Goal: Task Accomplishment & Management: Manage account settings

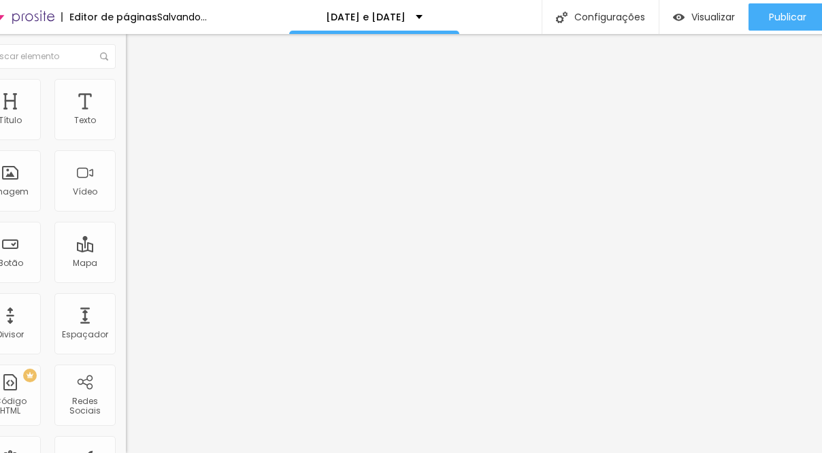
scroll to position [0, 49]
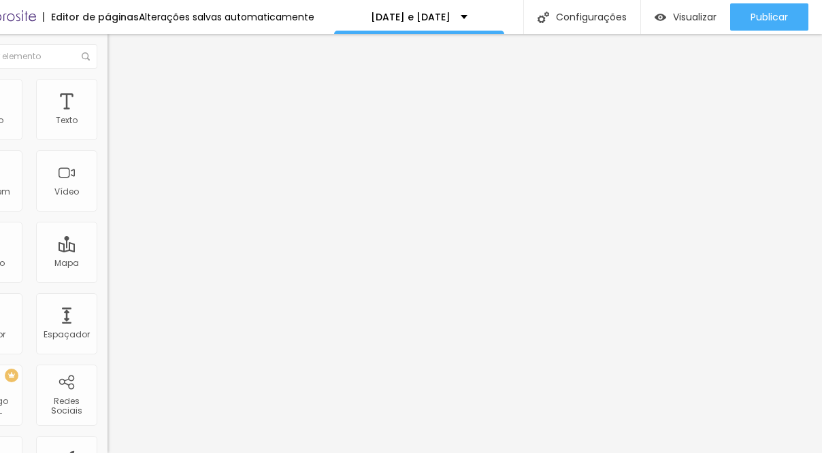
click at [108, 289] on div "Editar Texto Estilo Avançado Tipografia Voltar ao padrão Sombra DESATIVADO Volt…" at bounding box center [186, 243] width 157 height 419
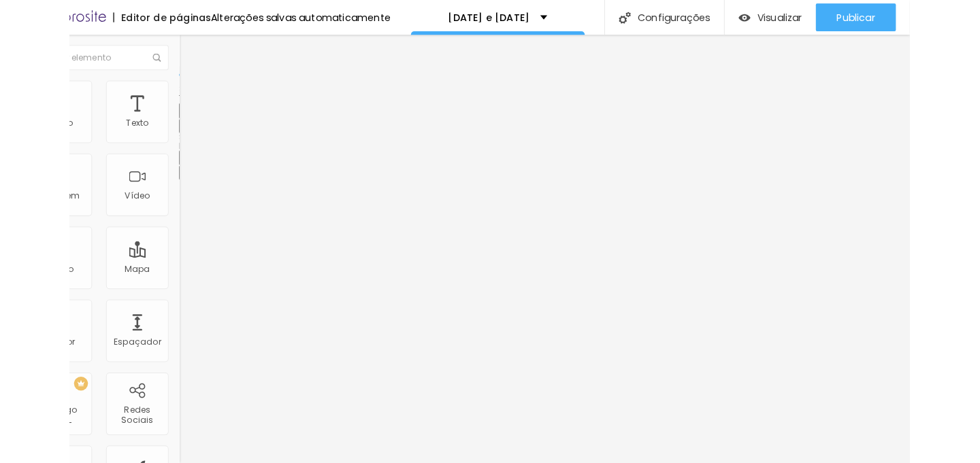
scroll to position [0, 0]
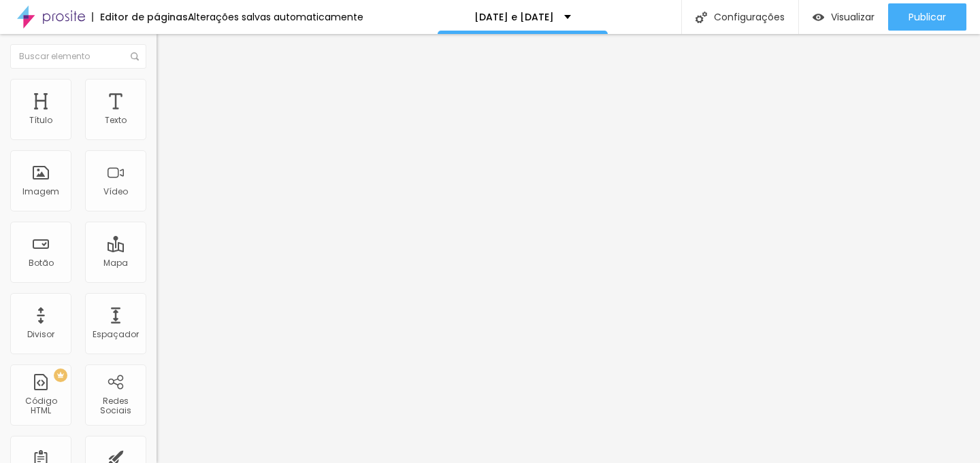
click at [157, 131] on button "button" at bounding box center [166, 123] width 19 height 14
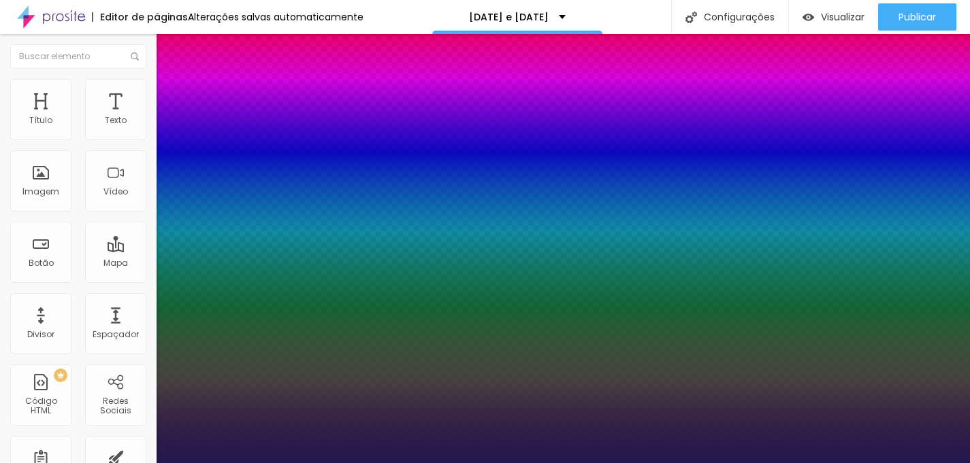
type input "1"
type input "36"
type input "1"
type input "37"
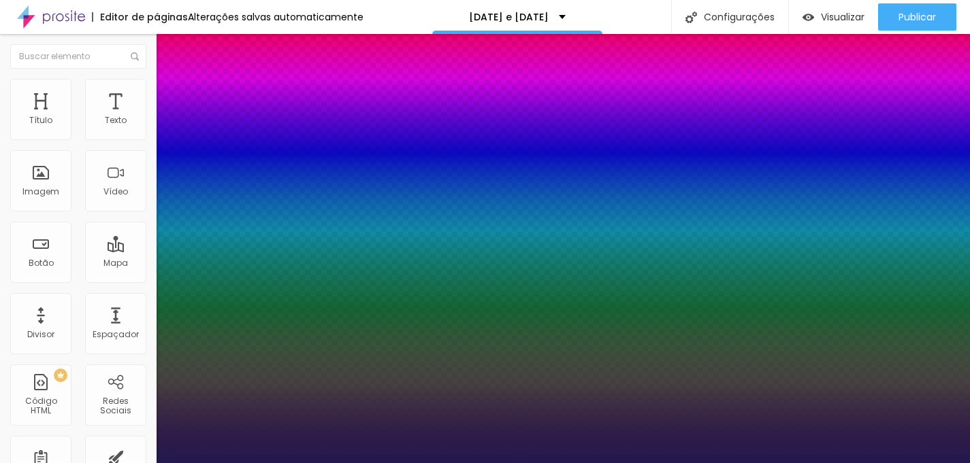
type input "37"
type input "1"
type input "37"
click at [577, 453] on div at bounding box center [485, 463] width 970 height 0
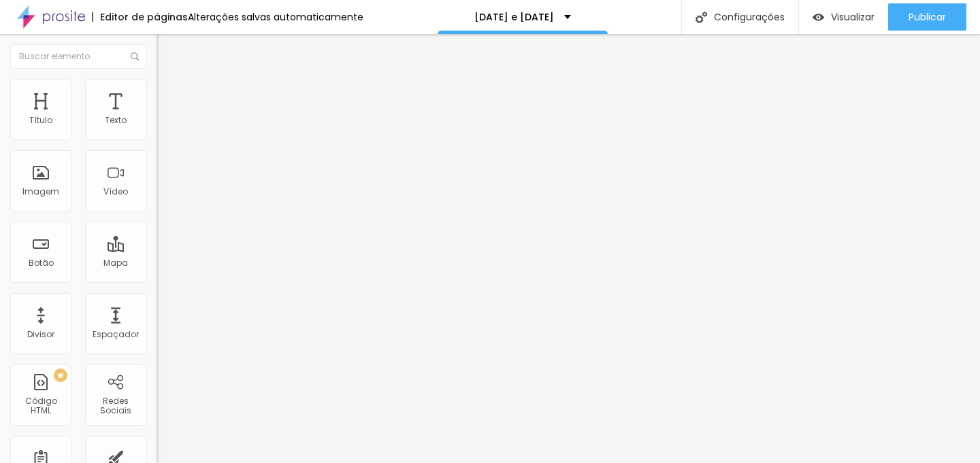
click at [157, 131] on button "button" at bounding box center [166, 123] width 19 height 14
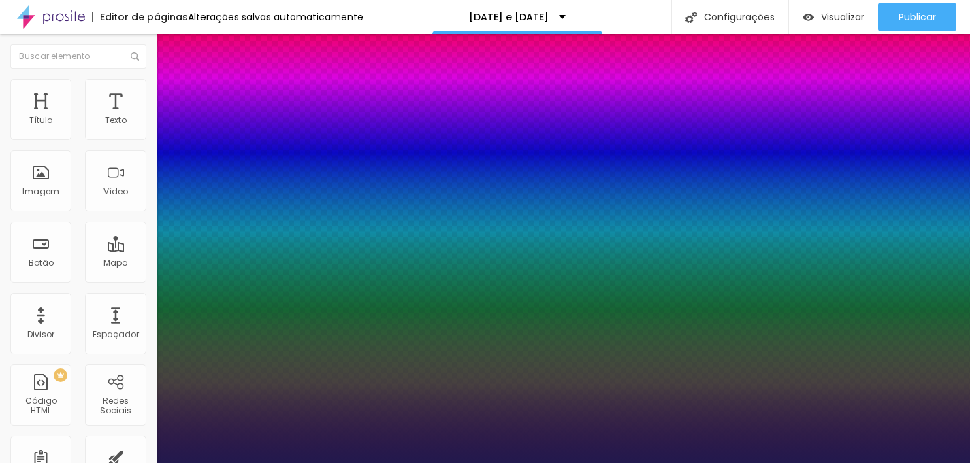
type input "1"
type input "35"
type input "1"
type input "36"
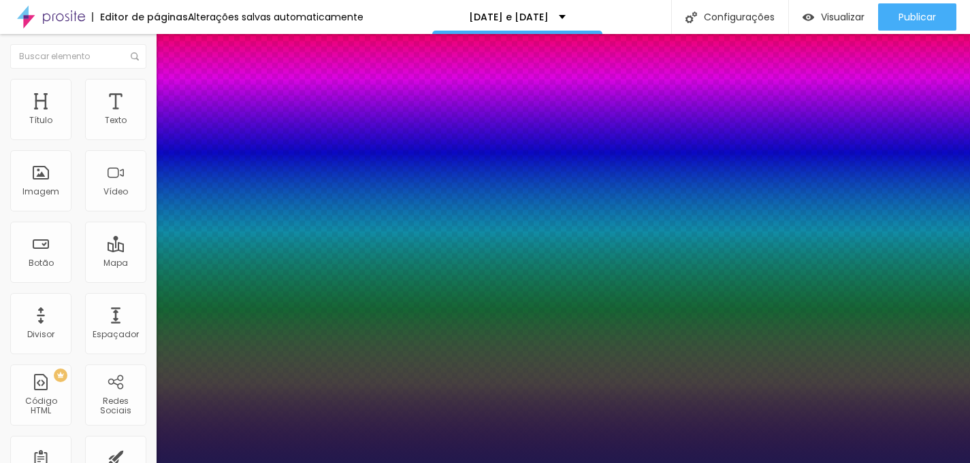
type input "36"
type input "1"
type input "37"
type input "1"
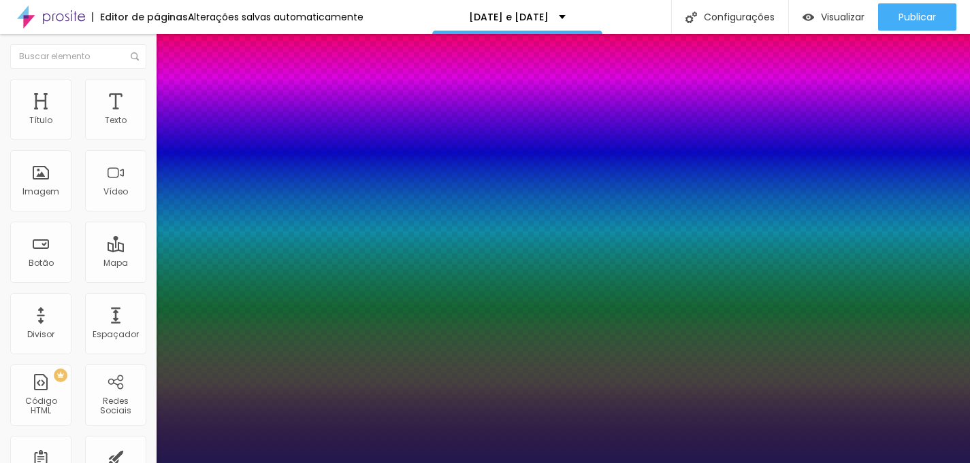
type input "38"
type input "1"
type input "39"
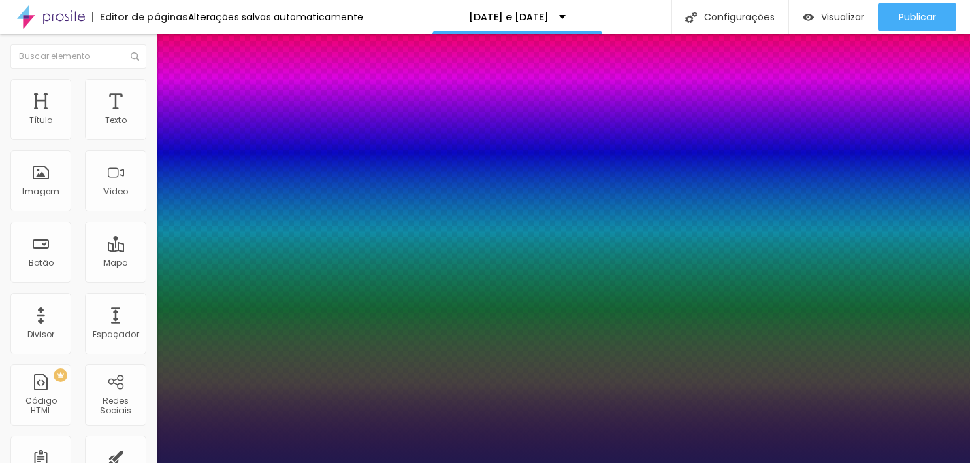
type input "1"
type input "40"
type input "1"
type input "40"
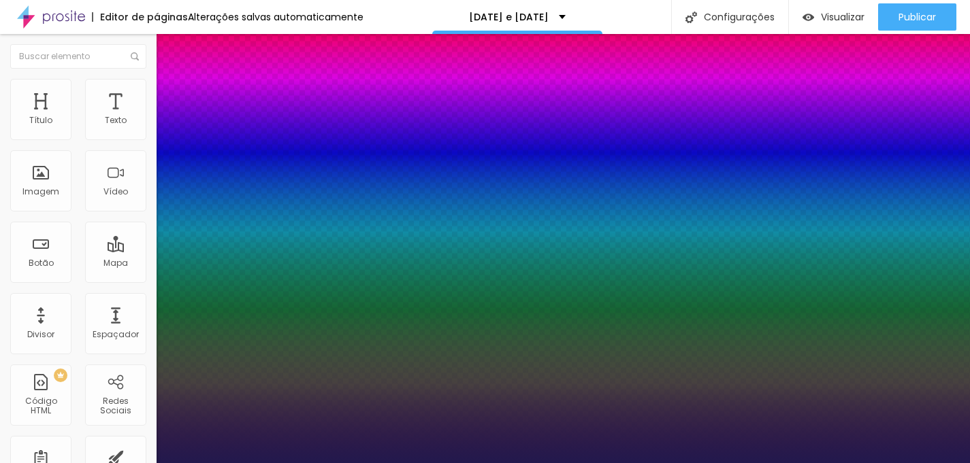
type input "1"
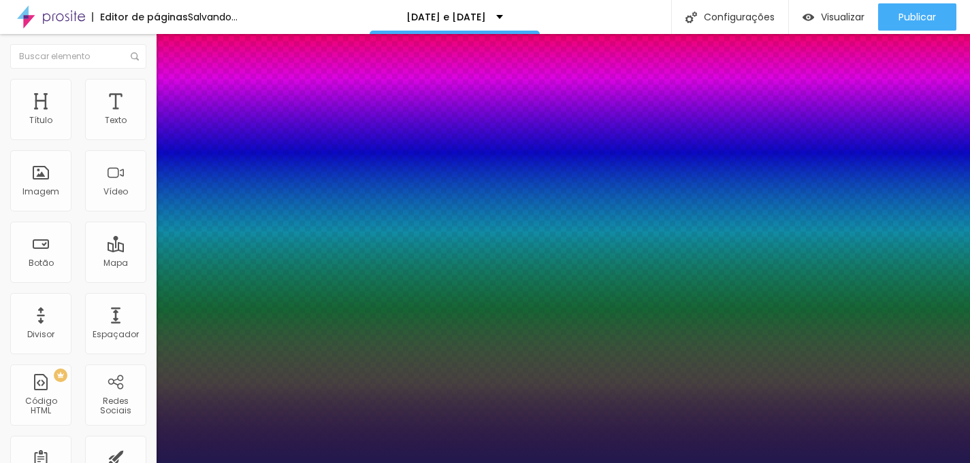
click at [105, 453] on div at bounding box center [485, 463] width 970 height 0
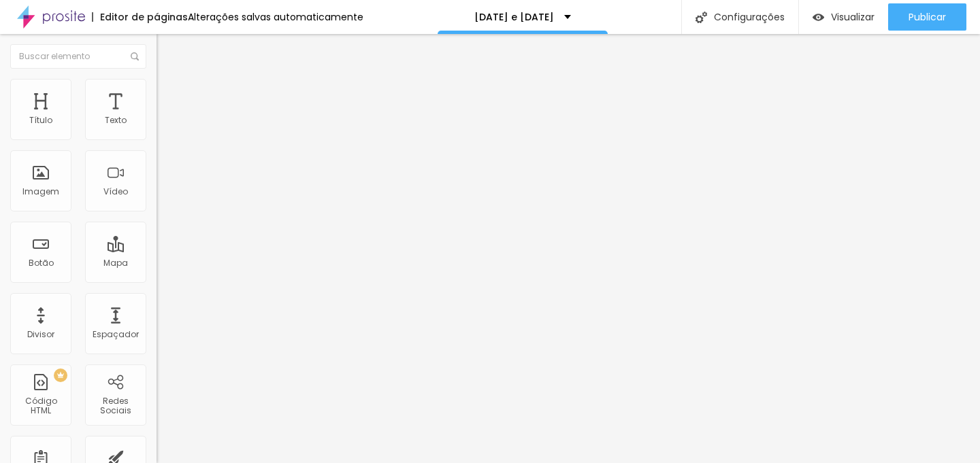
click at [163, 125] on icon "button" at bounding box center [165, 122] width 5 height 5
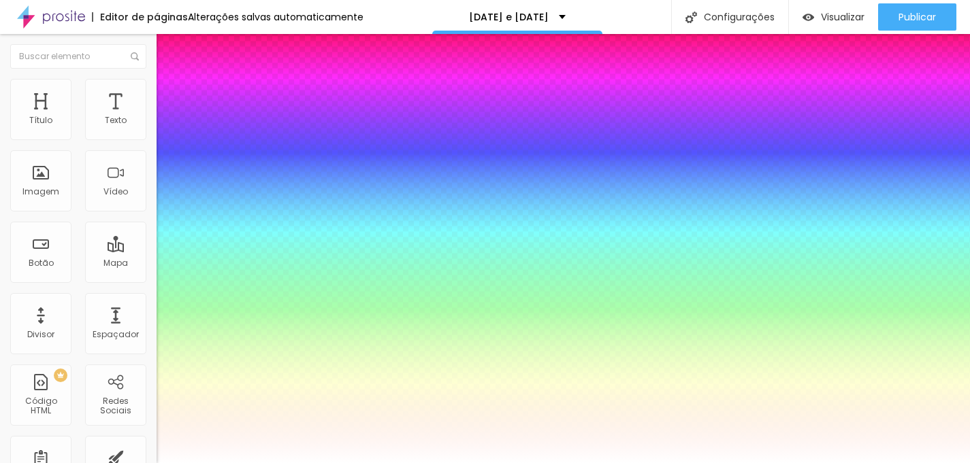
type input "1"
type input "0.5"
type input "80"
type input "1"
type input "0.5"
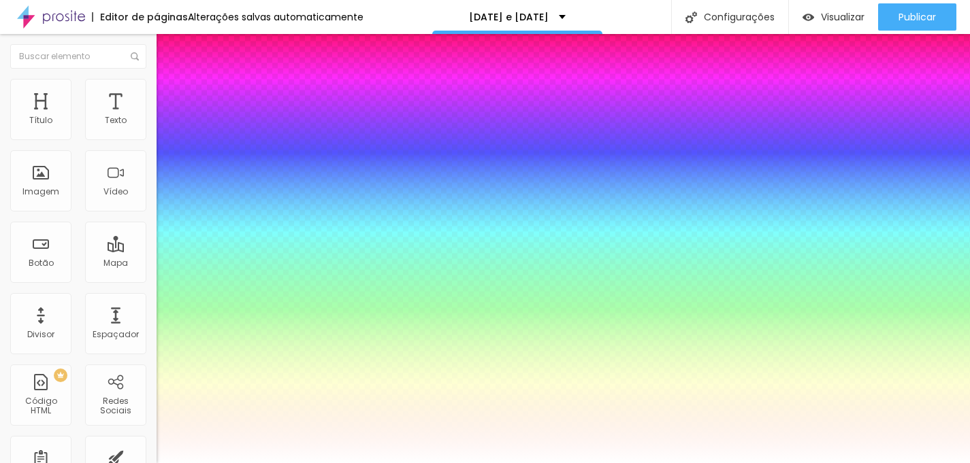
type input "79"
type input "1"
type input "0.5"
type input "78"
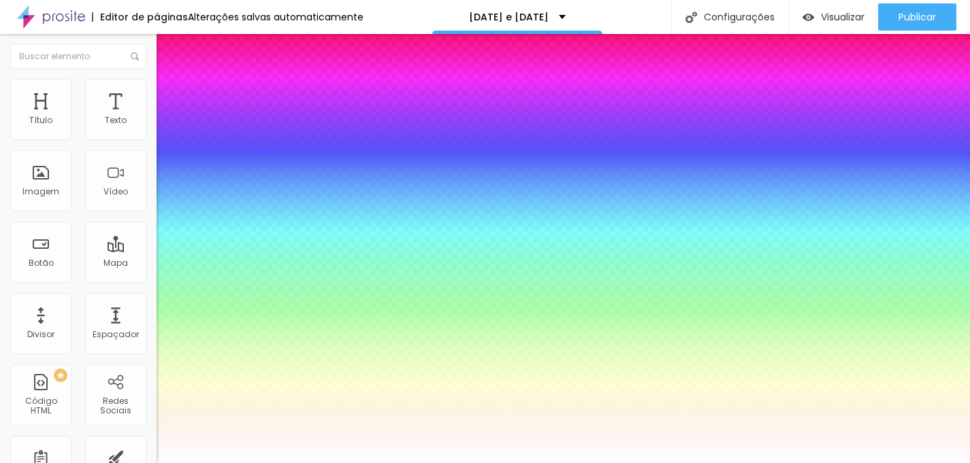
type input "78"
type input "1"
type input "0.5"
type input "77"
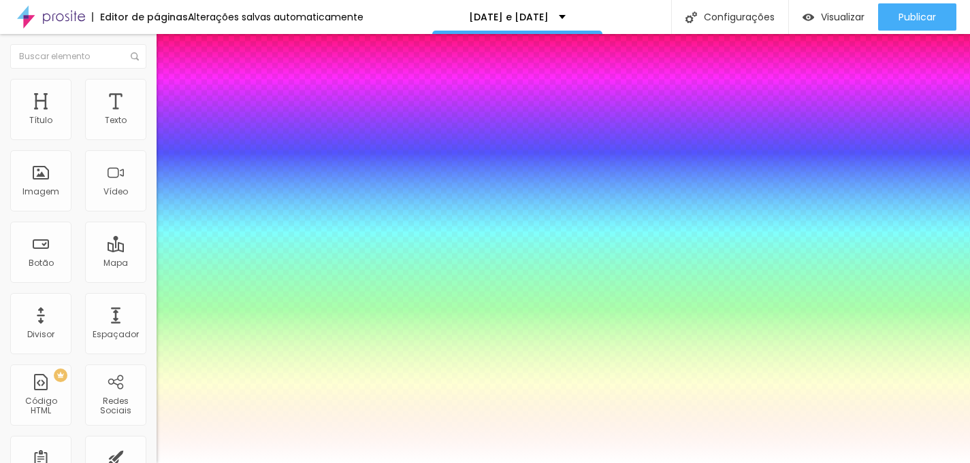
type input "1"
type input "0.5"
type input "76"
type input "1"
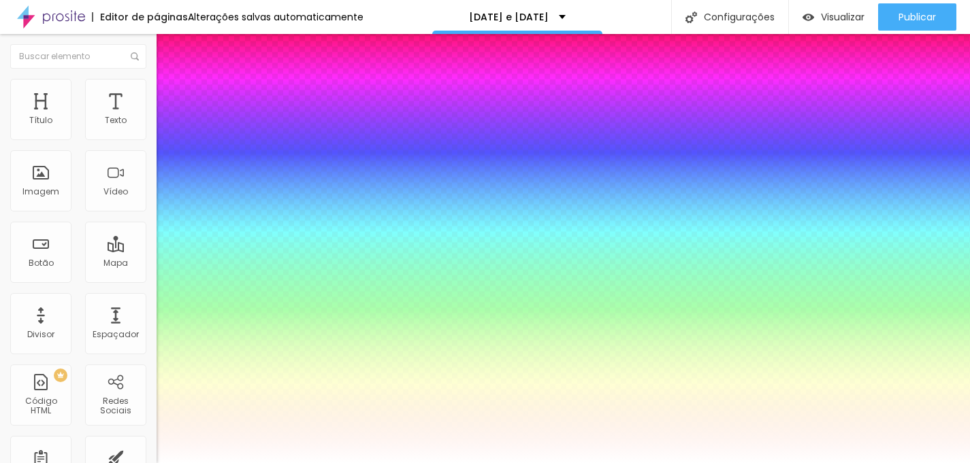
type input "0.5"
type input "75"
type input "1"
type input "0.5"
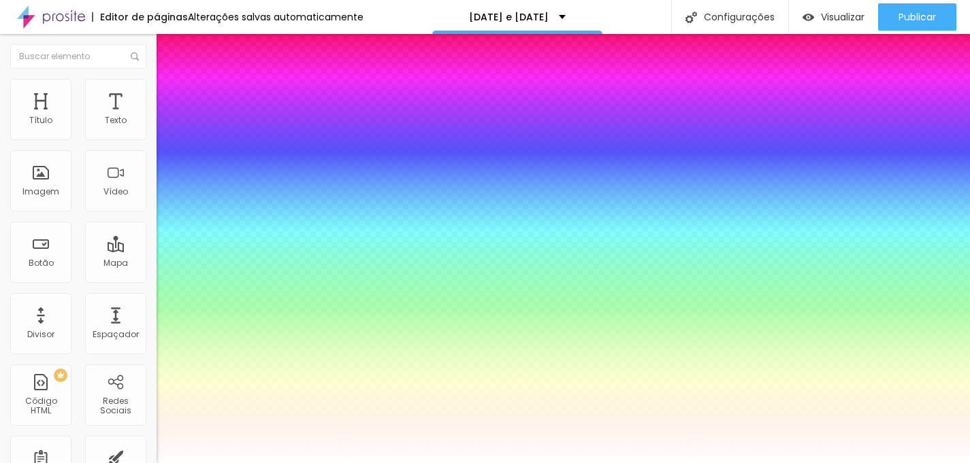
type input "74"
type input "1"
type input "0.5"
type input "73"
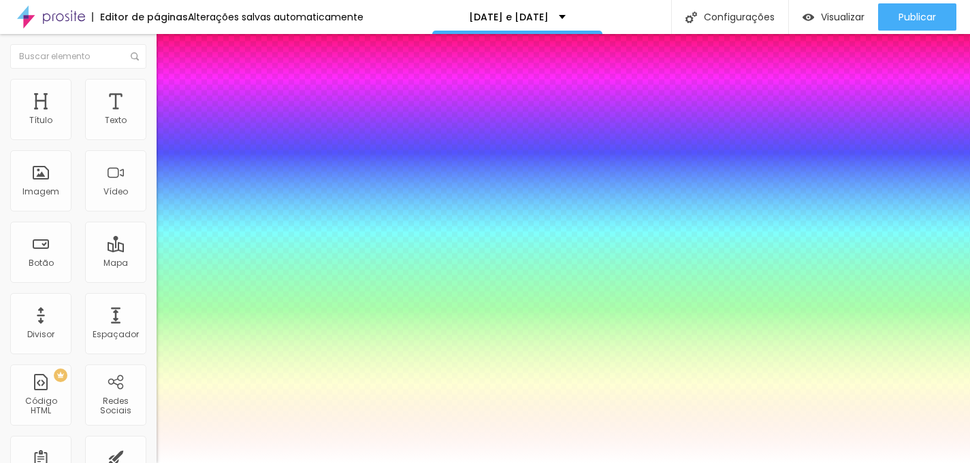
type input "73"
type input "1"
type input "0.5"
type input "72"
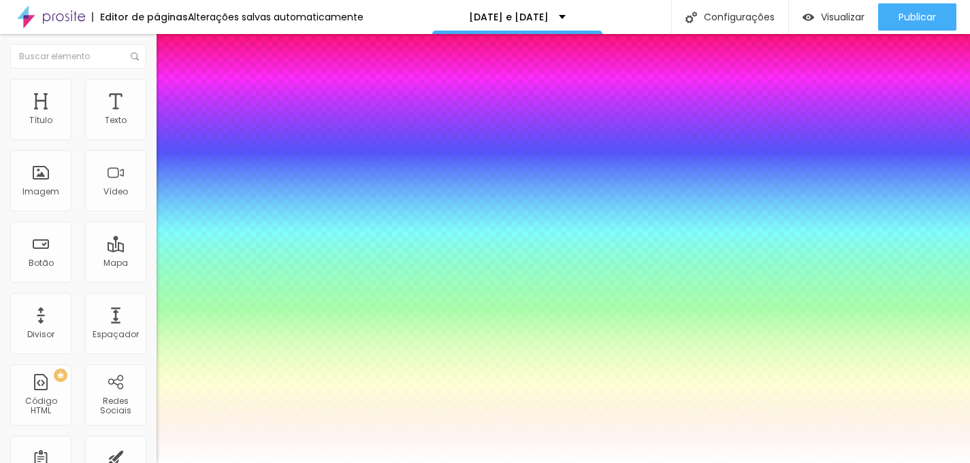
type input "1"
type input "0.5"
type input "71"
type input "1"
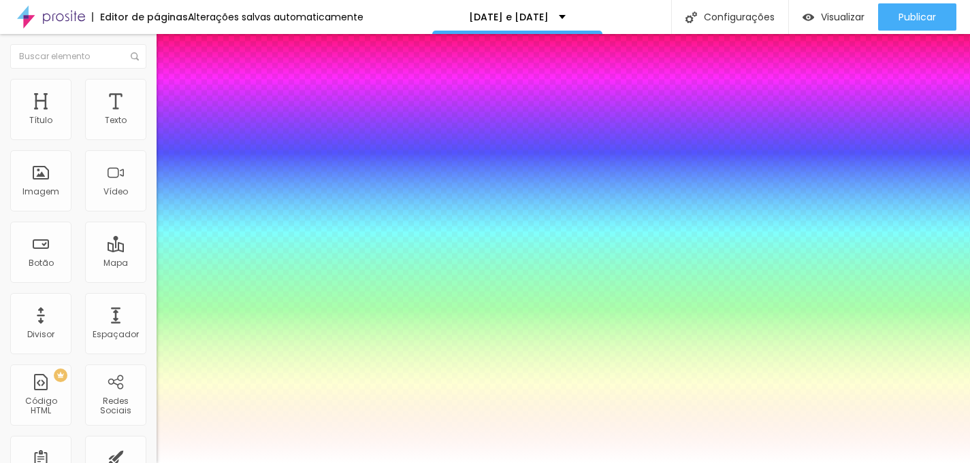
type input "0.5"
drag, startPoint x: 252, startPoint y: 233, endPoint x: 242, endPoint y: 231, distance: 10.3
type input "71"
type input "1"
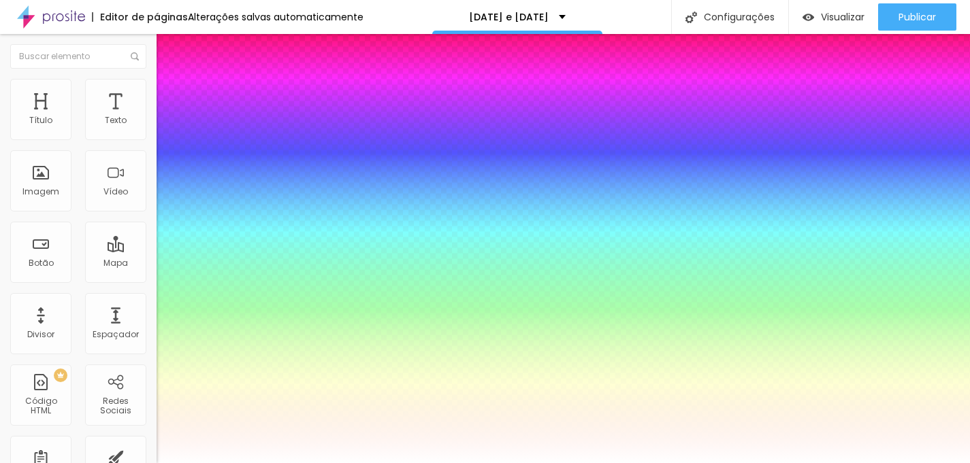
type input "0.5"
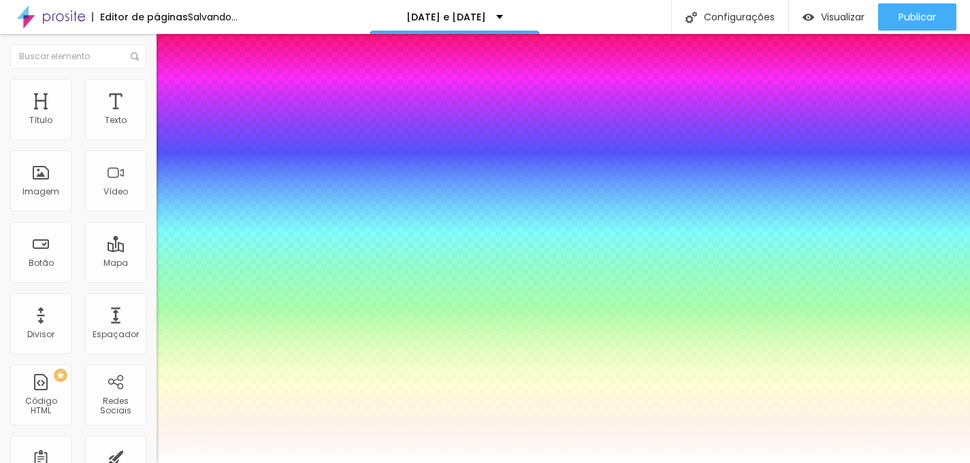
click at [80, 453] on div at bounding box center [485, 463] width 970 height 0
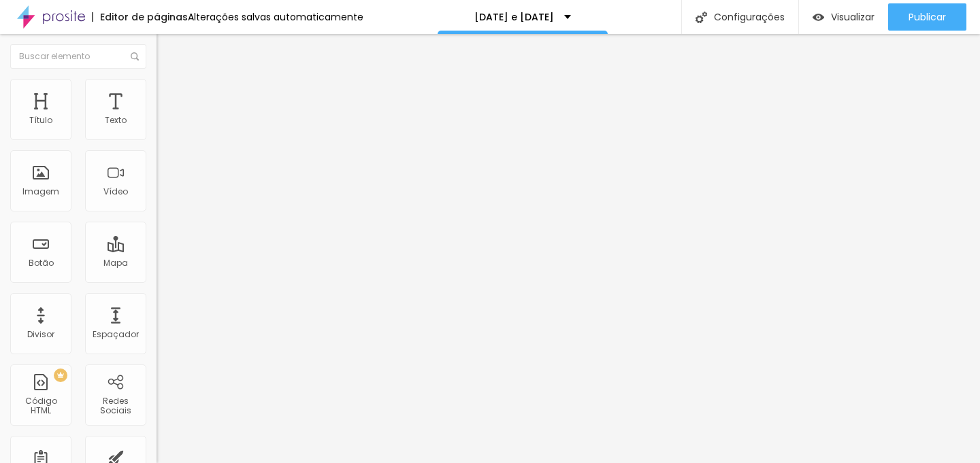
click at [157, 257] on div "Editar Texto Estilo Avançado Tipografia Voltar ao padrão Sombra ATIVO Voltar ao…" at bounding box center [235, 248] width 157 height 429
click at [157, 238] on div "Editar Texto Estilo Avançado Tipografia Voltar ao padrão Sombra ATIVO Voltar ao…" at bounding box center [235, 248] width 157 height 429
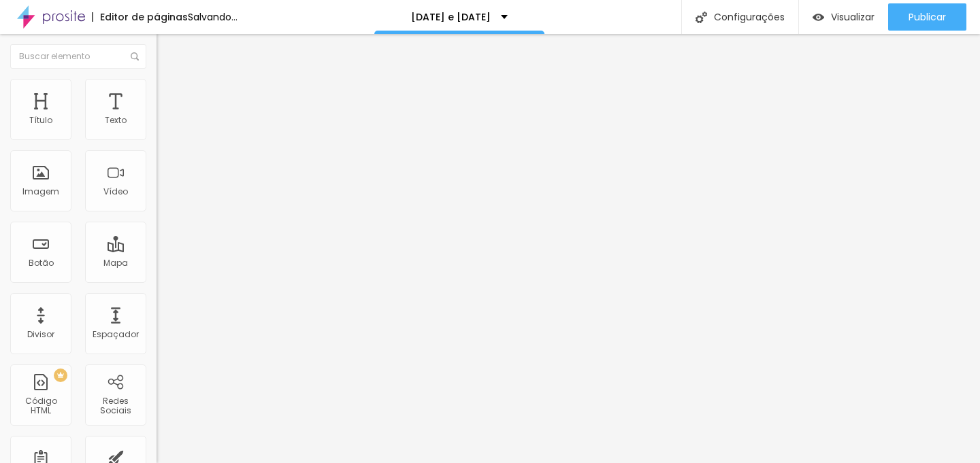
type textarea "Olá, cheguei até você pela página [DATE] e [DATE] e gostaria de mais informaçõe…"
click at [157, 391] on div "Editar Botão do WhatsApp Conteúdo Estilo Avançado Número do WhatsApp * (11)9605…" at bounding box center [235, 248] width 157 height 429
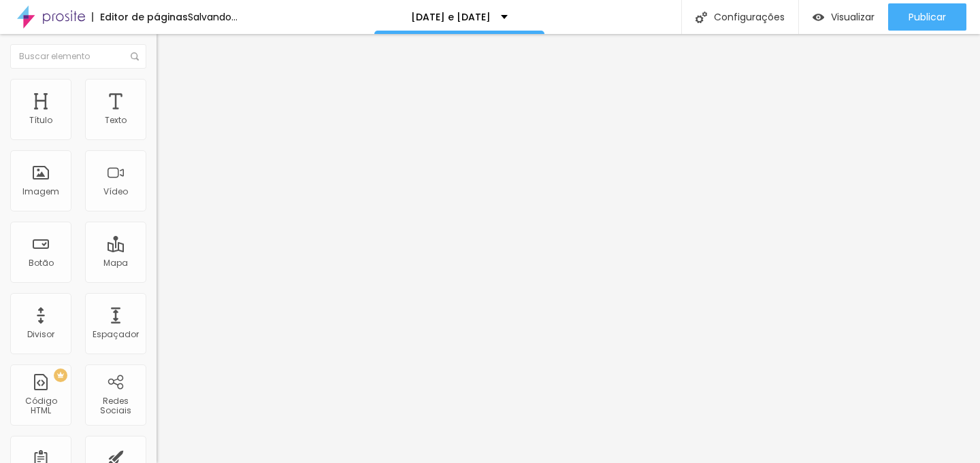
type textarea "Olá, cheguei até você pela página [DATE] e [DATE] e gostaria de mais informaçõe…"
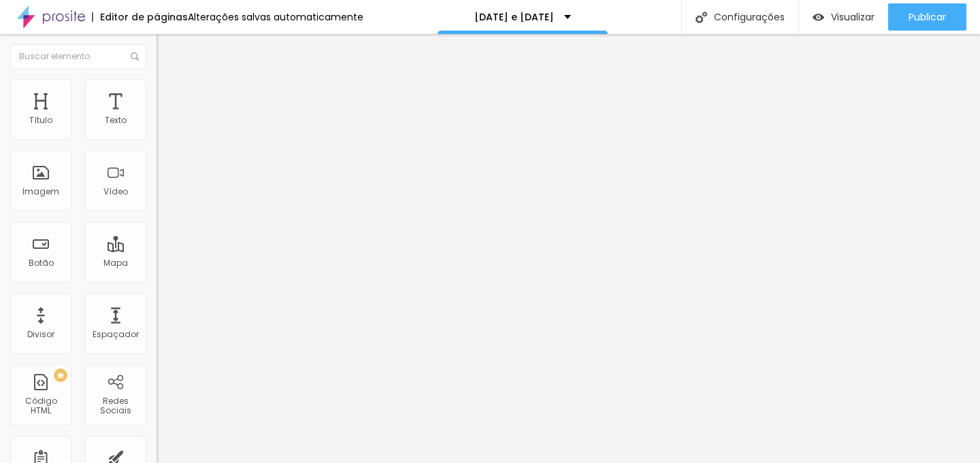
click at [157, 79] on li "Estilo" at bounding box center [235, 86] width 157 height 14
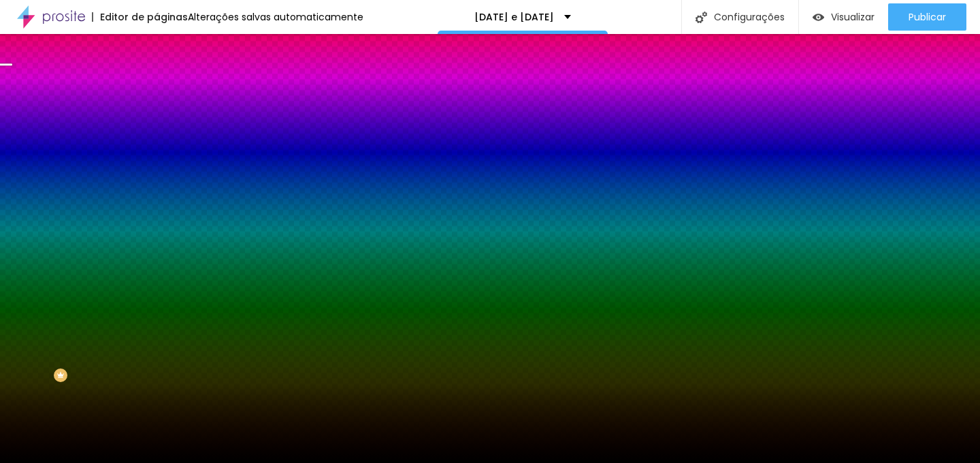
click at [157, 125] on span "Trocar imagem" at bounding box center [194, 120] width 74 height 12
click at [279, 453] on div at bounding box center [490, 472] width 980 height 0
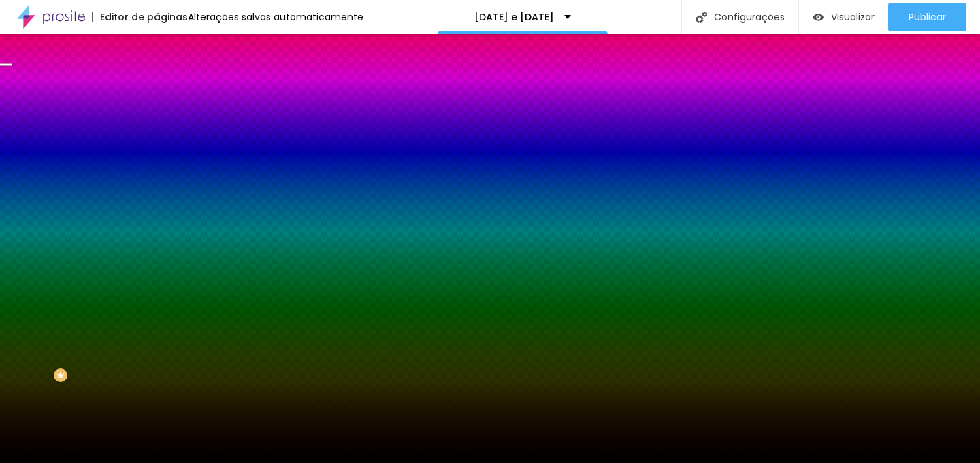
scroll to position [727, 0]
click at [157, 125] on span "Trocar imagem" at bounding box center [194, 120] width 74 height 12
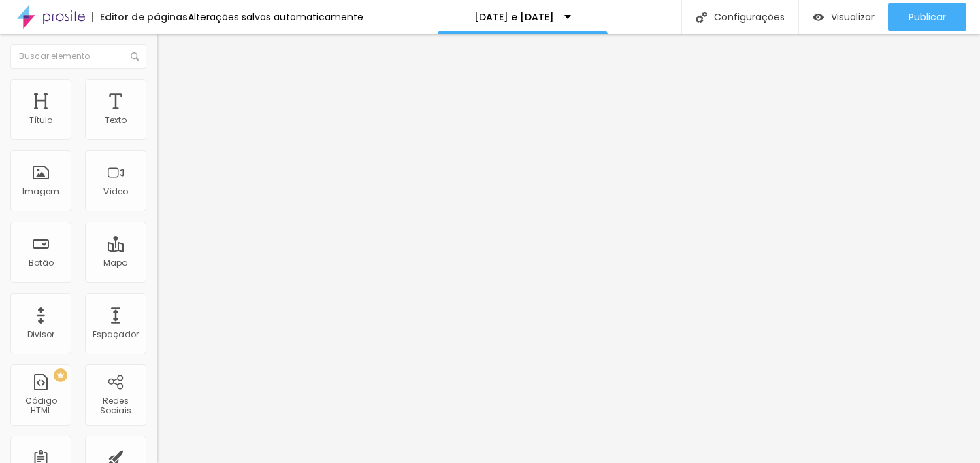
click at [169, 93] on span "Estilo" at bounding box center [179, 88] width 21 height 12
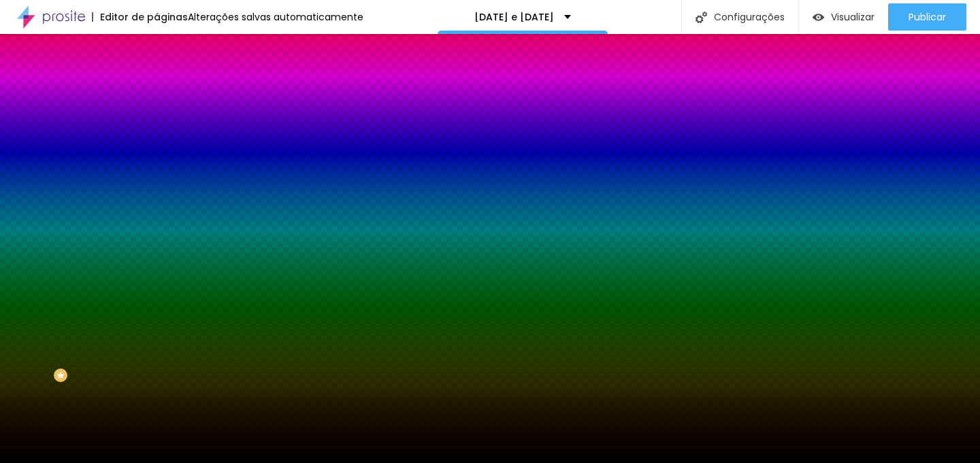
click at [157, 125] on span "Trocar imagem" at bounding box center [194, 120] width 74 height 12
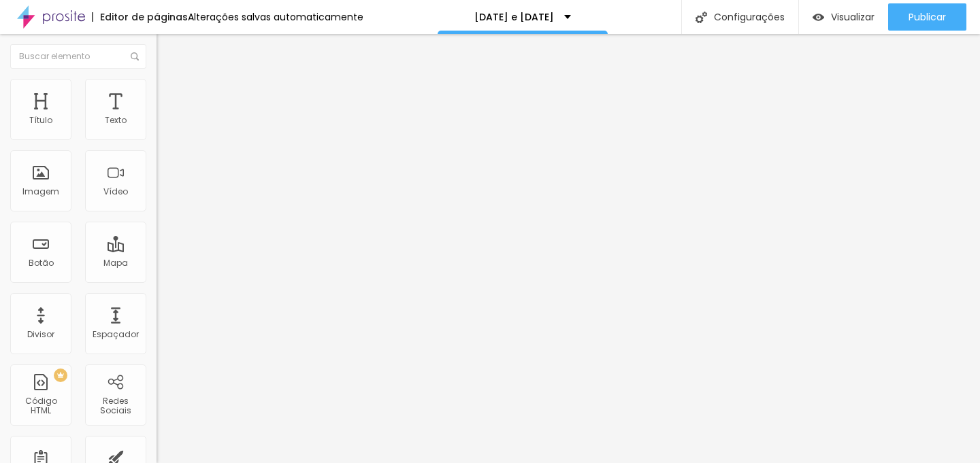
click at [157, 117] on span "Trocar imagem" at bounding box center [194, 111] width 74 height 12
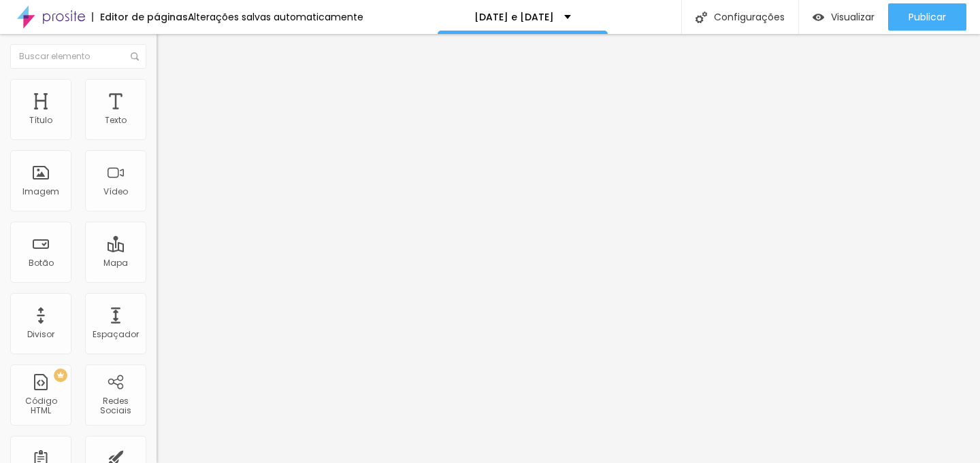
click at [157, 117] on span "Trocar imagem" at bounding box center [194, 111] width 74 height 12
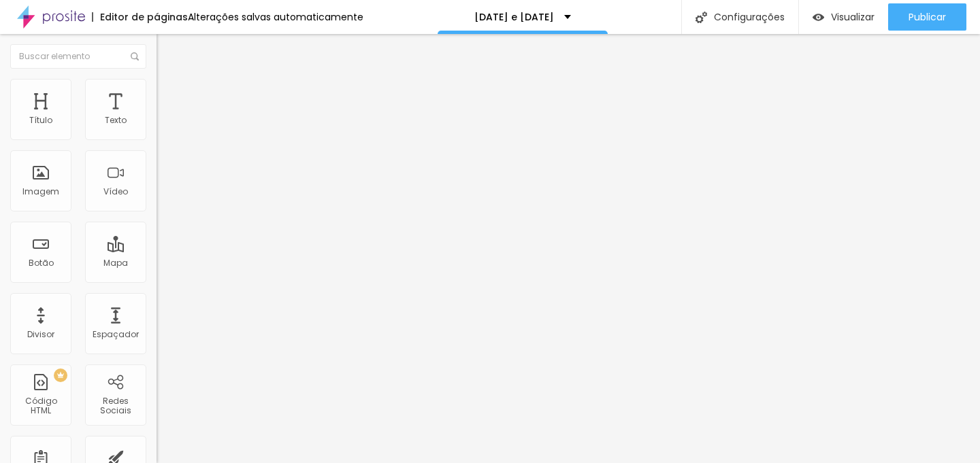
click at [157, 117] on span "Trocar imagem" at bounding box center [194, 111] width 74 height 12
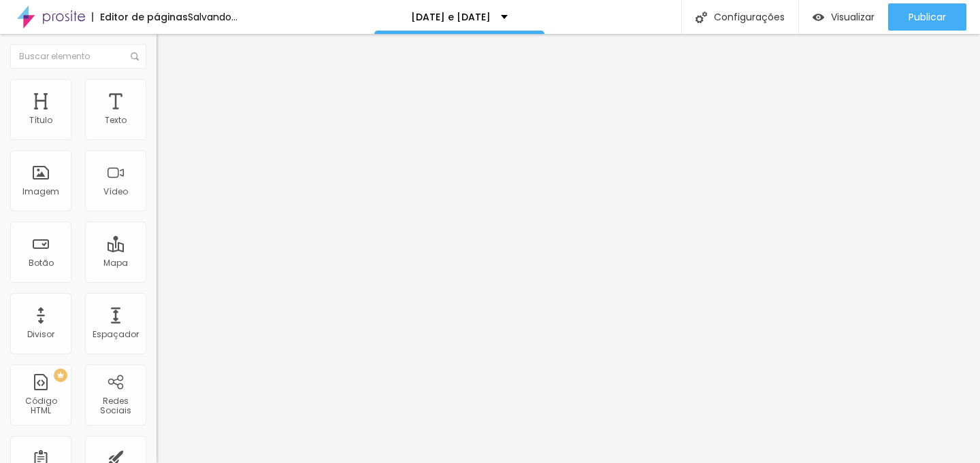
click at [157, 117] on span "Trocar imagem" at bounding box center [194, 111] width 74 height 12
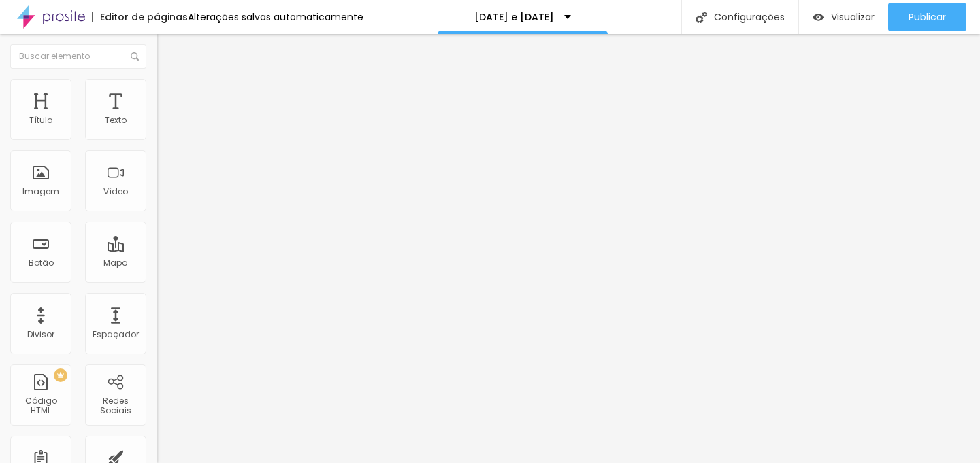
click at [157, 116] on div "Trocar imagem" at bounding box center [235, 111] width 157 height 10
click at [157, 117] on span "Trocar imagem" at bounding box center [194, 111] width 74 height 12
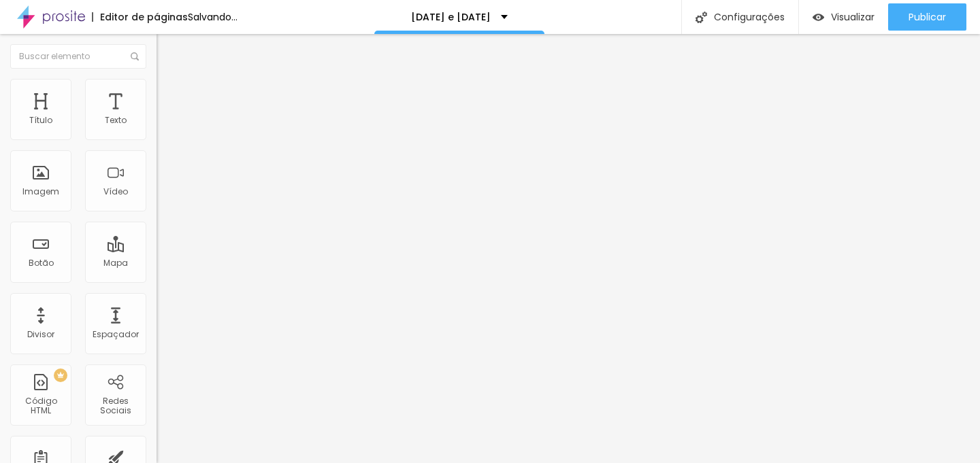
click at [157, 117] on span "Trocar imagem" at bounding box center [194, 111] width 74 height 12
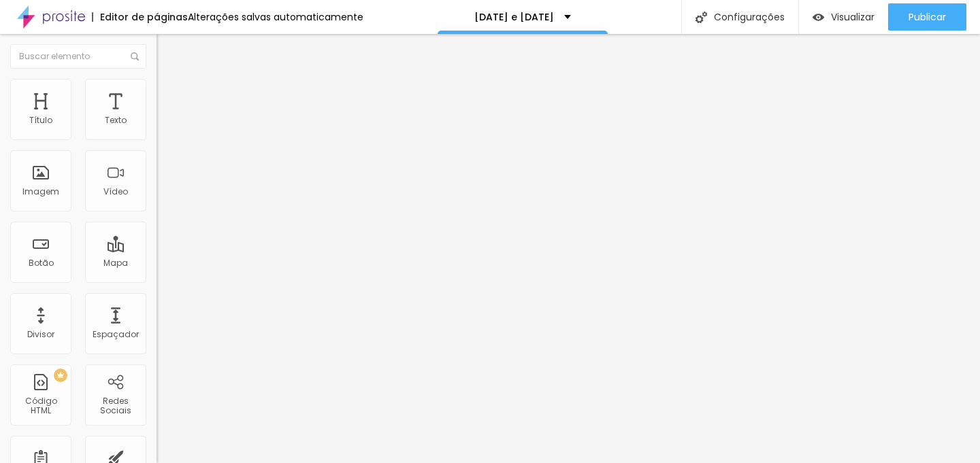
click at [165, 128] on input "[DATE] 09:00" at bounding box center [197, 121] width 64 height 14
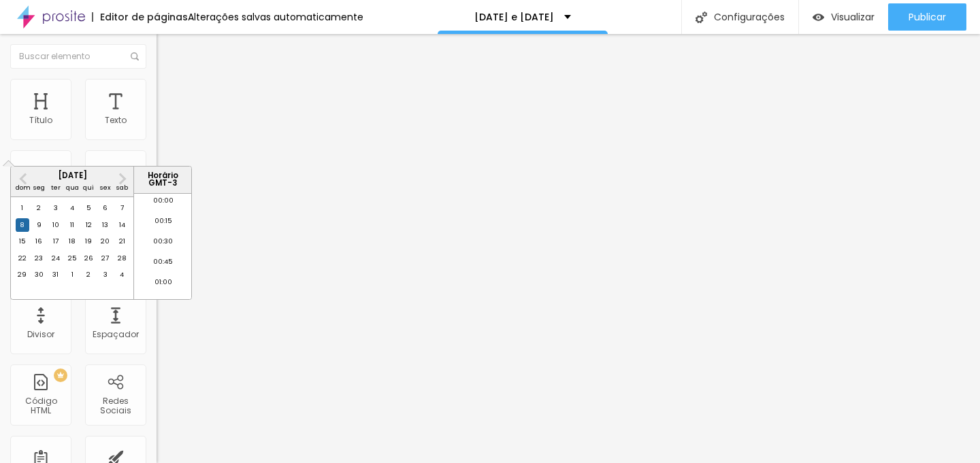
scroll to position [692, 0]
click at [19, 265] on div "22" at bounding box center [23, 259] width 14 height 14
click at [162, 246] on li "09:00" at bounding box center [163, 247] width 58 height 20
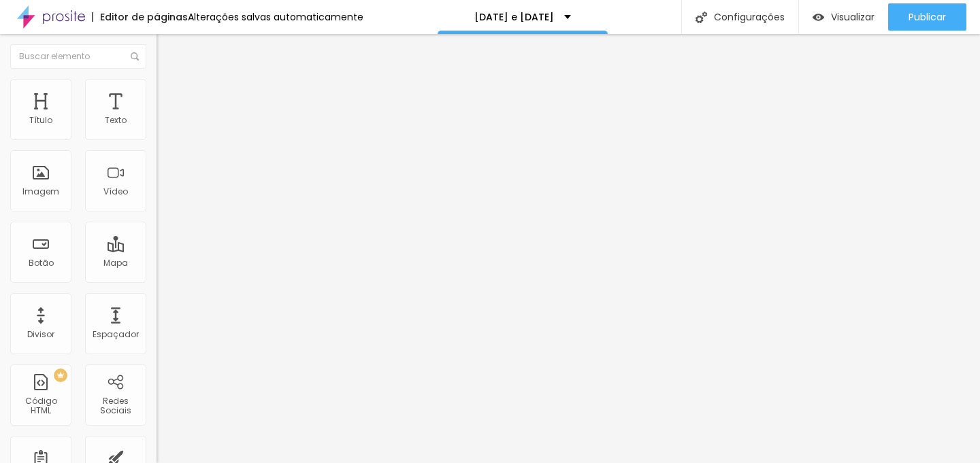
click at [165, 128] on input "[DATE] 09:00" at bounding box center [197, 121] width 64 height 14
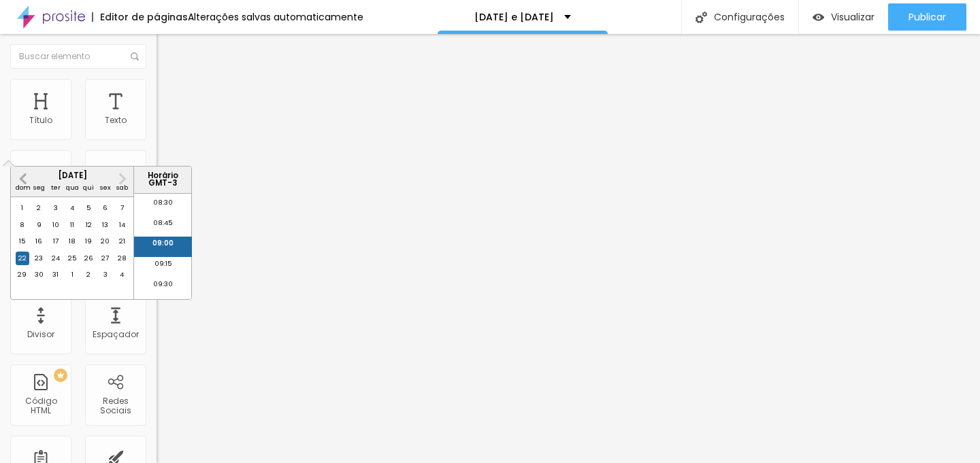
click at [25, 178] on span "Previous Month" at bounding box center [25, 179] width 0 height 16
click at [25, 177] on span "Previous Month" at bounding box center [25, 179] width 0 height 16
click at [27, 265] on div "22" at bounding box center [23, 259] width 14 height 14
type input "[DATE] 09:00"
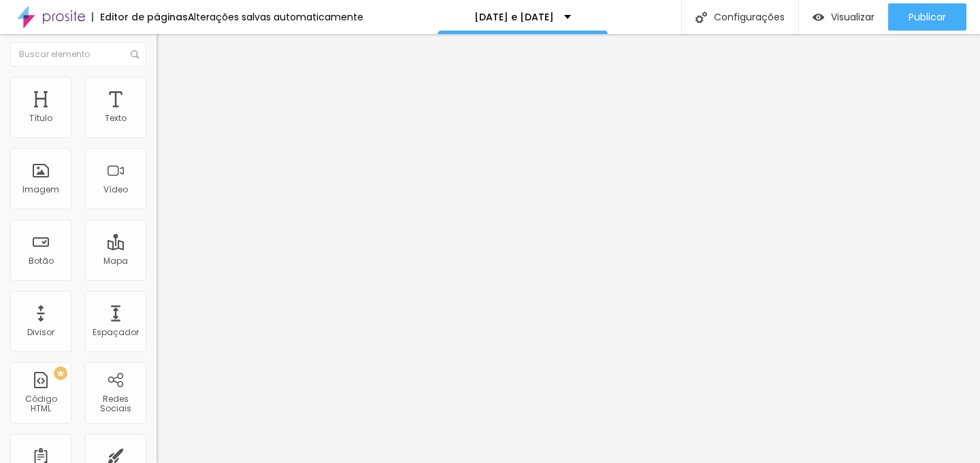
scroll to position [0, 0]
type textarea "Olá, cheguei até você pela página [DATE] e [DATE] e gostaria de mais informaçõe…"
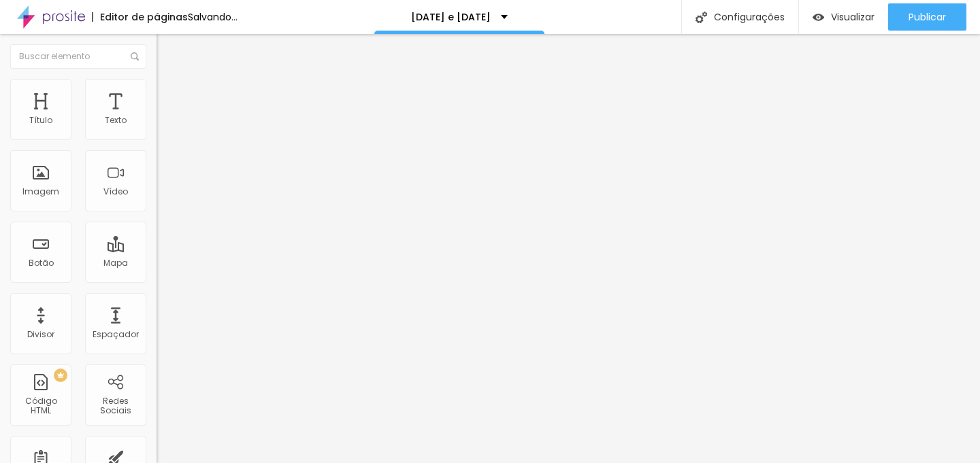
click at [165, 128] on input "[DATE] 09:00" at bounding box center [197, 121] width 64 height 14
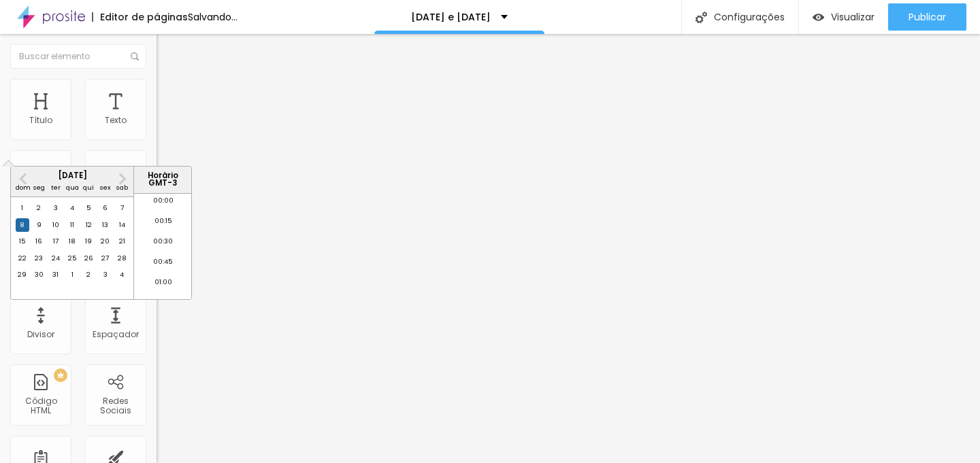
scroll to position [692, 0]
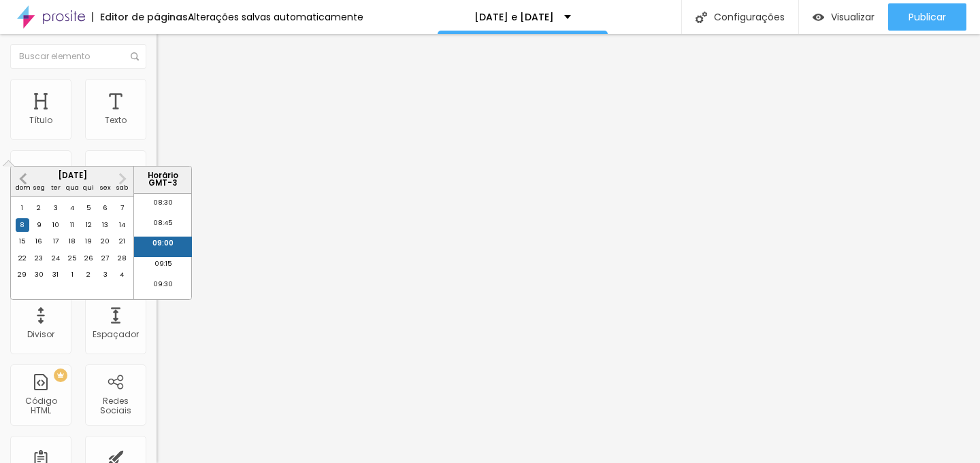
click at [25, 182] on span "Previous Month" at bounding box center [25, 179] width 0 height 16
click at [25, 179] on span "Previous Month" at bounding box center [25, 179] width 0 height 16
click at [27, 265] on div "22" at bounding box center [23, 259] width 14 height 14
type input "[DATE] 09:00"
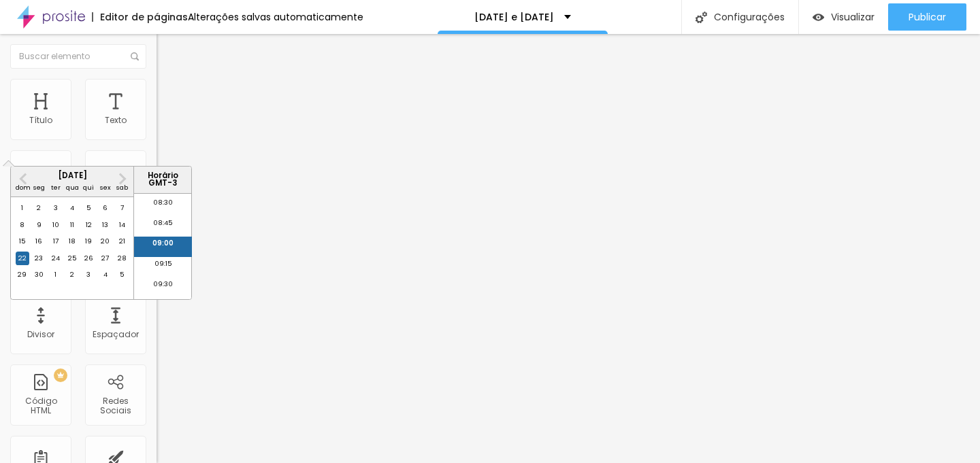
click at [163, 244] on li "09:00" at bounding box center [163, 247] width 58 height 20
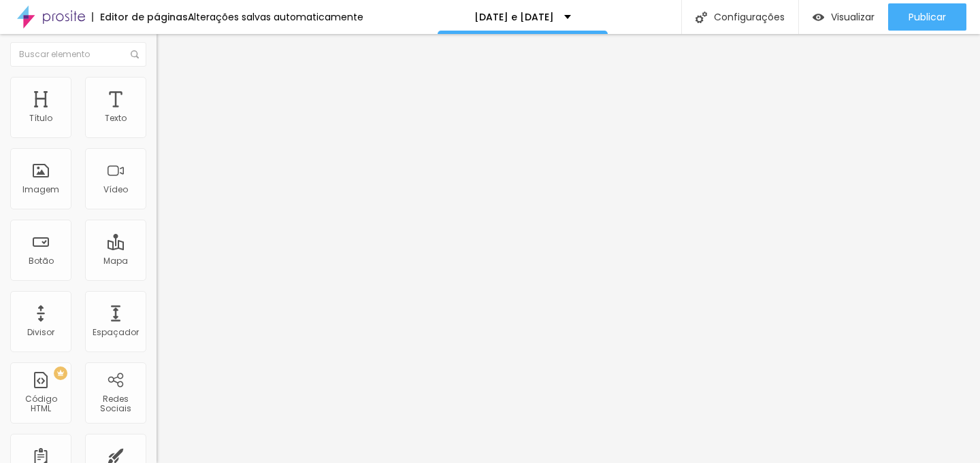
scroll to position [0, 0]
type textarea "Olá, cheguei até você pela página [DATE] e [DATE] e gostaria de mais informaçõe…"
click at [157, 117] on span "Trocar imagem" at bounding box center [194, 111] width 74 height 12
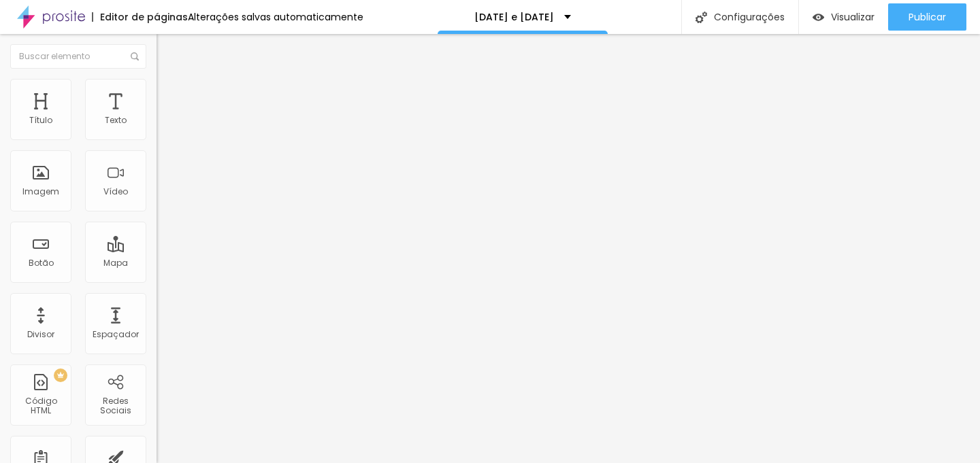
click at [157, 80] on li "Estilo" at bounding box center [235, 86] width 157 height 14
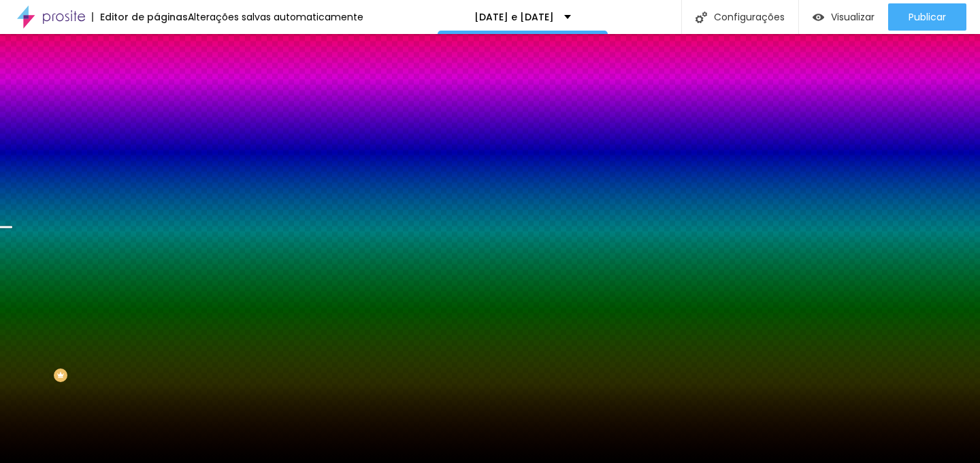
click at [157, 125] on span "Trocar imagem" at bounding box center [194, 120] width 74 height 12
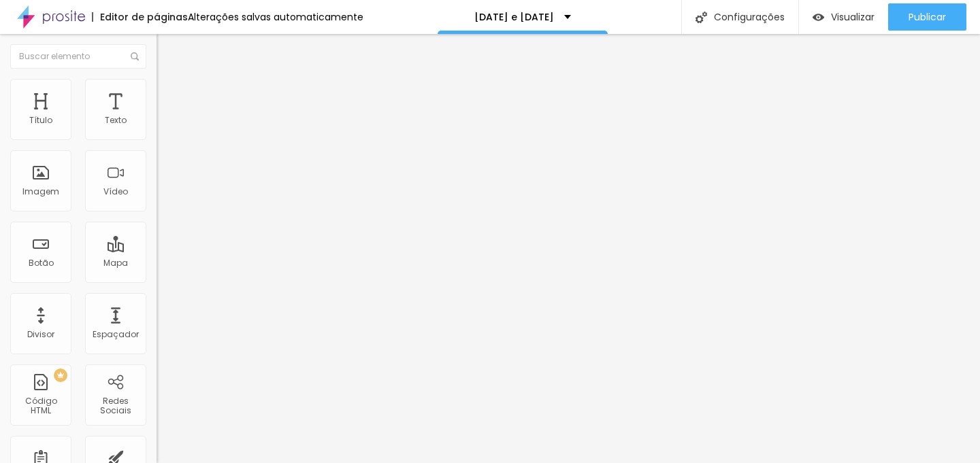
click at [157, 90] on li "Estilo" at bounding box center [235, 86] width 157 height 14
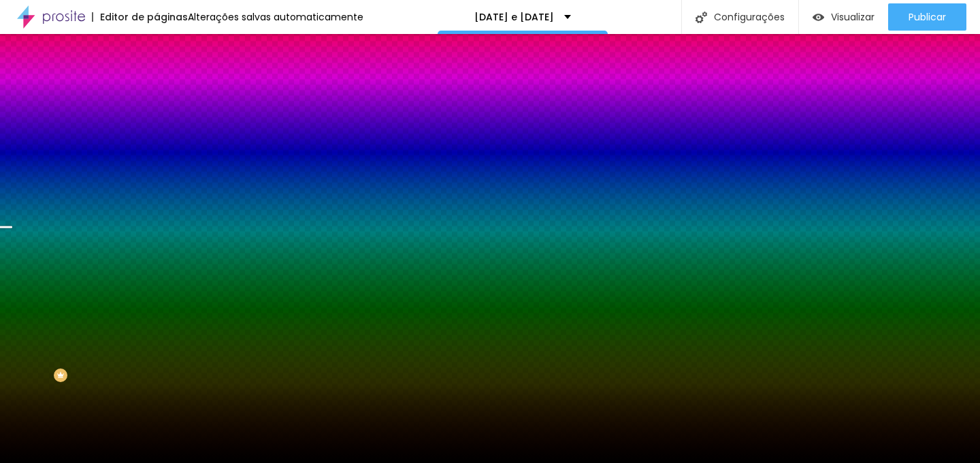
click at [157, 125] on span "Trocar imagem" at bounding box center [194, 120] width 74 height 12
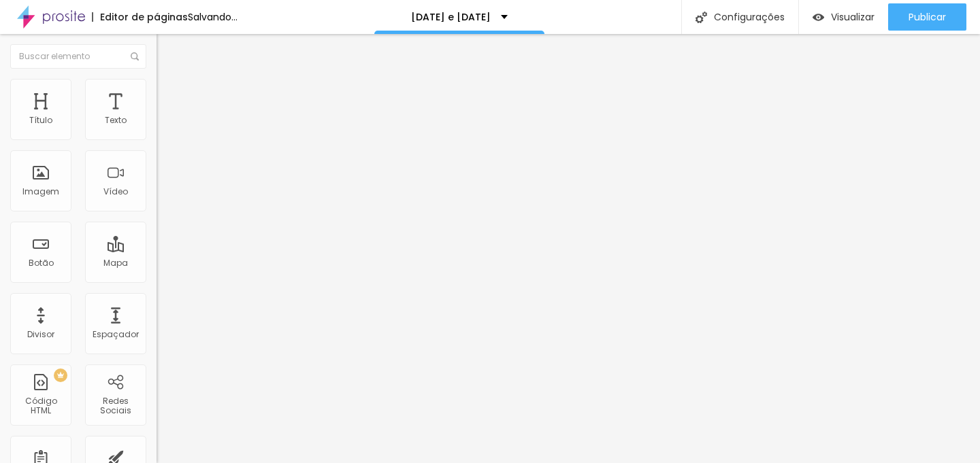
type textarea "Olá, cheguei até você pela página [DATE] e [DATE] e gostaria de mais informaçõe…"
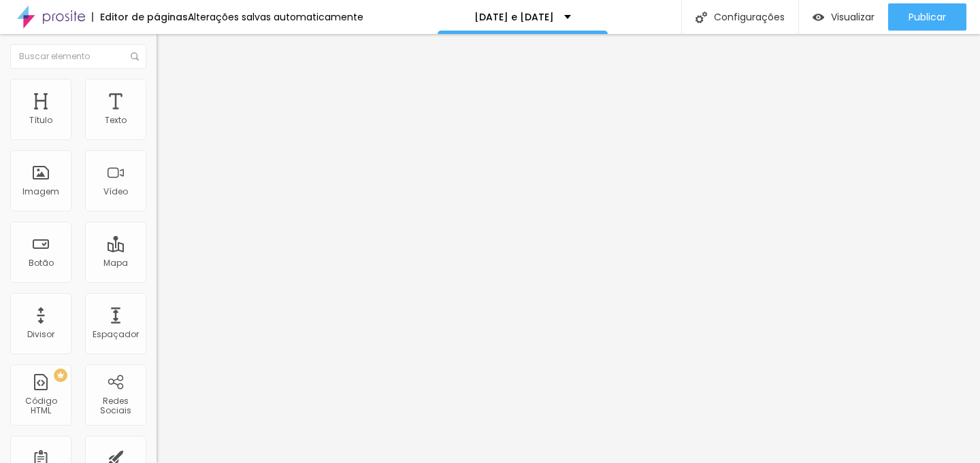
click at [157, 117] on span "Trocar imagem" at bounding box center [194, 111] width 74 height 12
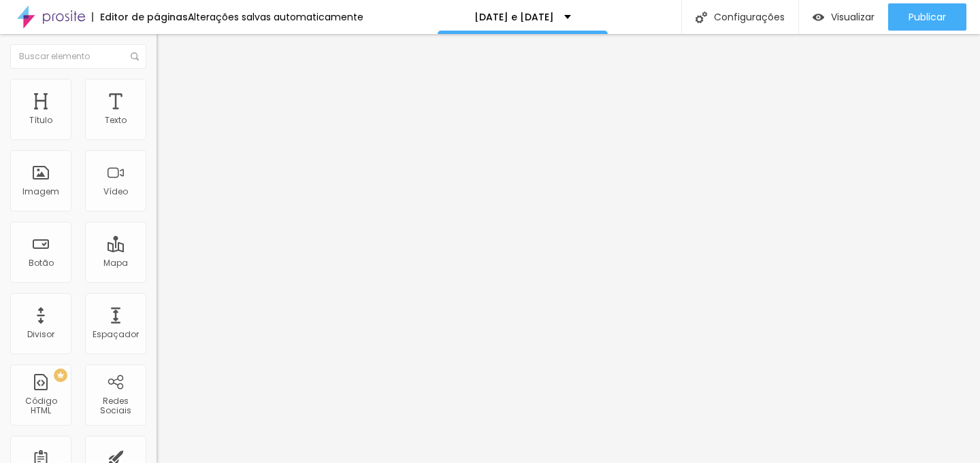
scroll to position [635, 0]
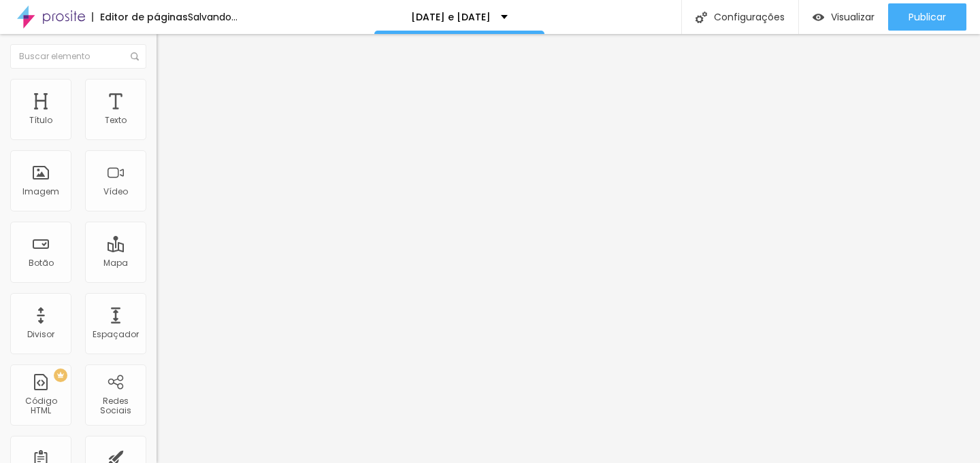
click at [157, 117] on span "Trocar imagem" at bounding box center [194, 111] width 74 height 12
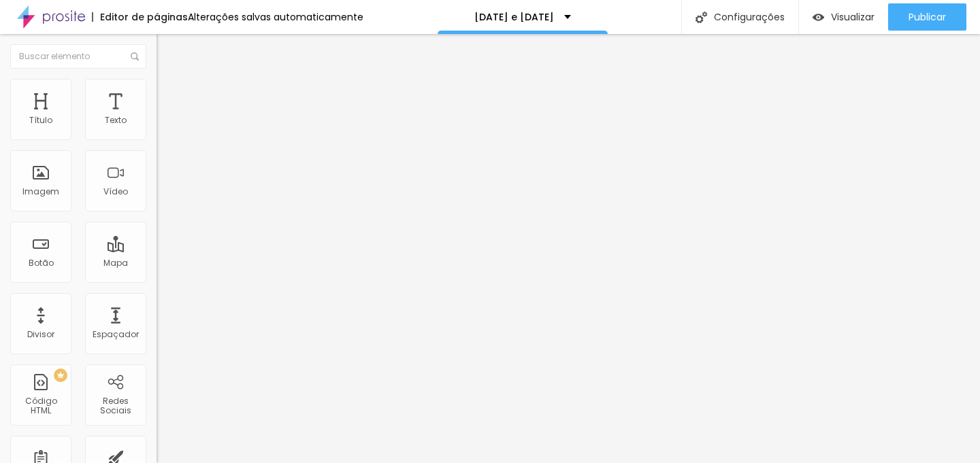
scroll to position [275, 0]
click at [157, 117] on span "Trocar imagem" at bounding box center [194, 111] width 74 height 12
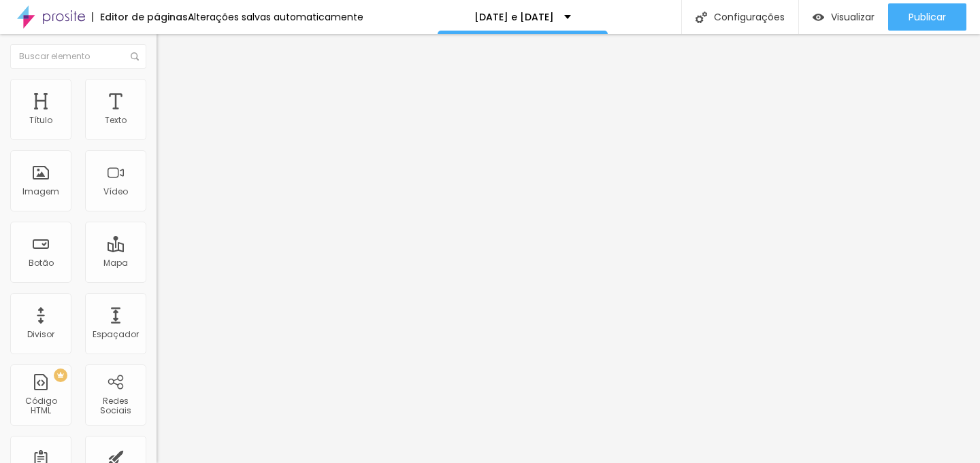
click at [157, 144] on span "Editar perguntas" at bounding box center [196, 139] width 78 height 12
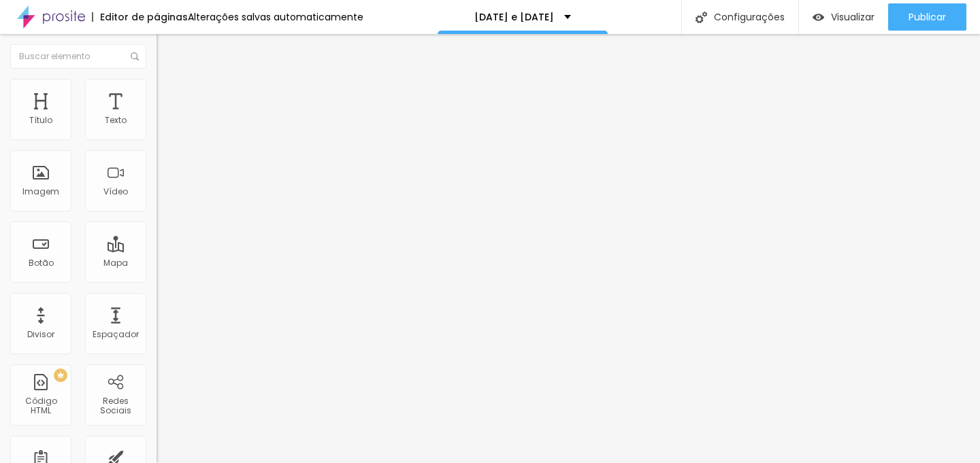
drag, startPoint x: 494, startPoint y: 361, endPoint x: 703, endPoint y: 344, distance: 209.7
drag, startPoint x: 363, startPoint y: 358, endPoint x: 722, endPoint y: 355, distance: 358.7
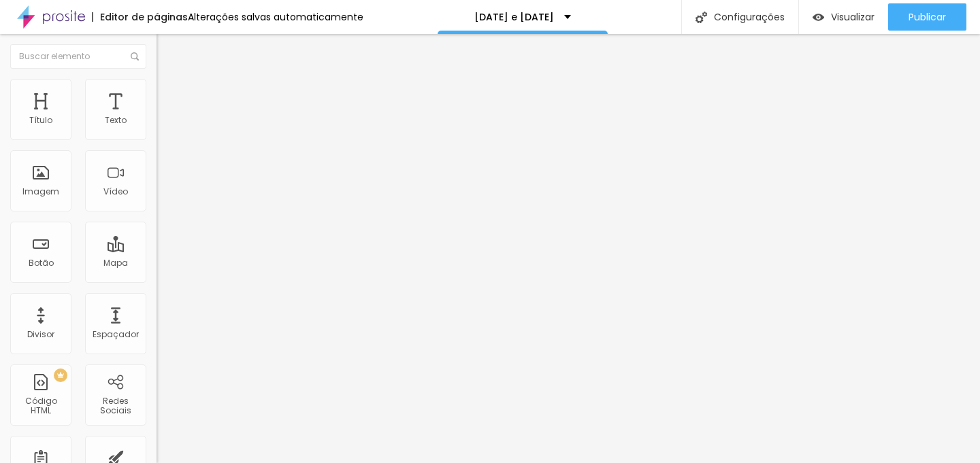
drag, startPoint x: 700, startPoint y: 342, endPoint x: 711, endPoint y: 355, distance: 16.5
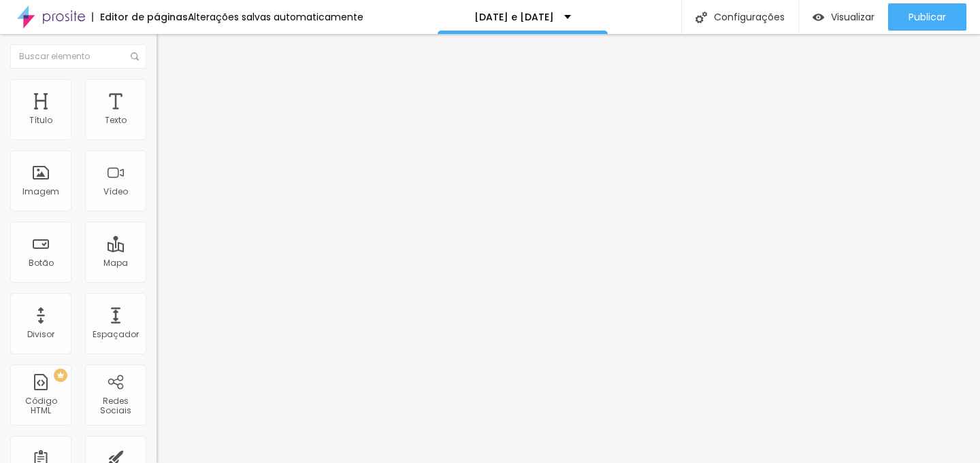
scroll to position [86, 0]
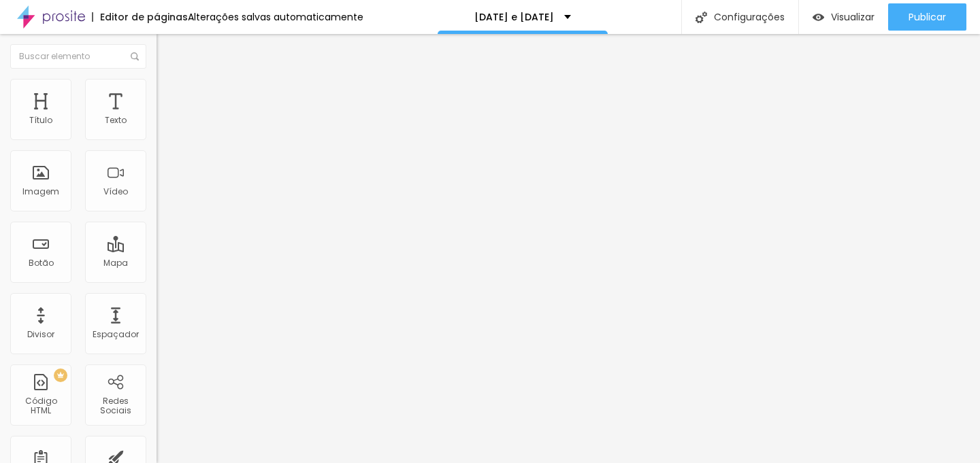
click at [157, 144] on span "Editar perguntas" at bounding box center [196, 139] width 78 height 12
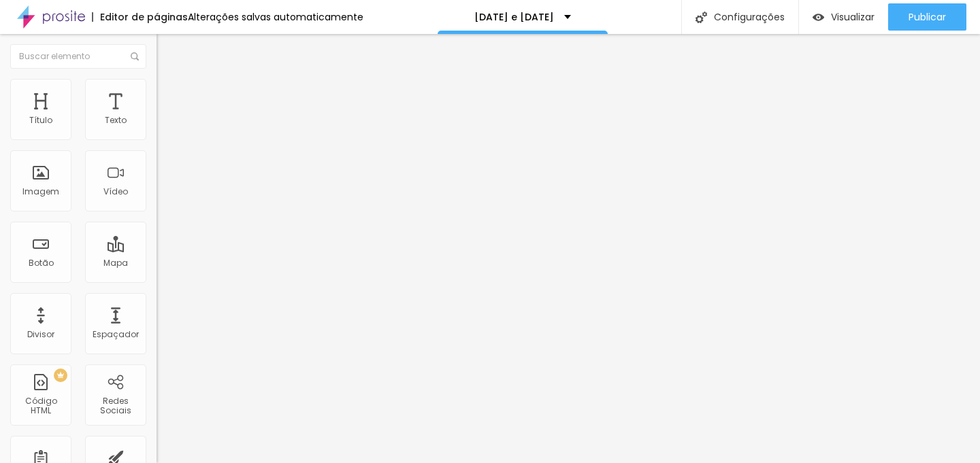
drag, startPoint x: 408, startPoint y: 278, endPoint x: 443, endPoint y: 265, distance: 37.3
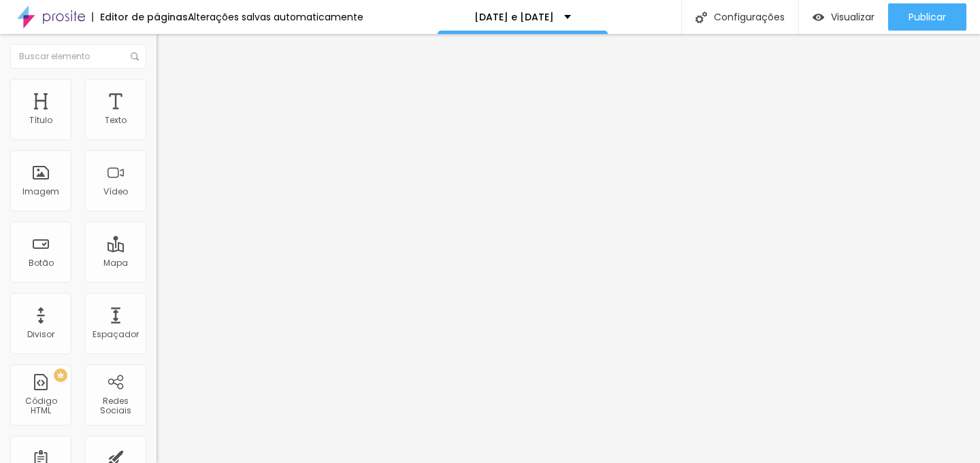
type textarea "Olá, cheguei até você pela página [DATE] e [DATE] e gostaria de mais informações"
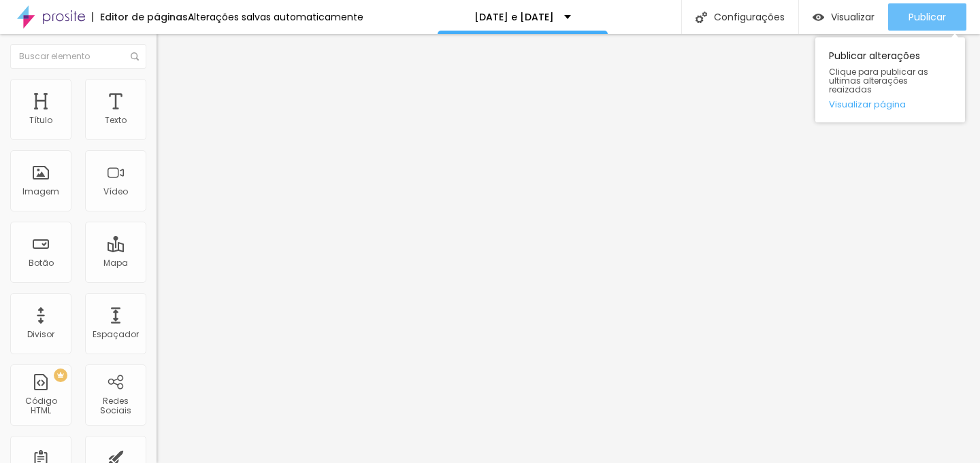
click at [914, 12] on span "Publicar" at bounding box center [927, 17] width 37 height 11
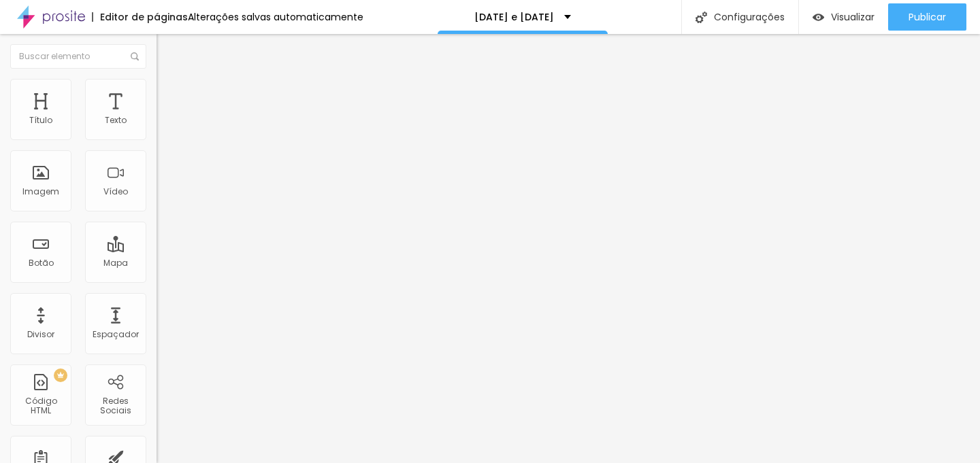
click at [165, 128] on input "[DATE] 09:00" at bounding box center [197, 121] width 64 height 14
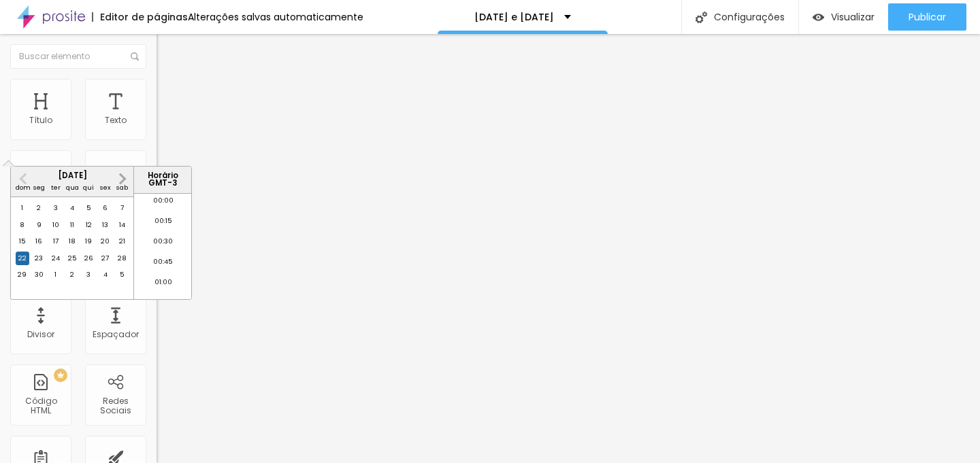
scroll to position [692, 0]
click at [127, 182] on button "Next Month" at bounding box center [123, 179] width 22 height 22
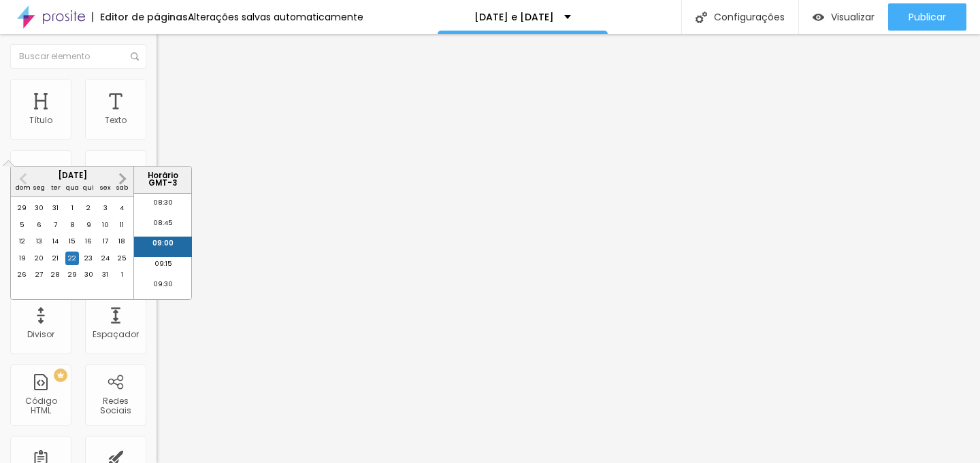
click at [127, 182] on button "Next Month" at bounding box center [123, 179] width 22 height 22
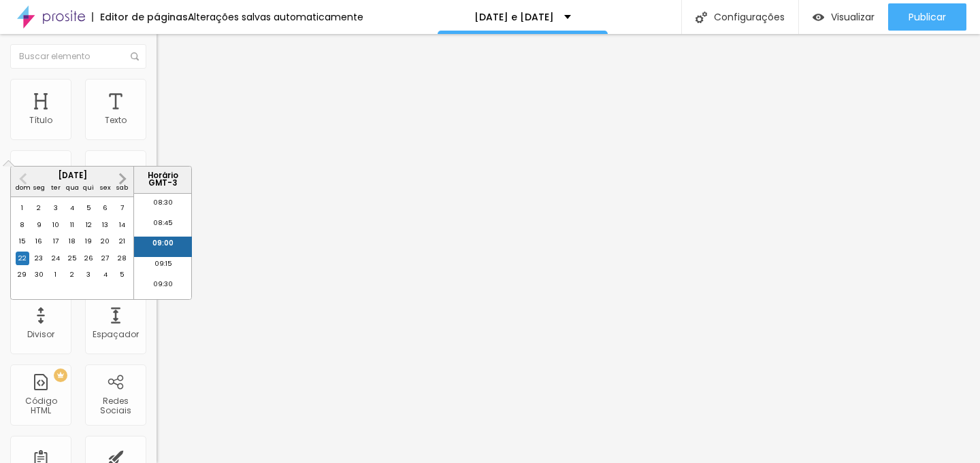
click at [127, 182] on button "Next Month" at bounding box center [123, 179] width 22 height 22
click at [34, 265] on div "22" at bounding box center [39, 259] width 14 height 14
type input "[DATE] 09:00"
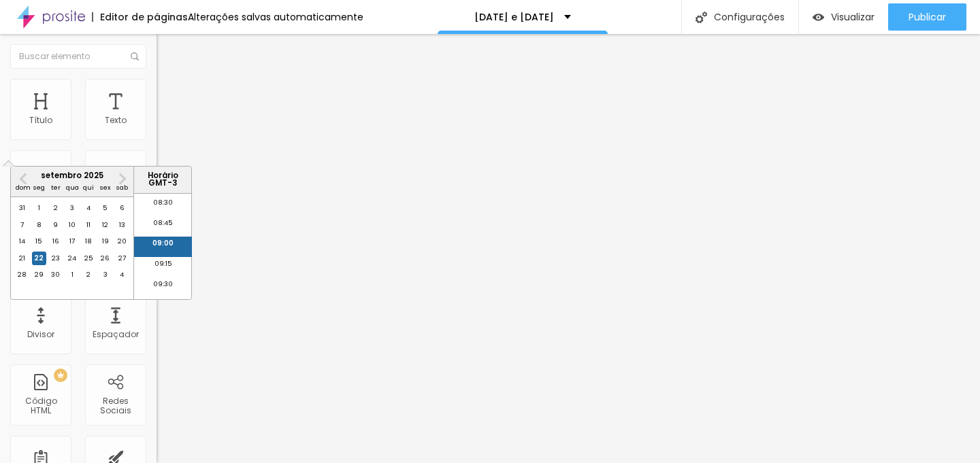
click at [161, 248] on li "09:00" at bounding box center [163, 247] width 58 height 20
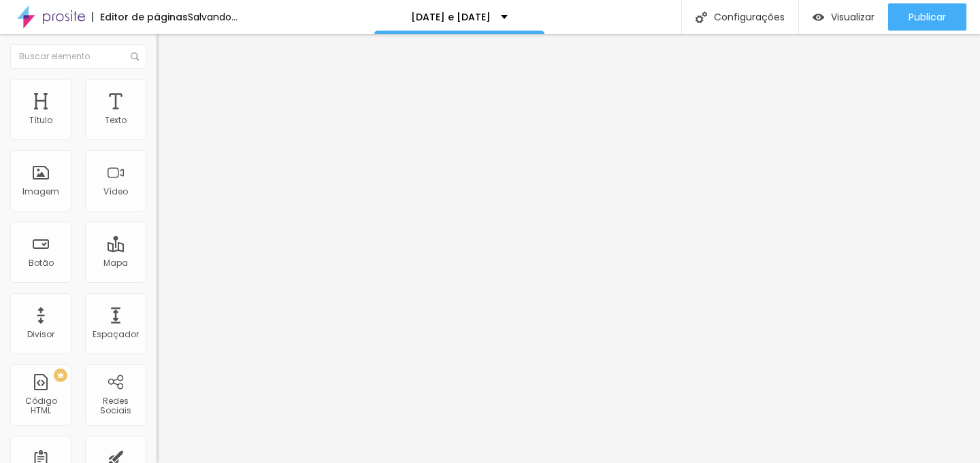
click at [157, 151] on div "Dias" at bounding box center [235, 143] width 157 height 15
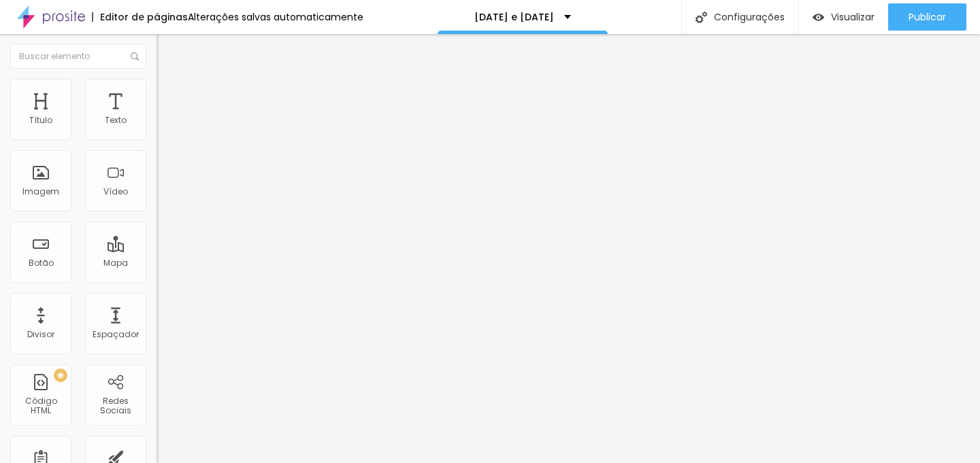
scroll to position [2, 0]
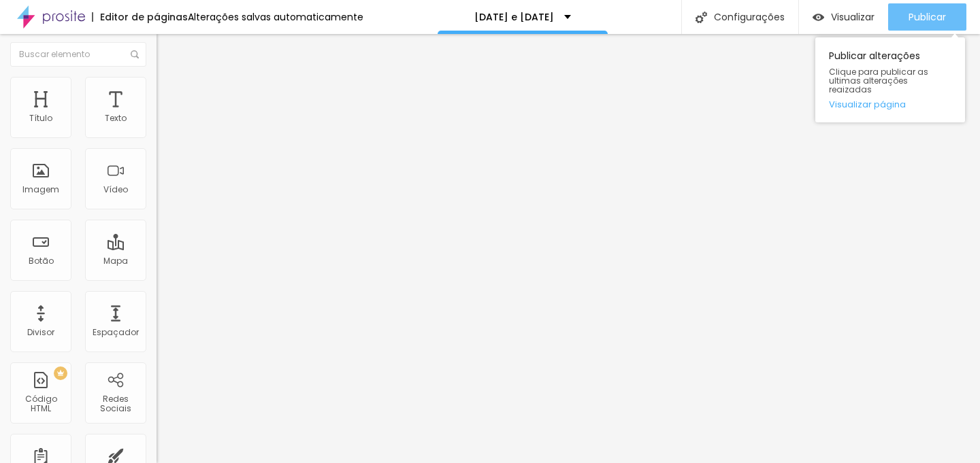
click at [920, 20] on span "Publicar" at bounding box center [927, 17] width 37 height 11
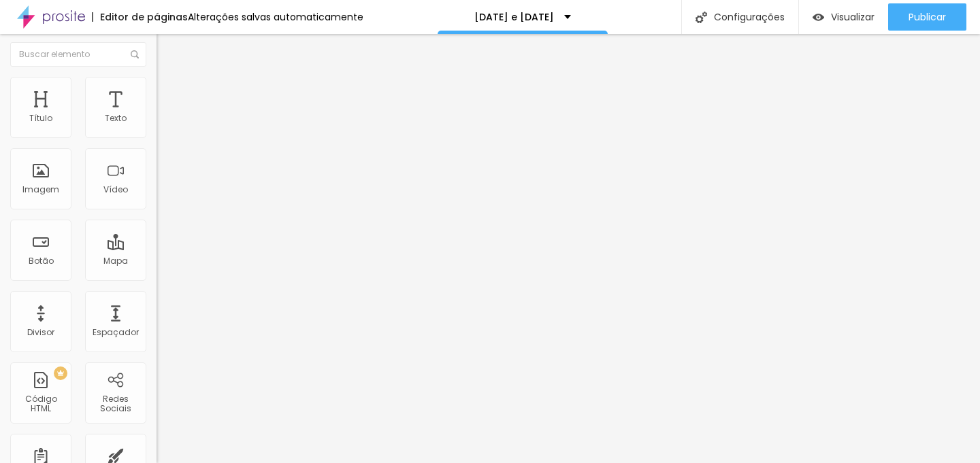
scroll to position [0, 0]
click at [157, 86] on img at bounding box center [163, 85] width 12 height 12
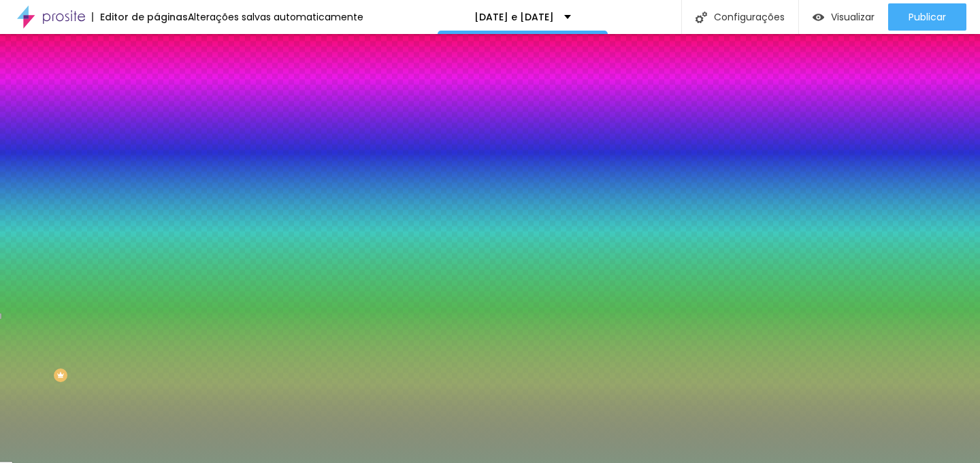
click at [169, 101] on span "Avançado" at bounding box center [191, 102] width 45 height 12
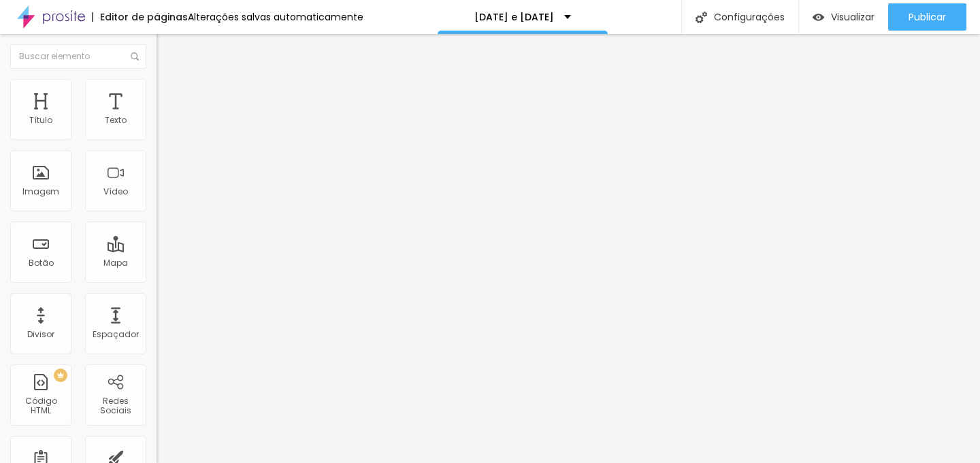
click at [157, 87] on img at bounding box center [163, 85] width 12 height 12
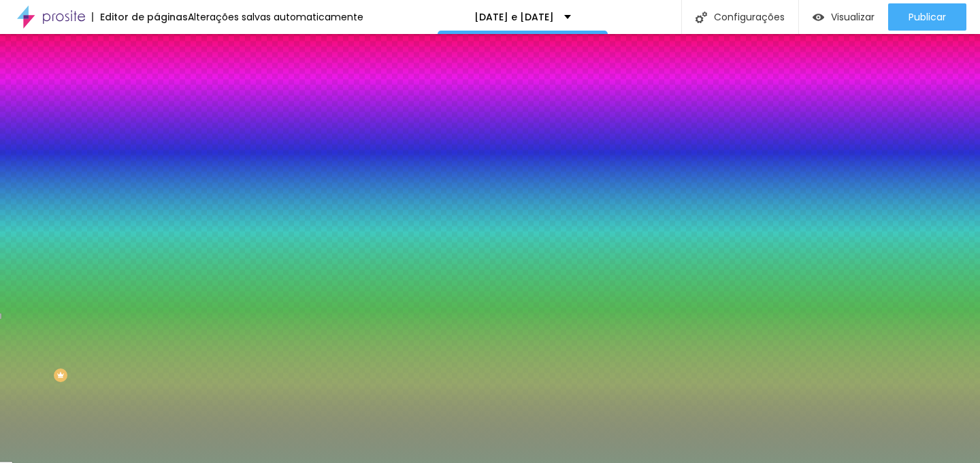
click at [157, 79] on li "Conteúdo" at bounding box center [235, 72] width 157 height 14
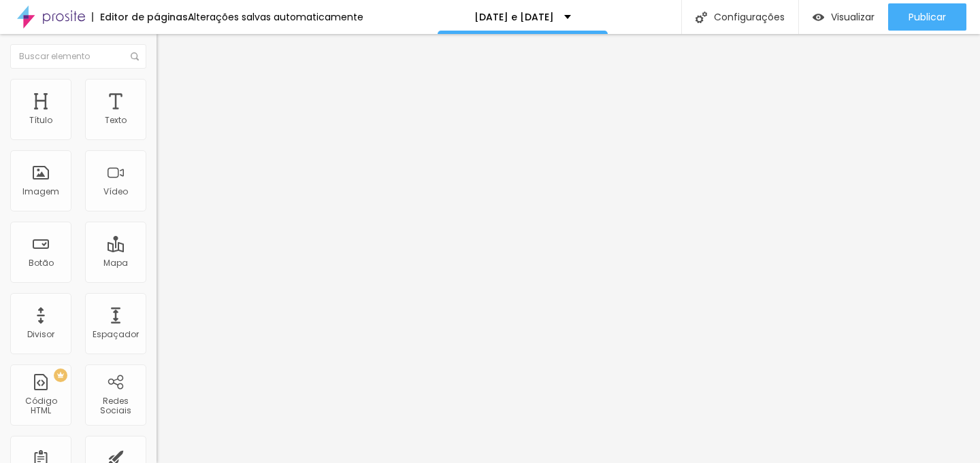
click at [165, 128] on input "[DATE] 09:00" at bounding box center [197, 121] width 64 height 14
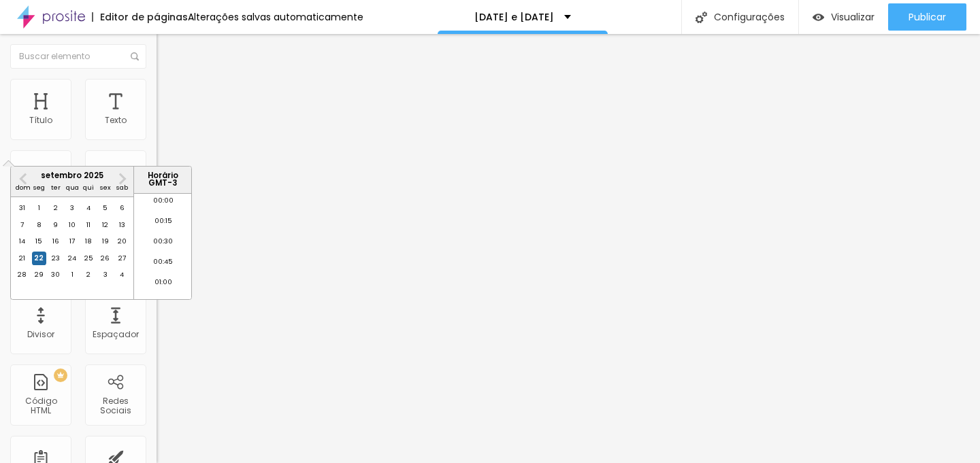
scroll to position [692, 0]
click at [33, 265] on div "22" at bounding box center [39, 259] width 14 height 14
click at [165, 245] on li "09:00" at bounding box center [163, 247] width 58 height 20
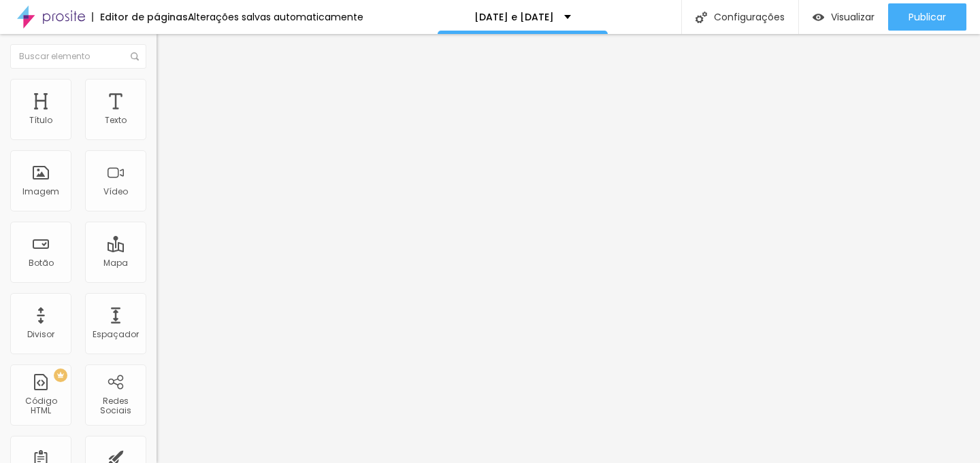
click at [157, 198] on div "Dias Horas [PERSON_NAME]" at bounding box center [235, 176] width 157 height 80
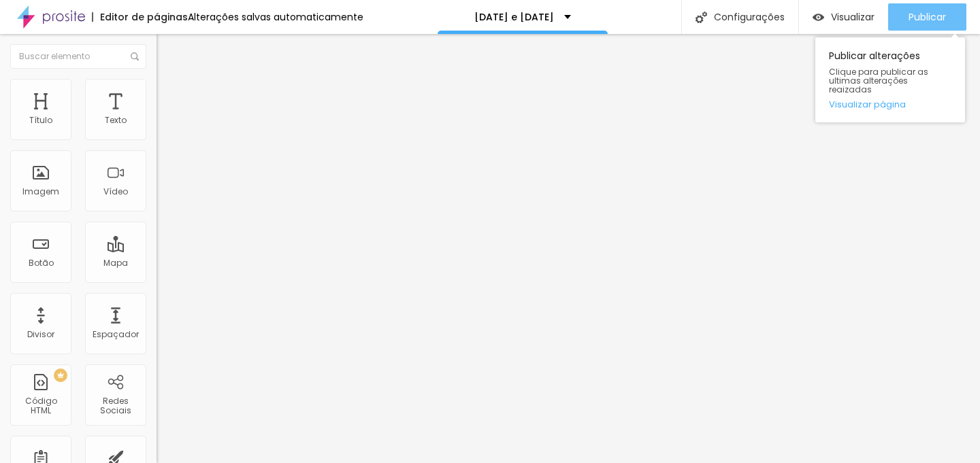
click at [928, 12] on span "Publicar" at bounding box center [927, 17] width 37 height 11
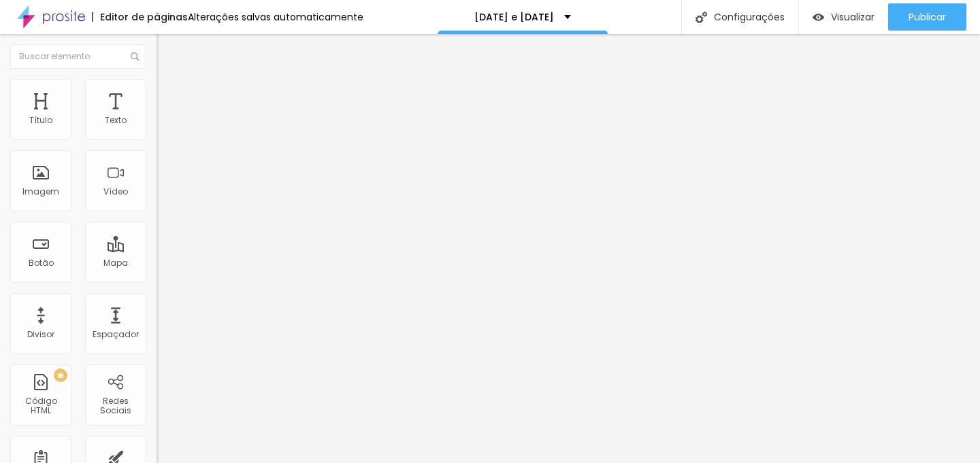
click at [165, 128] on input "[DATE] 09:00" at bounding box center [197, 121] width 64 height 14
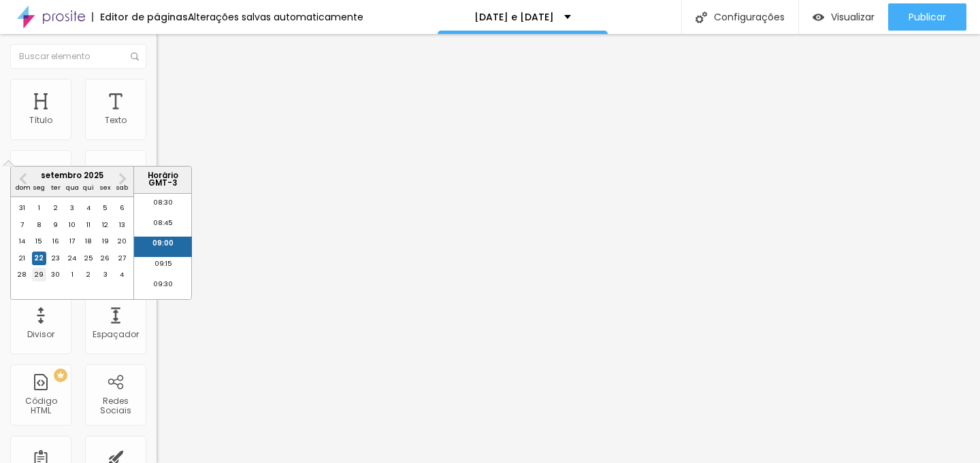
click at [39, 282] on div "29" at bounding box center [39, 275] width 14 height 14
type input "[DATE] 09:00"
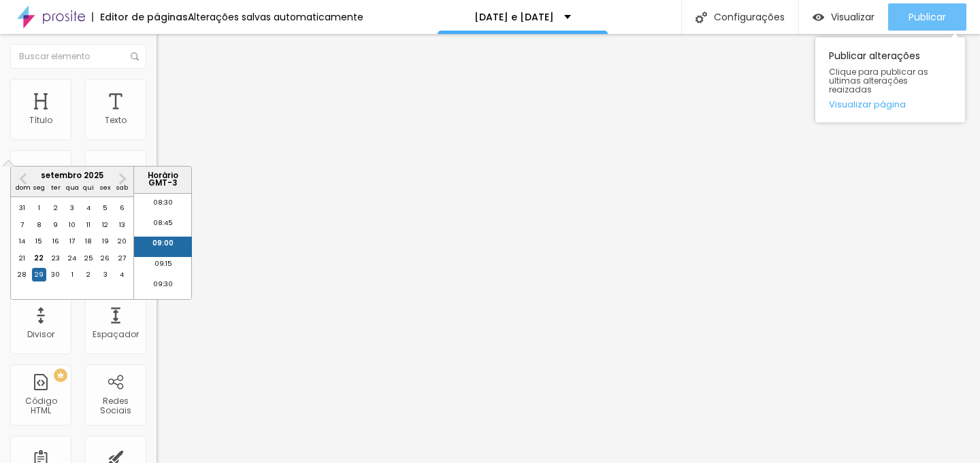
click at [934, 12] on span "Publicar" at bounding box center [927, 17] width 37 height 11
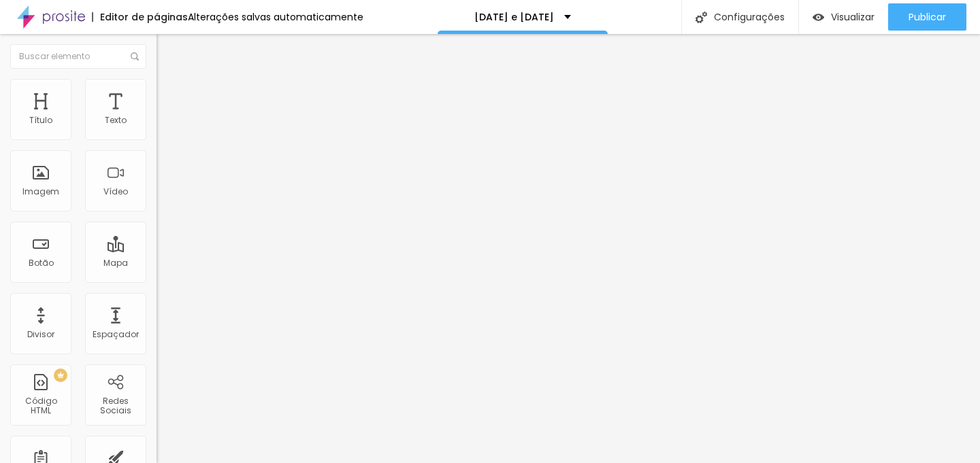
click at [165, 128] on input "[DATE] 09:00" at bounding box center [197, 121] width 64 height 14
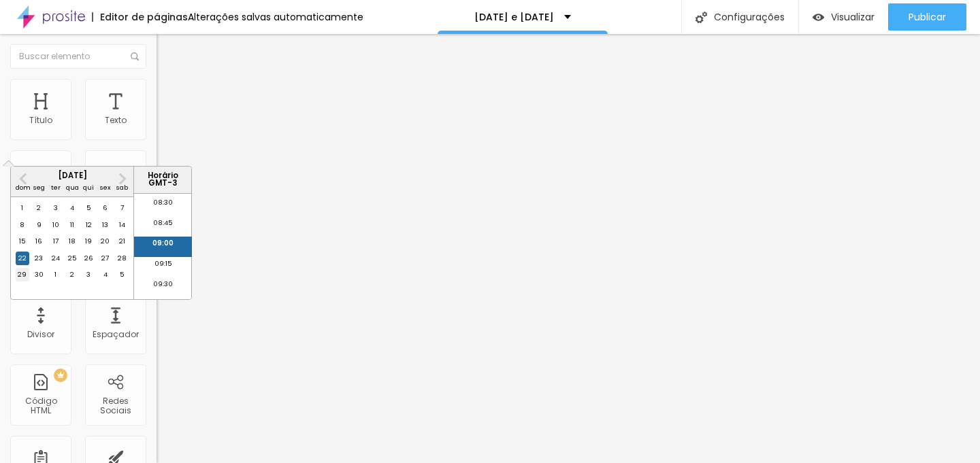
click at [27, 282] on div "29" at bounding box center [23, 275] width 14 height 14
click at [167, 246] on li "09:00" at bounding box center [163, 247] width 58 height 20
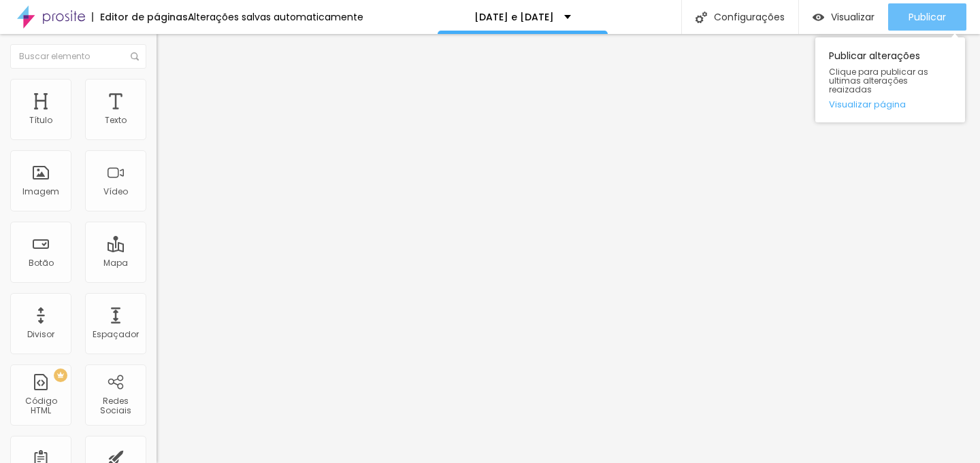
click at [932, 27] on div "Publicar" at bounding box center [927, 16] width 37 height 27
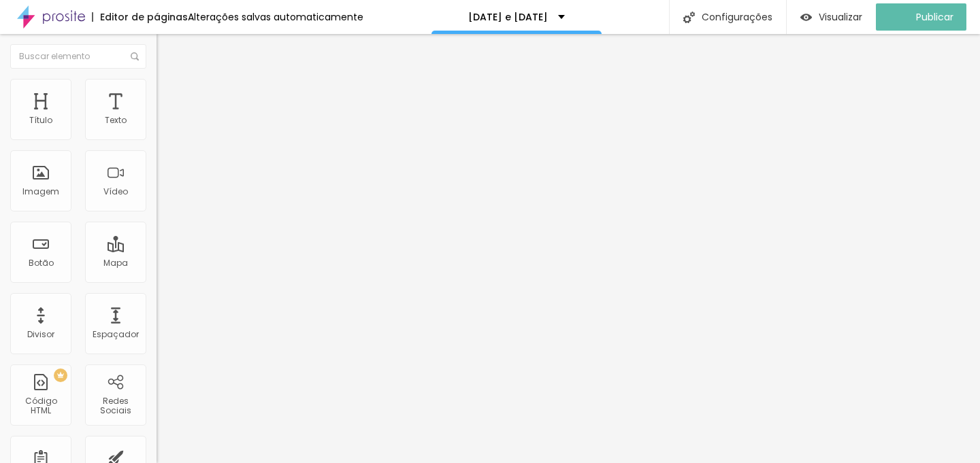
click at [165, 128] on input "[DATE] 09:00" at bounding box center [197, 121] width 64 height 14
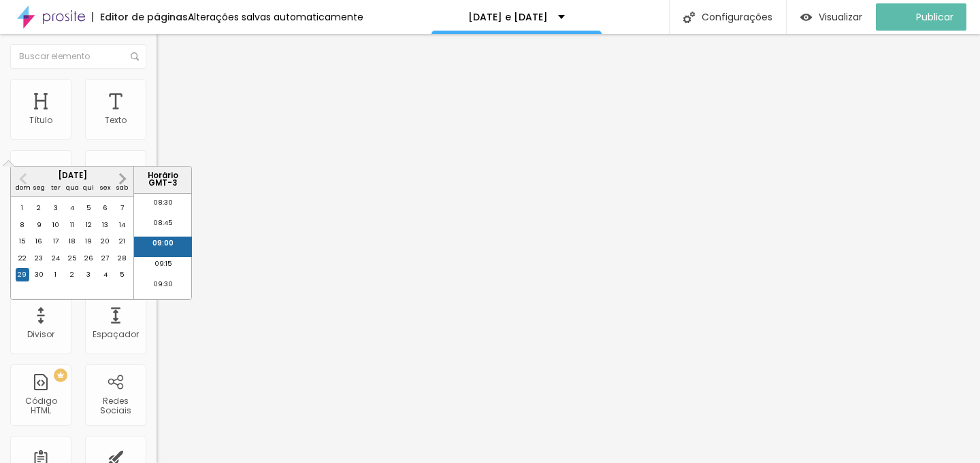
click at [121, 180] on span "Next Month" at bounding box center [121, 179] width 0 height 16
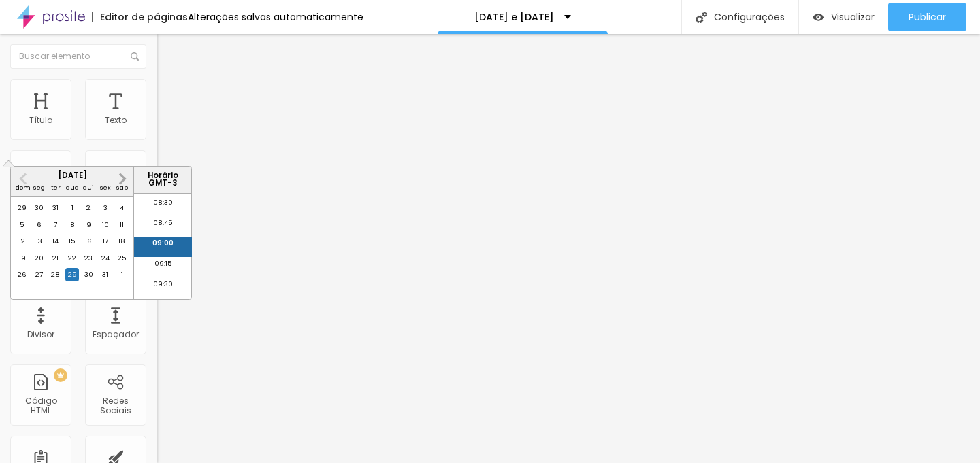
click at [121, 180] on span "Next Month" at bounding box center [121, 179] width 0 height 16
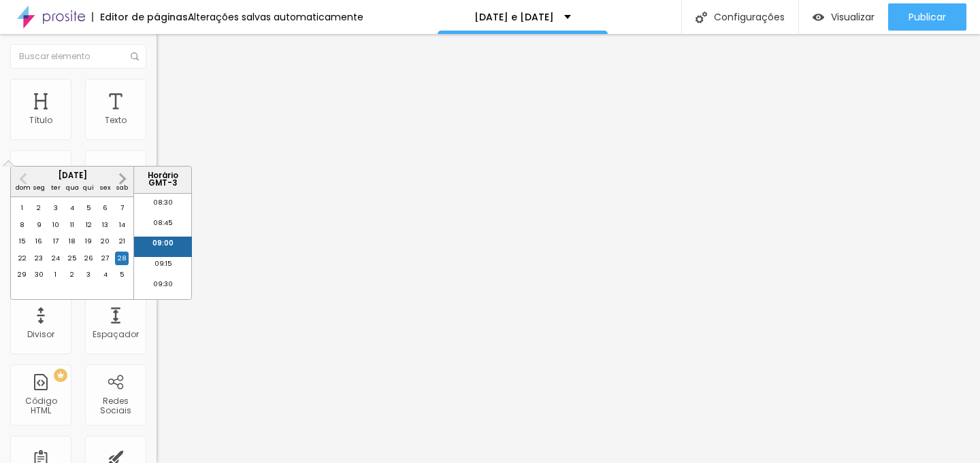
click at [121, 180] on span "Next Month" at bounding box center [121, 179] width 0 height 16
click at [35, 282] on div "29" at bounding box center [39, 275] width 14 height 14
type input "[DATE] 09:00"
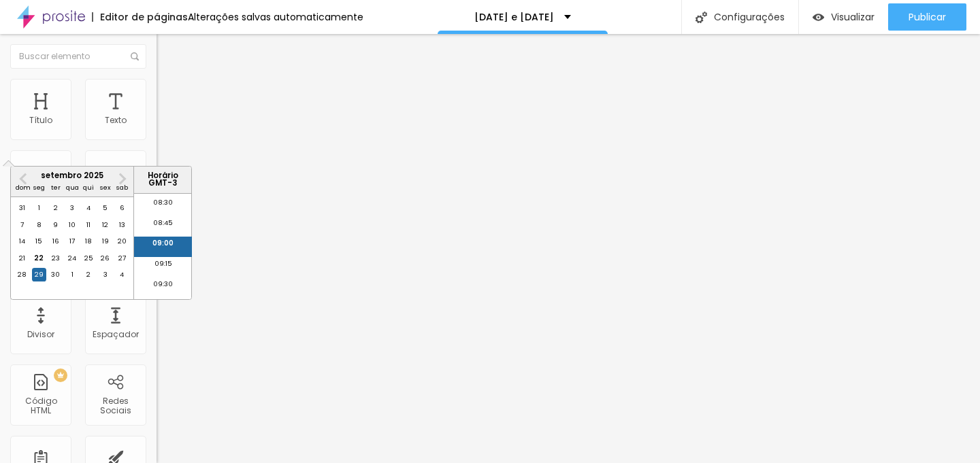
click at [168, 246] on li "09:00" at bounding box center [163, 247] width 58 height 20
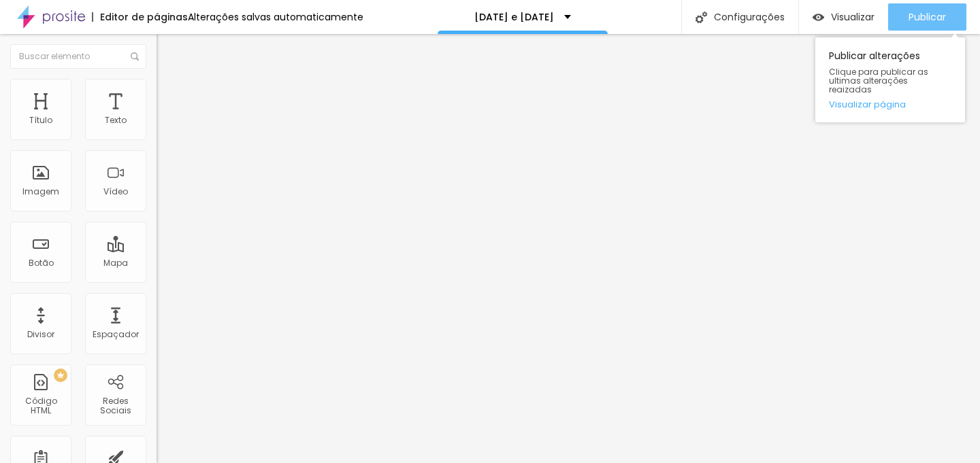
click at [922, 22] on span "Publicar" at bounding box center [927, 17] width 37 height 11
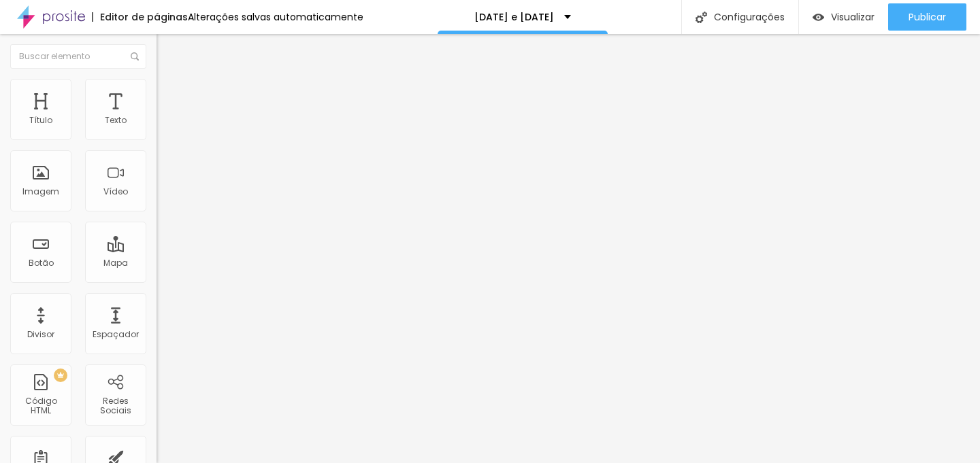
click at [167, 50] on img "button" at bounding box center [172, 49] width 11 height 11
click at [105, 118] on div "Texto" at bounding box center [116, 121] width 22 height 10
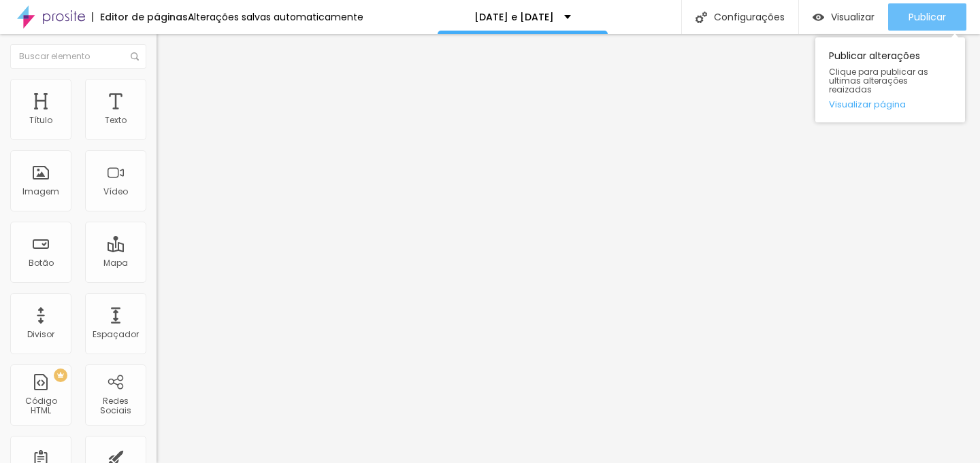
click at [947, 25] on button "Publicar" at bounding box center [927, 16] width 78 height 27
click at [926, 18] on span "Publicar" at bounding box center [927, 17] width 37 height 11
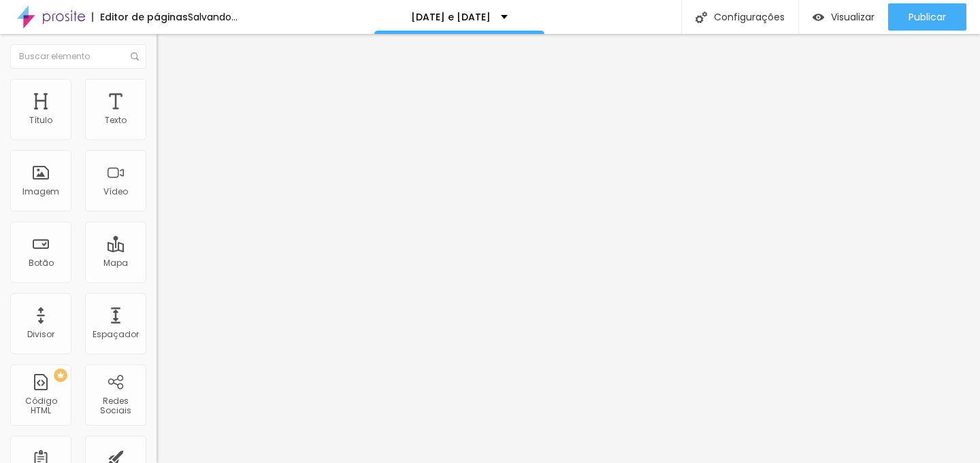
click at [157, 89] on li "Estilo" at bounding box center [235, 86] width 157 height 14
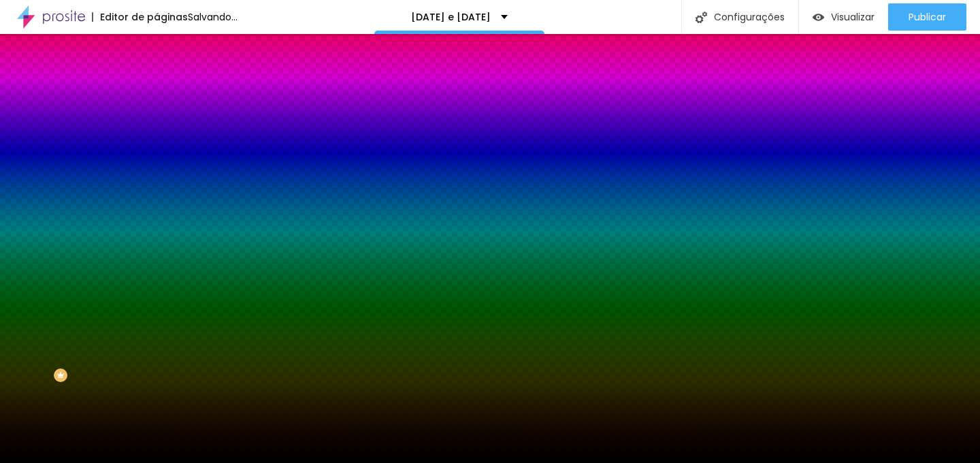
click at [157, 93] on img at bounding box center [163, 99] width 12 height 12
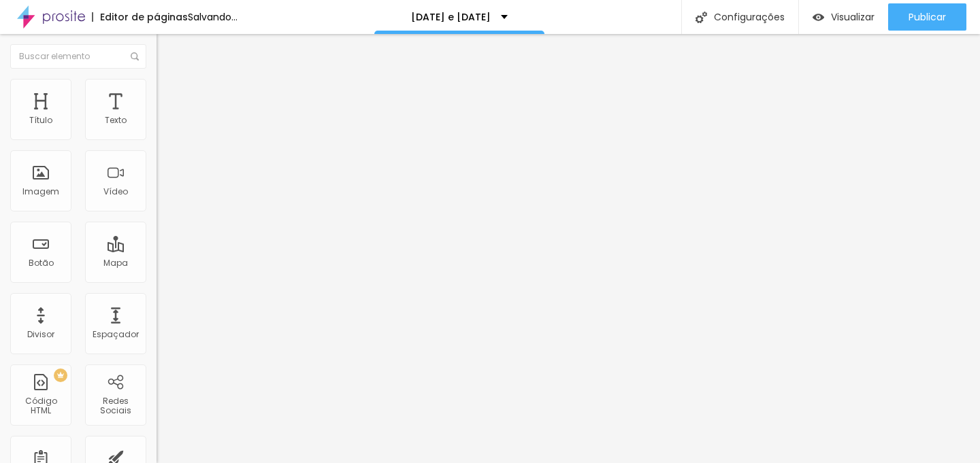
type input "35"
type input "39"
type input "41"
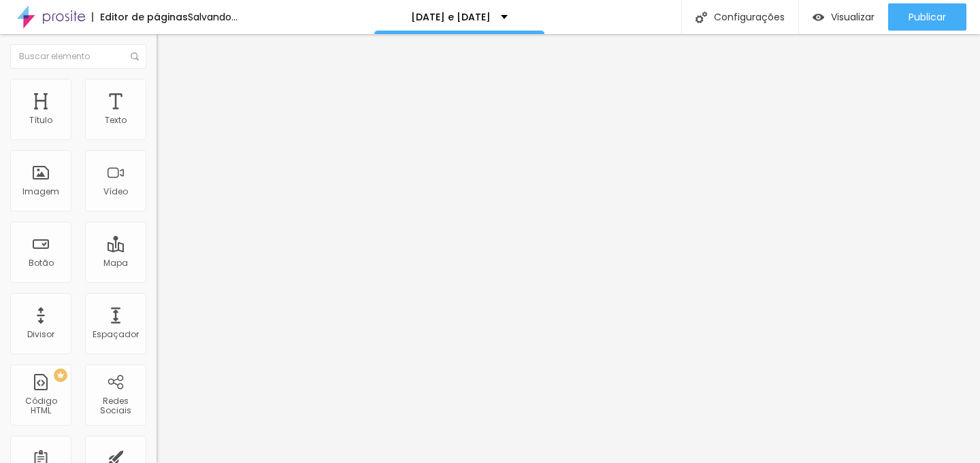
type input "41"
type input "39"
type input "35"
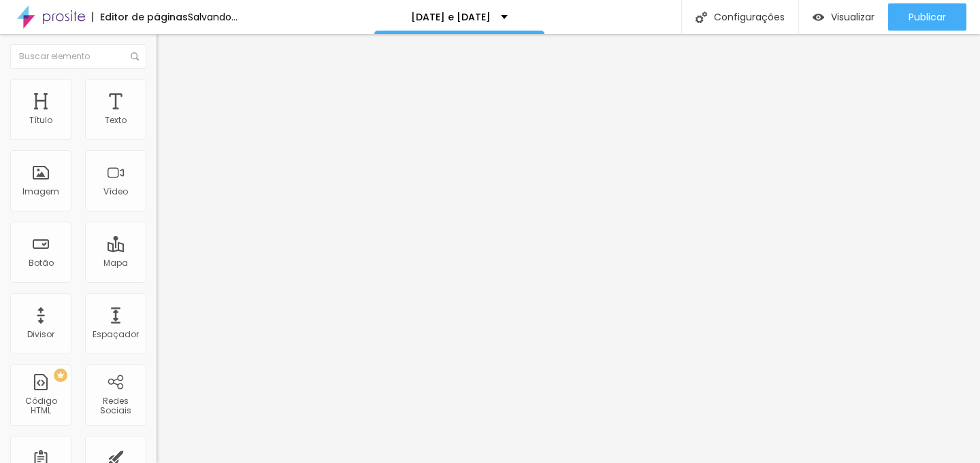
type input "32"
type input "26"
type input "23"
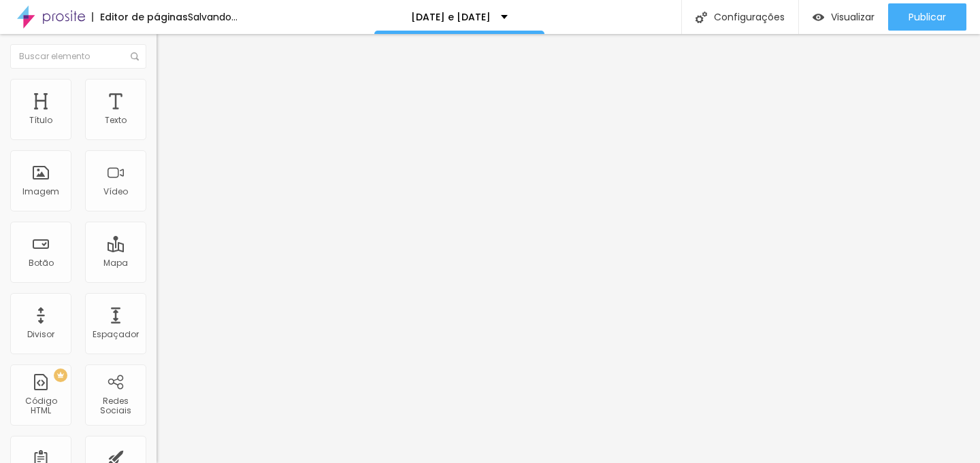
type input "23"
type input "19"
type input "17"
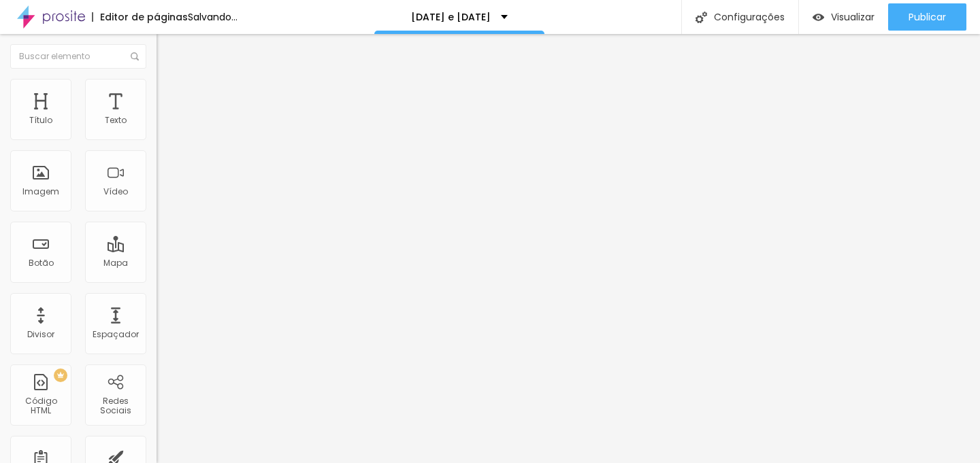
type input "14"
type input "12"
type input "10"
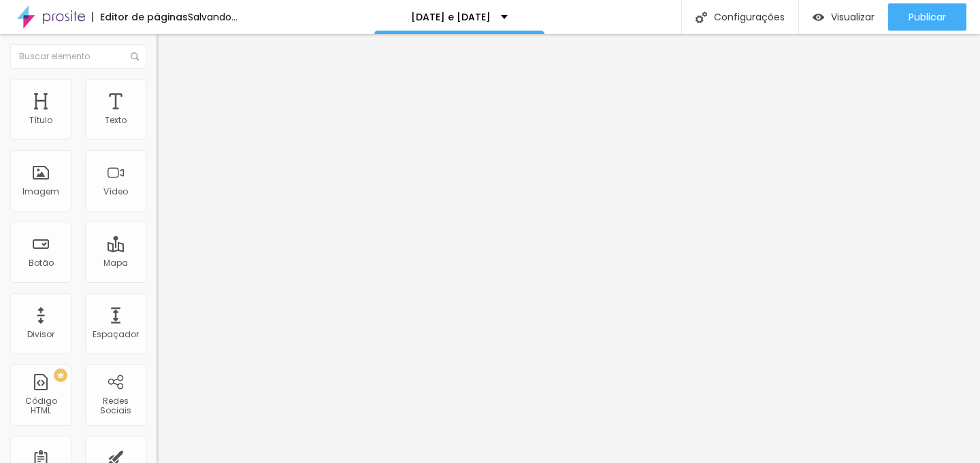
type input "10"
type input "8"
type input "5"
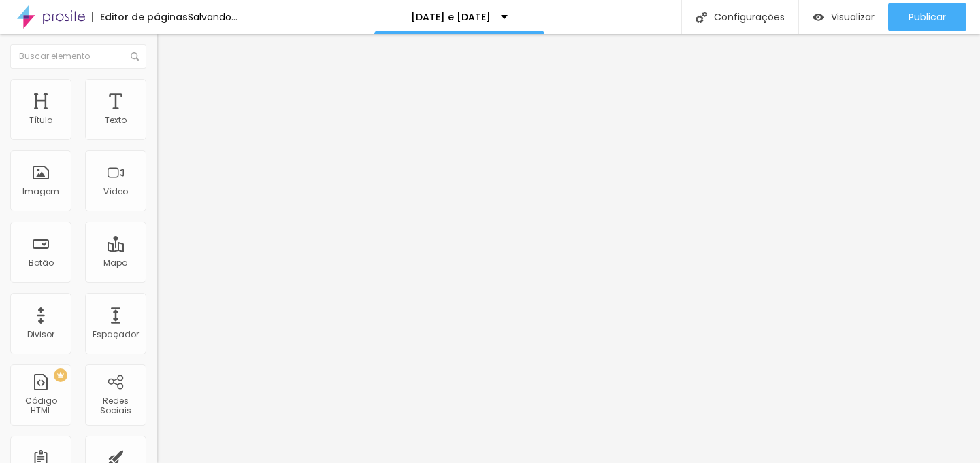
type input "3"
type input "1"
type input "0"
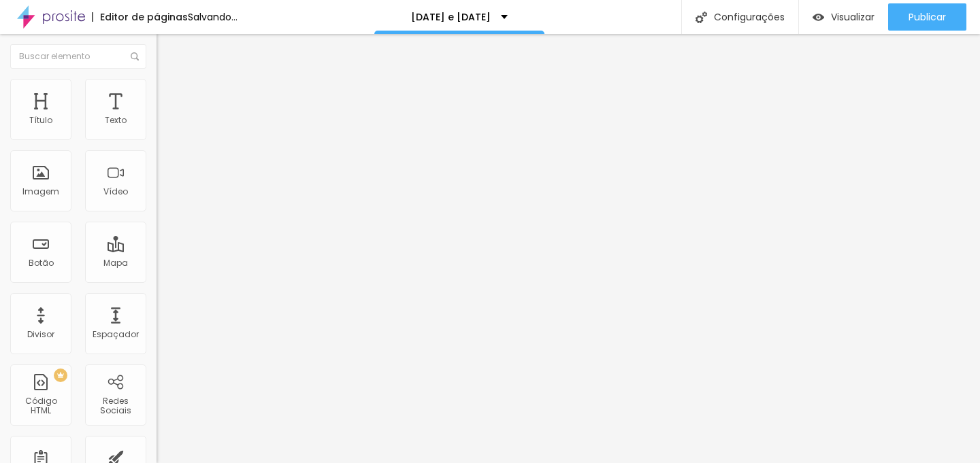
type input "0"
drag, startPoint x: 33, startPoint y: 159, endPoint x: 23, endPoint y: 153, distance: 11.6
type input "0"
click at [157, 457] on input "range" at bounding box center [201, 462] width 88 height 11
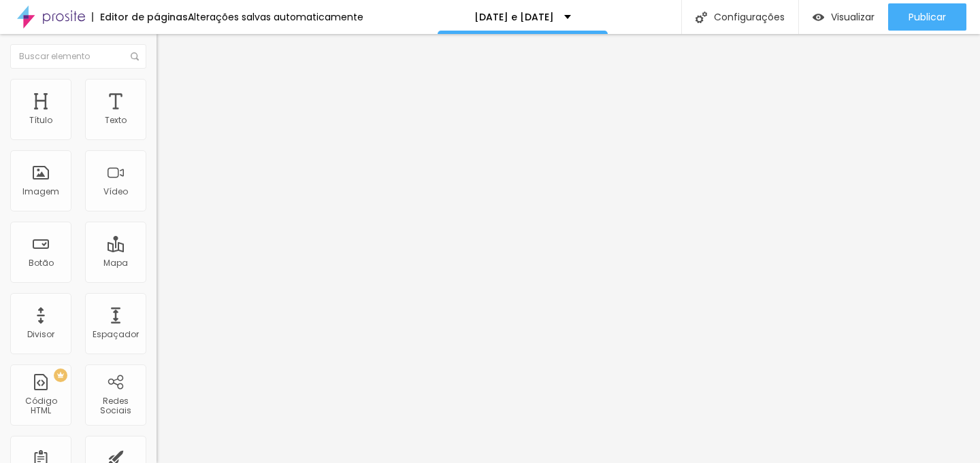
type input "207"
type input "216"
type input "220"
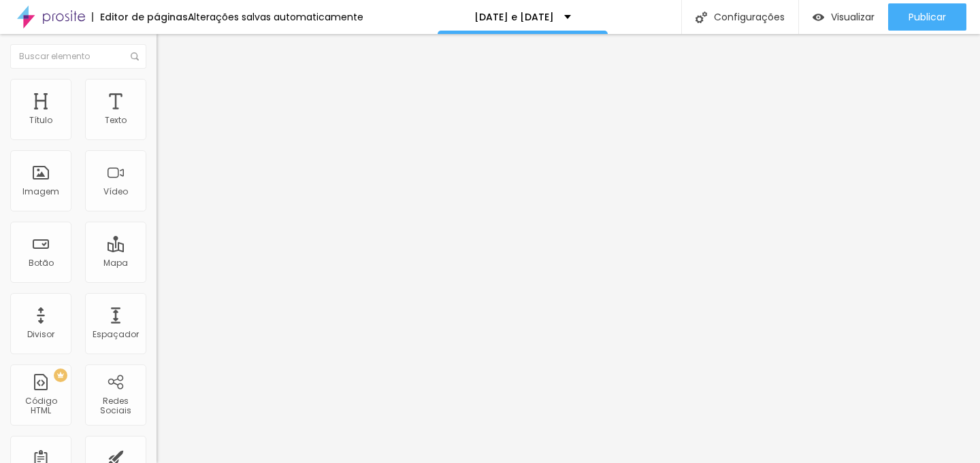
type input "220"
type input "223"
type input "225"
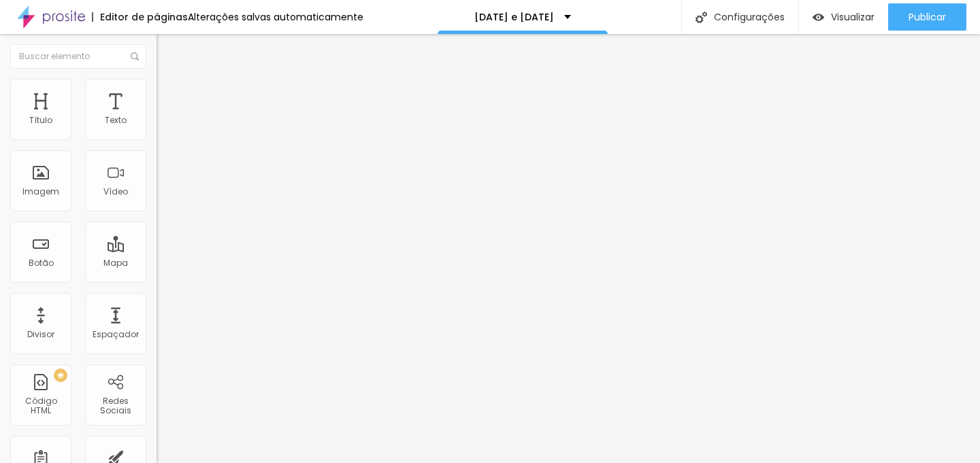
type input "231"
type input "238"
type input "244"
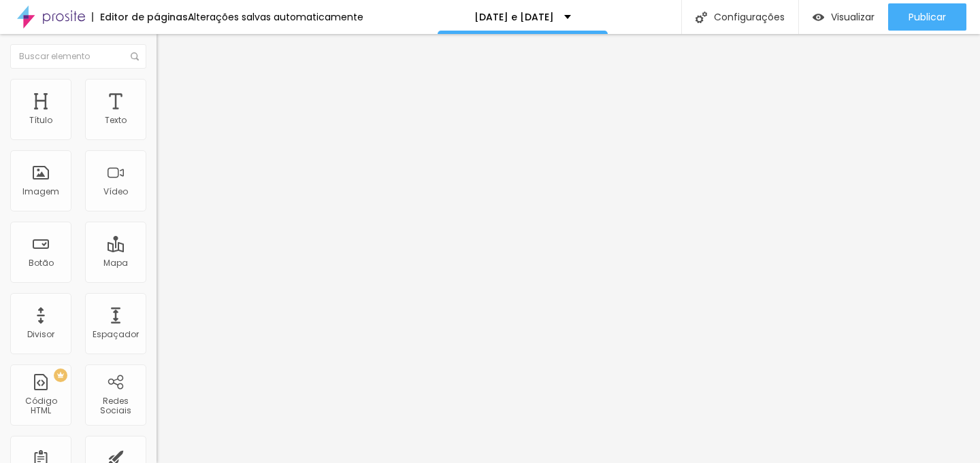
type input "244"
type input "245"
type input "247"
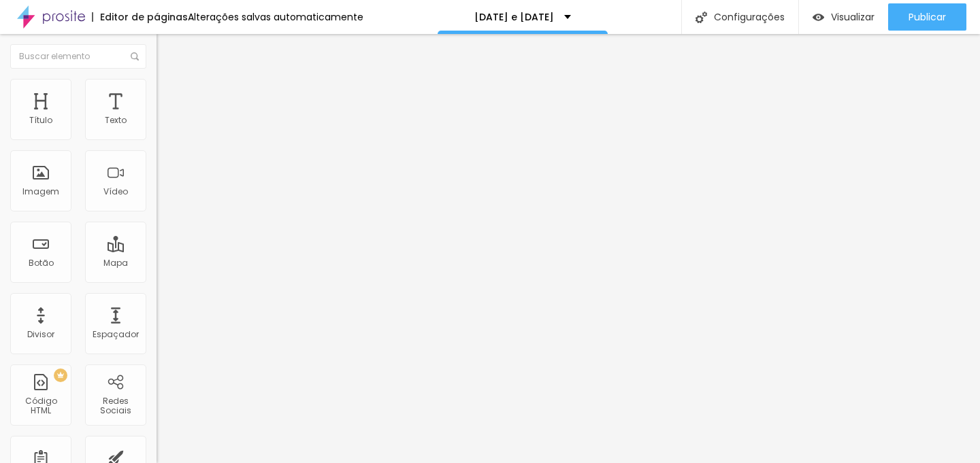
type input "249"
type input "251"
type input "253"
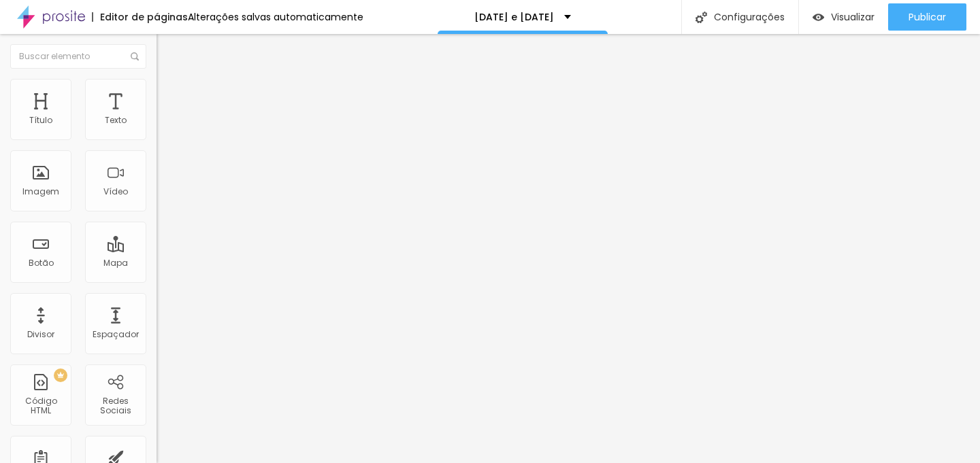
type input "253"
type input "255"
type input "256"
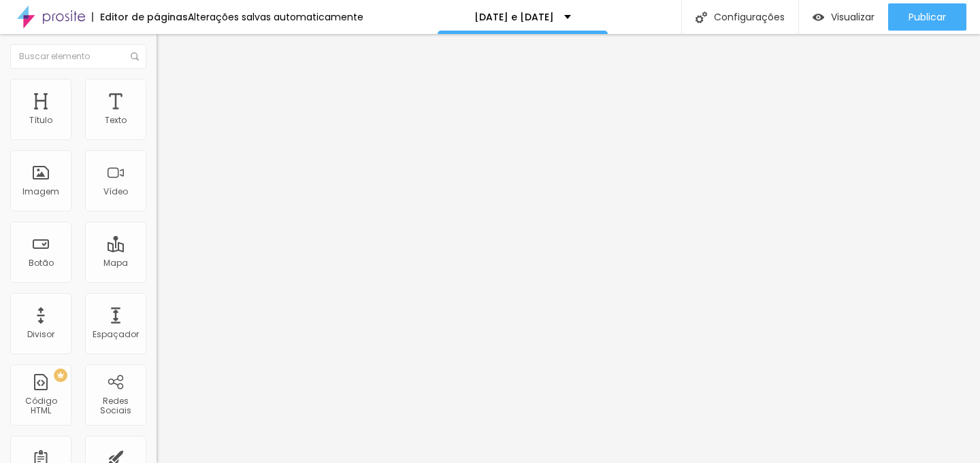
type input "258"
type input "260"
type input "262"
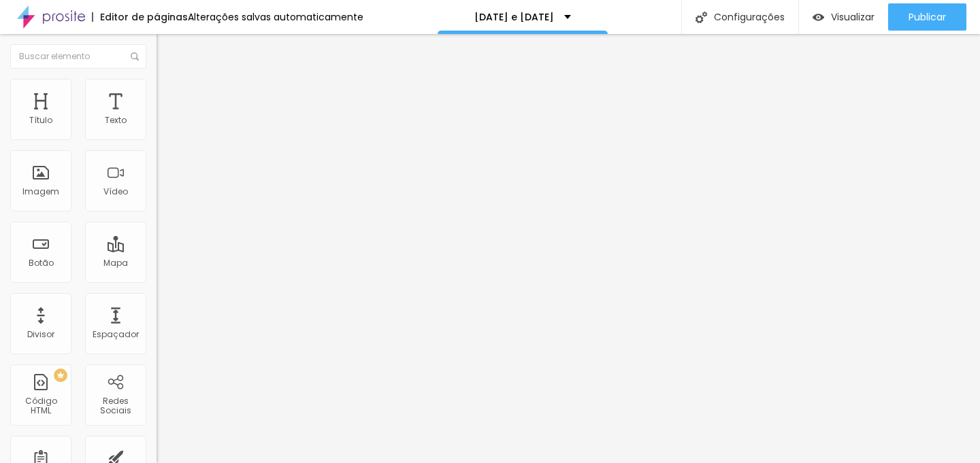
type input "262"
type input "264"
type input "267"
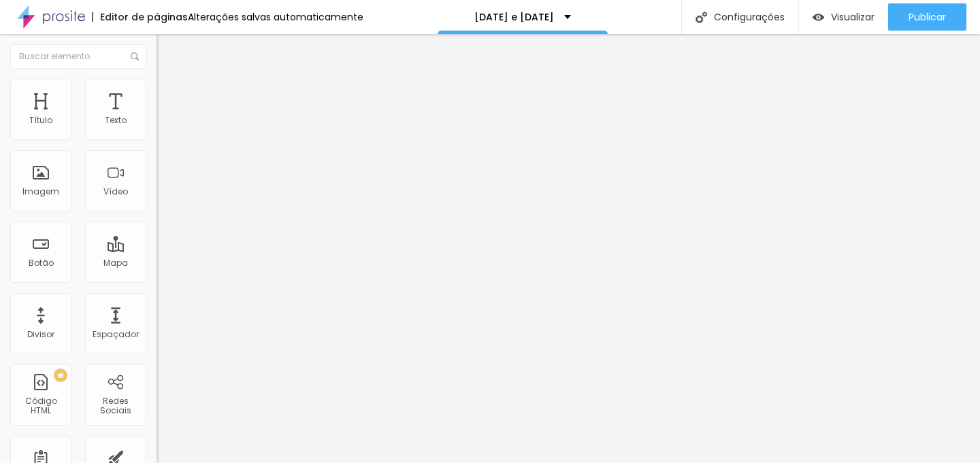
type input "269"
type input "273"
type input "280"
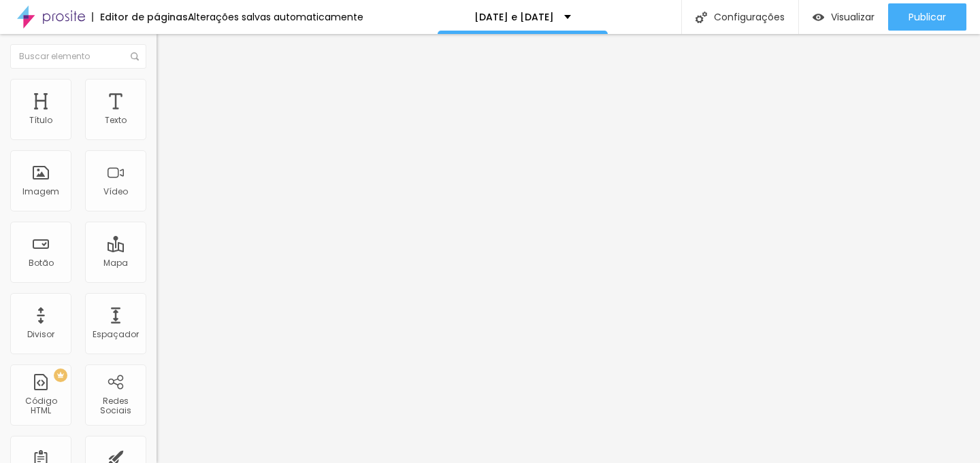
type input "280"
type input "289"
type input "293"
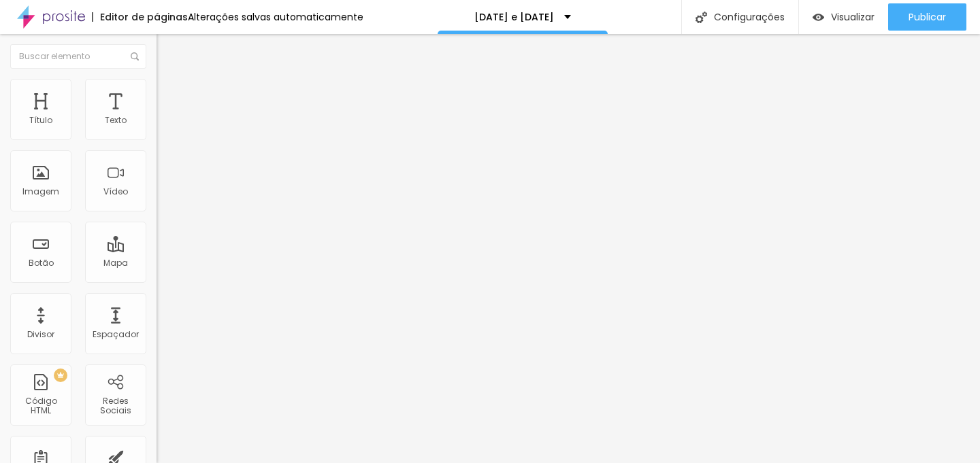
type input "300"
type input "304"
type input "308"
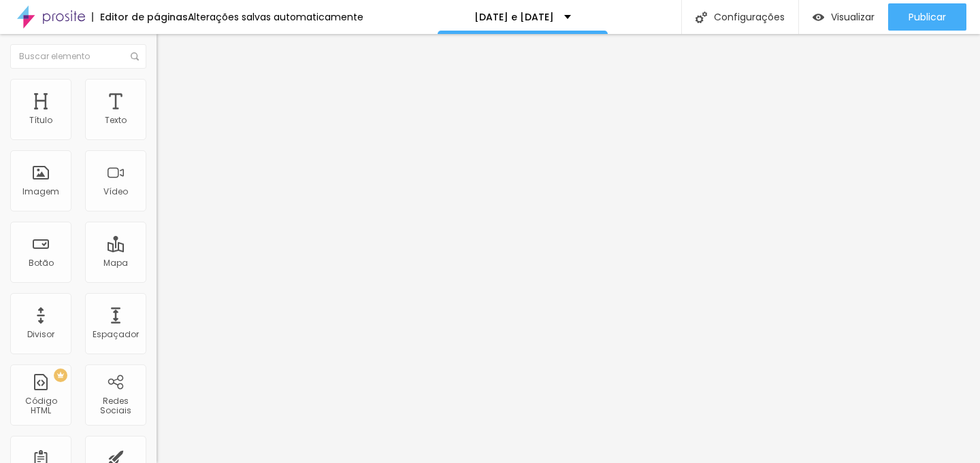
type input "308"
type input "310"
type input "313"
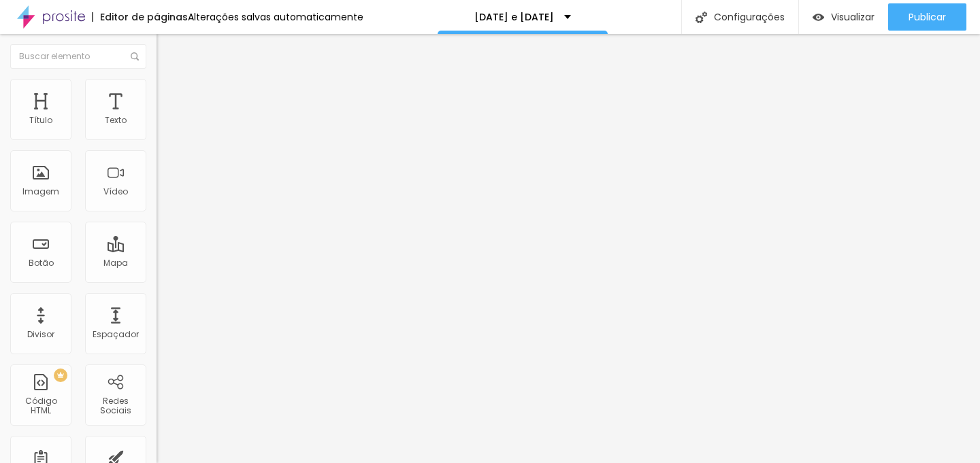
type input "315"
type input "321"
type input "322"
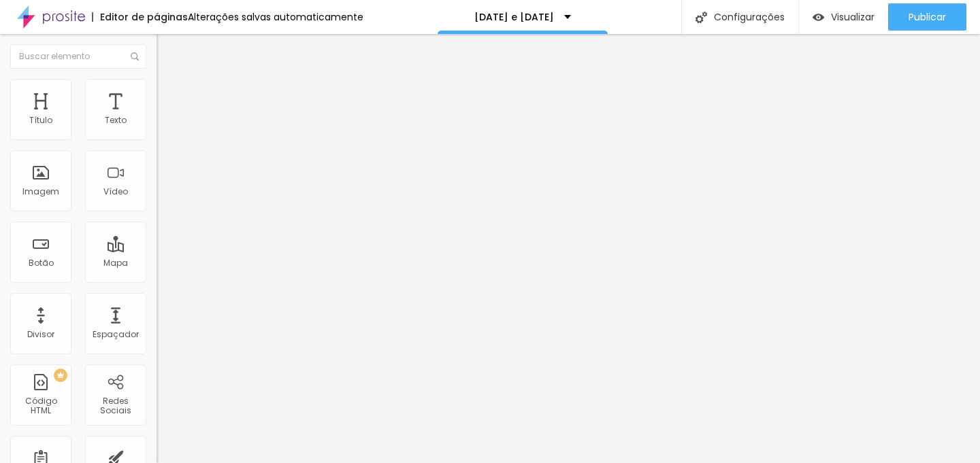
type input "322"
type input "328"
type input "335"
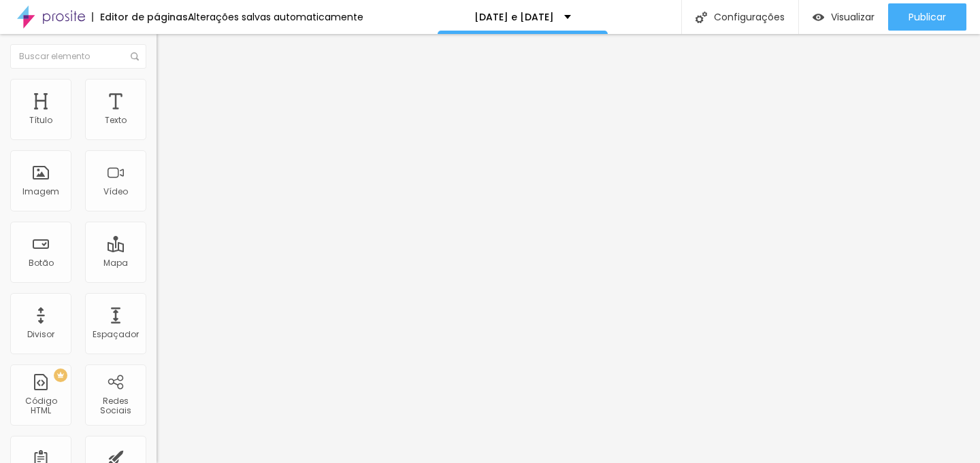
type input "339"
type input "343"
type input "346"
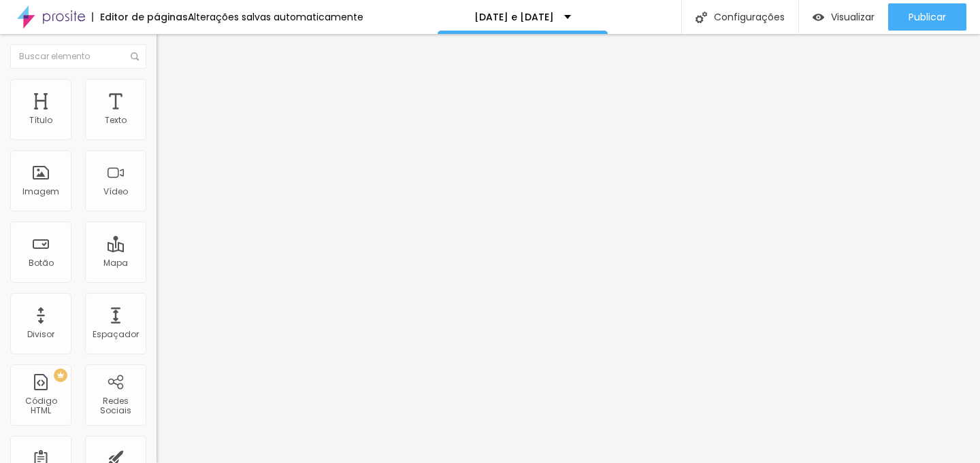
type input "346"
type input "348"
type input "352"
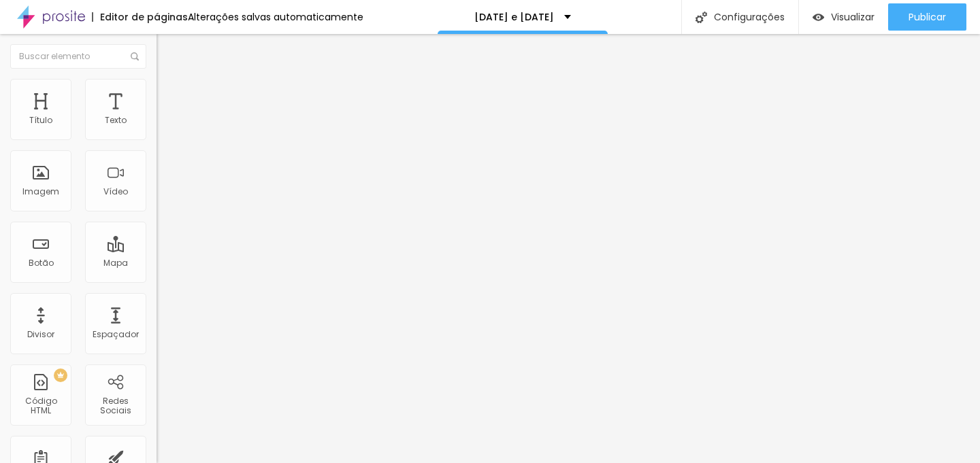
type input "356"
type input "359"
type input "361"
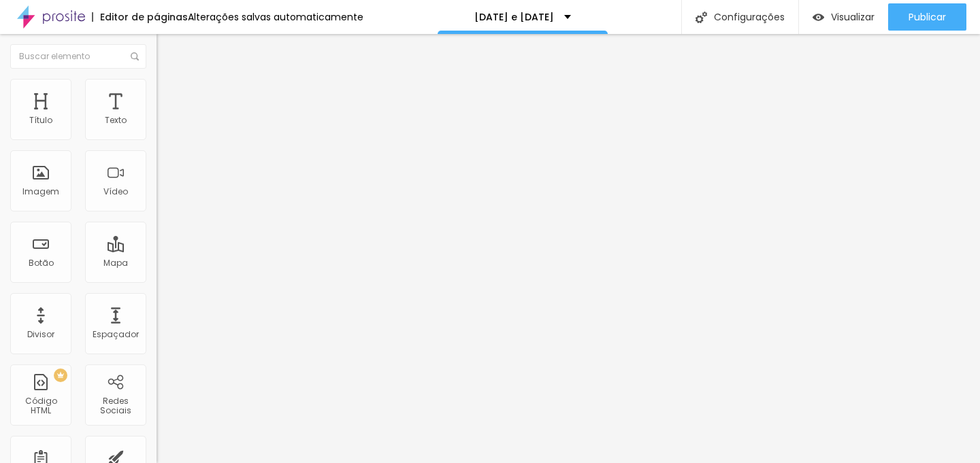
type input "361"
type input "363"
type input "365"
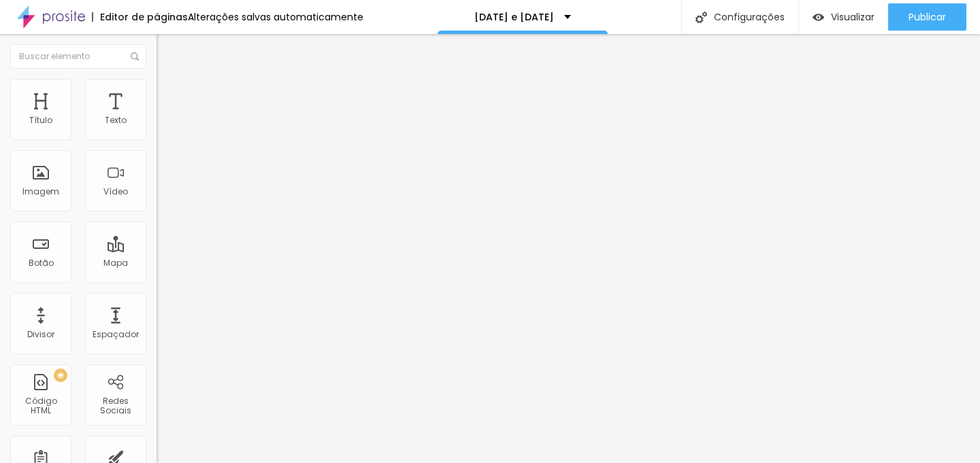
type input "367"
type input "368"
type input "370"
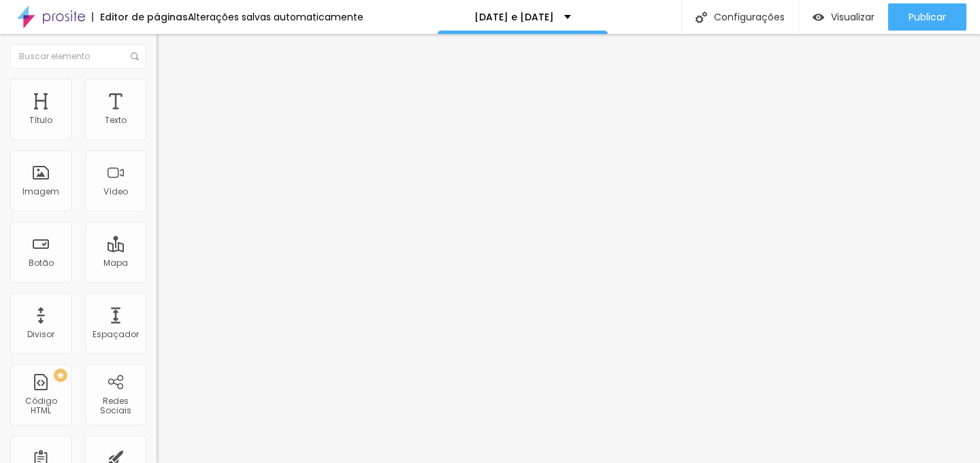
type input "370"
type input "372"
type input "374"
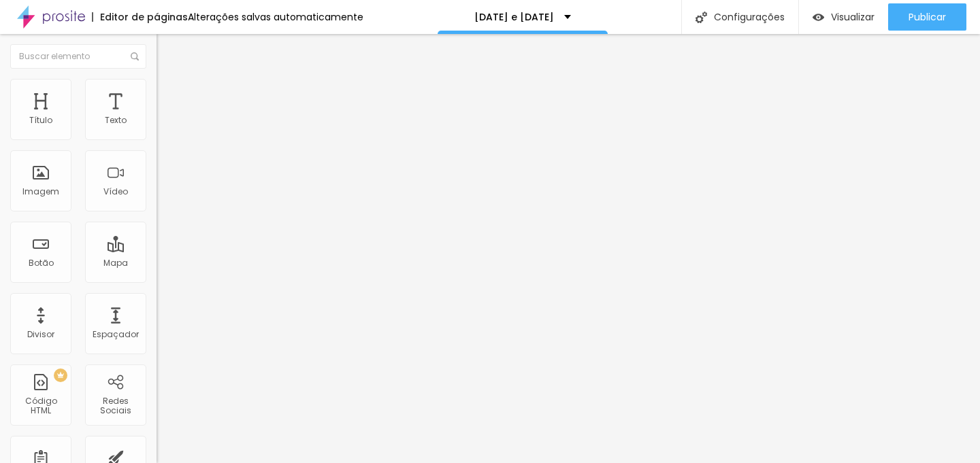
type input "379"
type input "381"
type input "385"
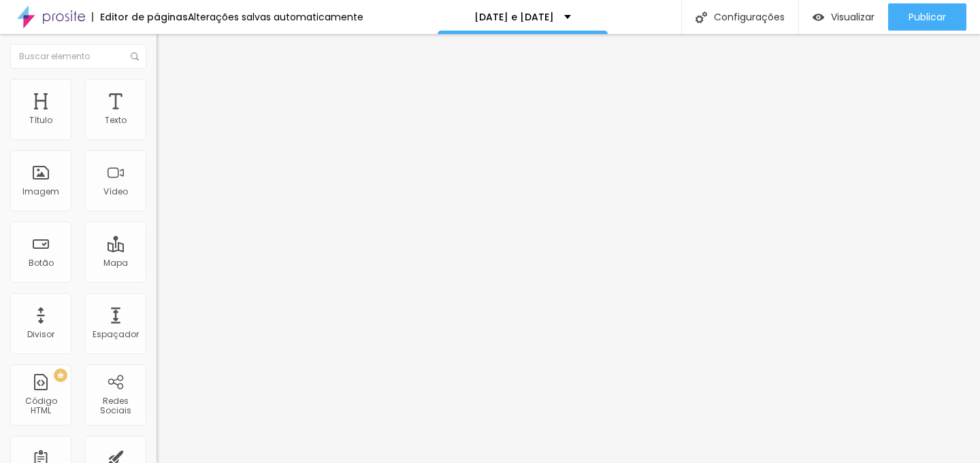
type input "385"
type input "389"
type input "392"
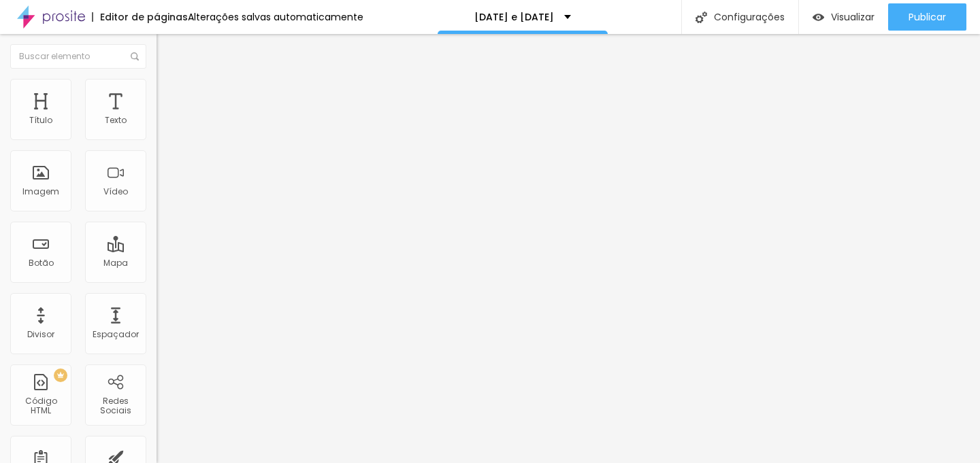
type input "394"
type input "400"
type input "405"
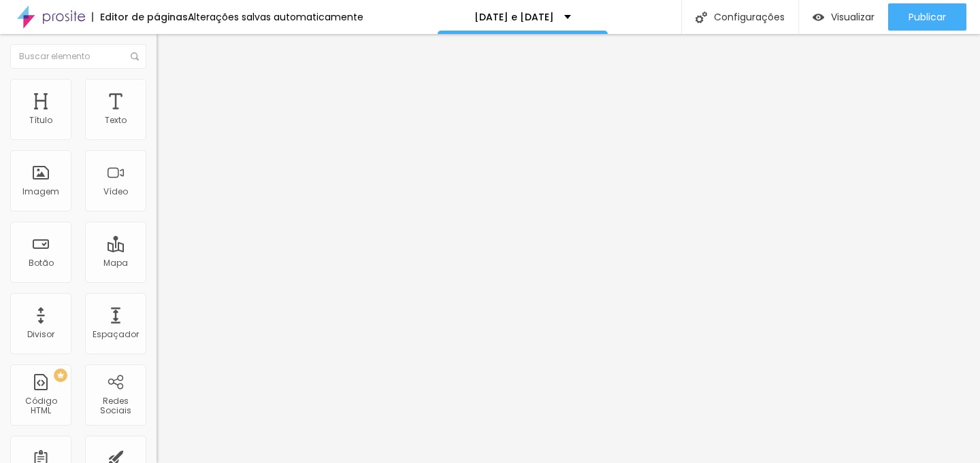
type input "405"
type input "409"
type input "414"
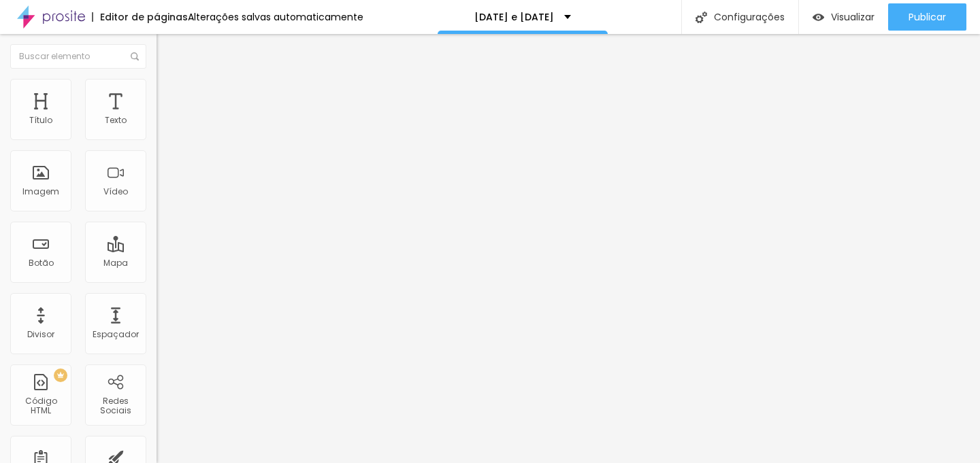
type input "423"
type input "433"
type input "458"
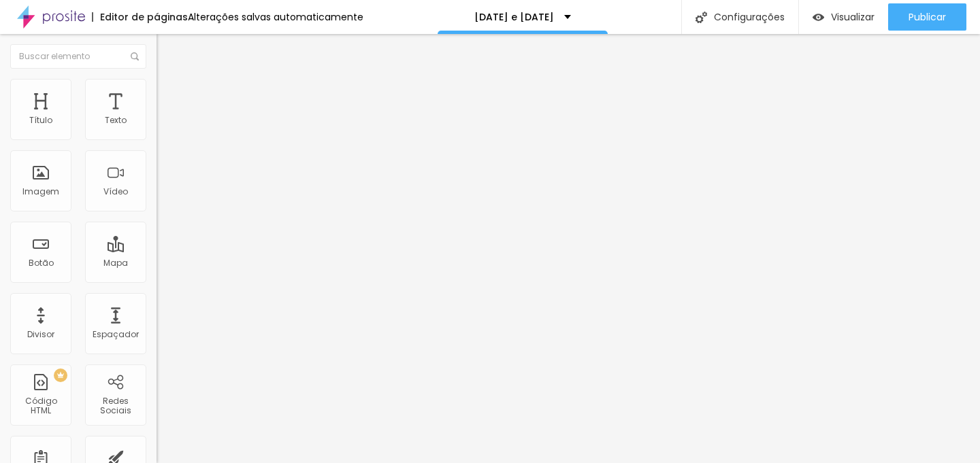
type input "458"
type input "467"
type input "474"
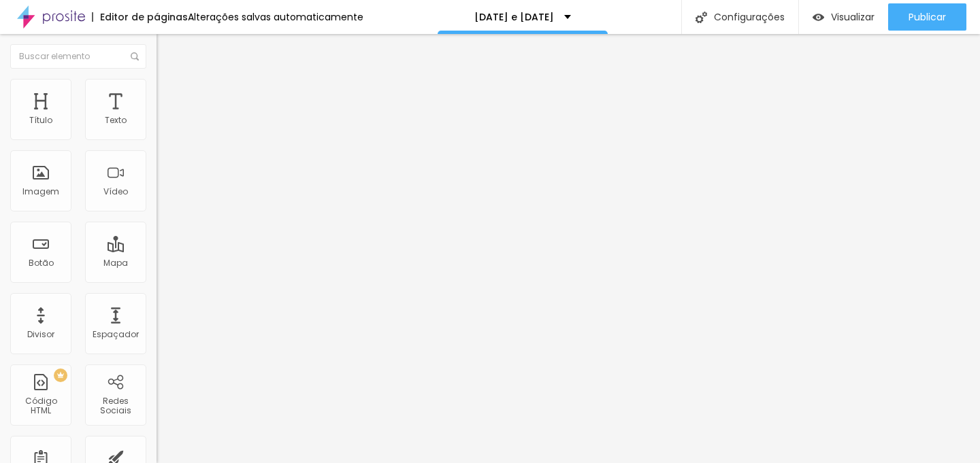
type input "484"
type input "493"
type input "498"
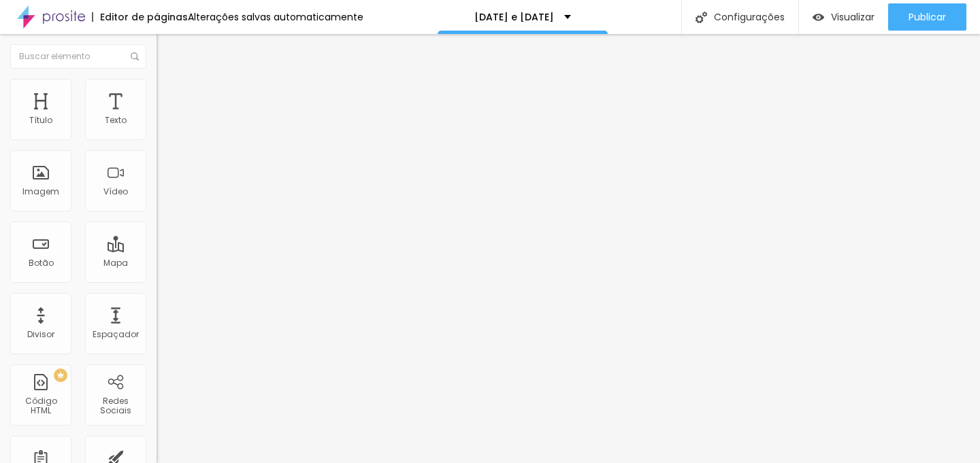
type input "498"
type input "500"
drag, startPoint x: 57, startPoint y: 133, endPoint x: 101, endPoint y: 129, distance: 44.4
type input "500"
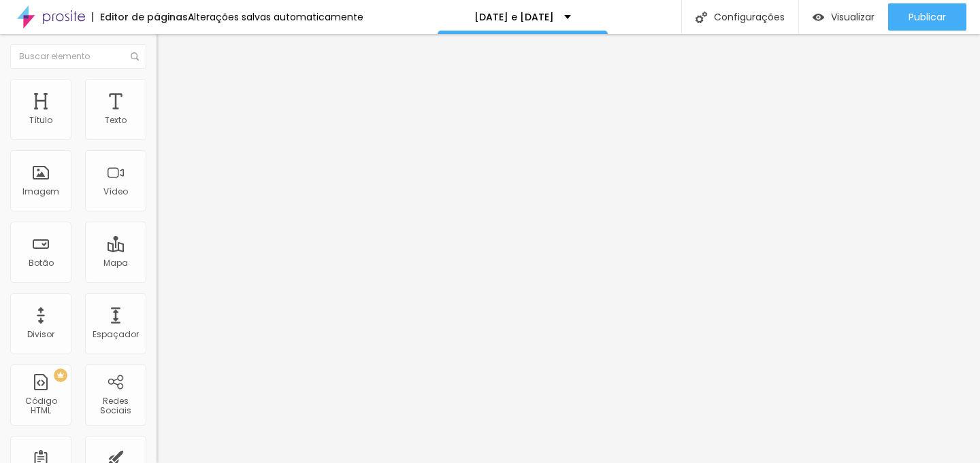
click at [157, 250] on input "range" at bounding box center [201, 255] width 88 height 11
click at [157, 82] on li "Estilo" at bounding box center [235, 86] width 157 height 14
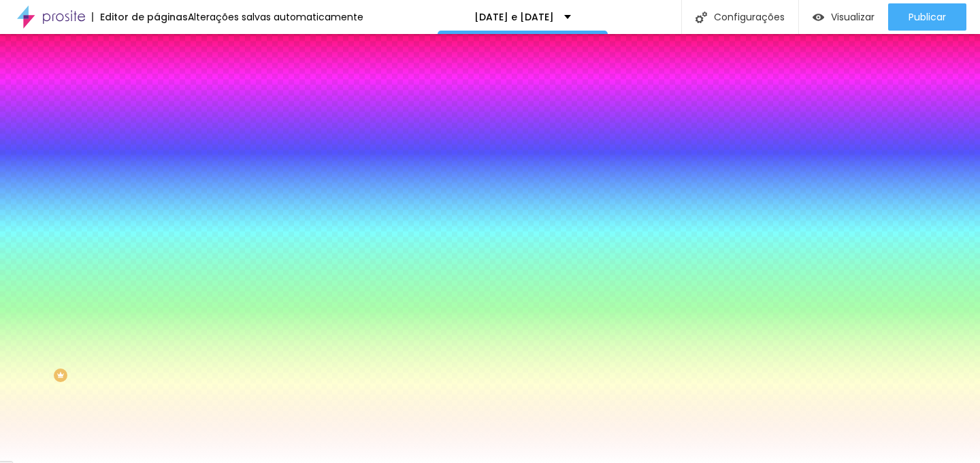
click at [157, 93] on li "Avançado" at bounding box center [235, 100] width 157 height 14
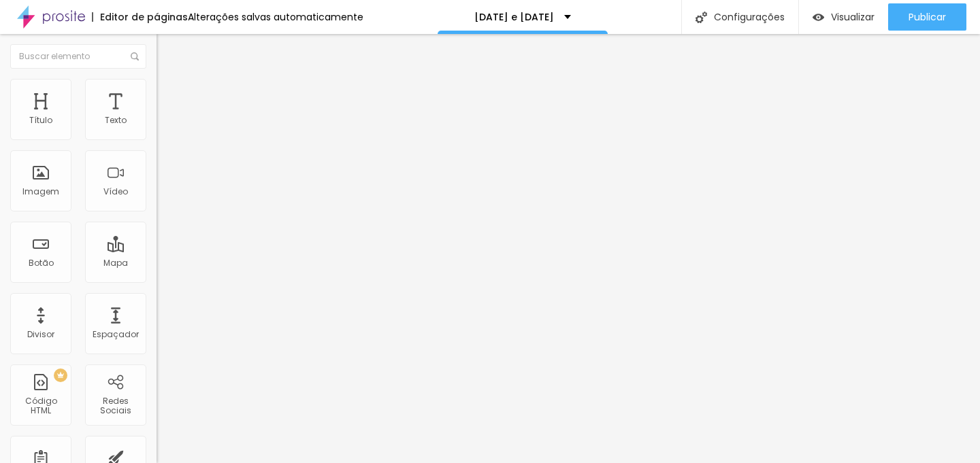
click at [169, 93] on span "Avançado" at bounding box center [191, 88] width 45 height 12
type input "14"
type input "15"
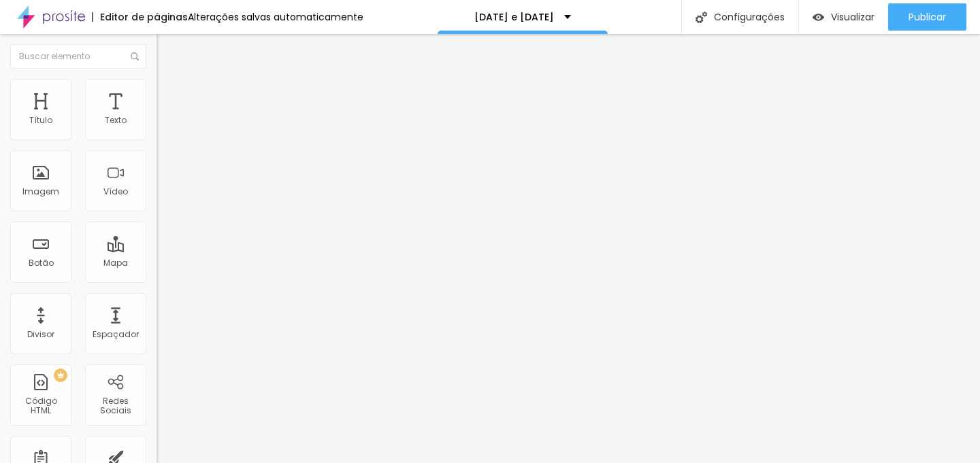
type input "16"
type input "17"
type input "18"
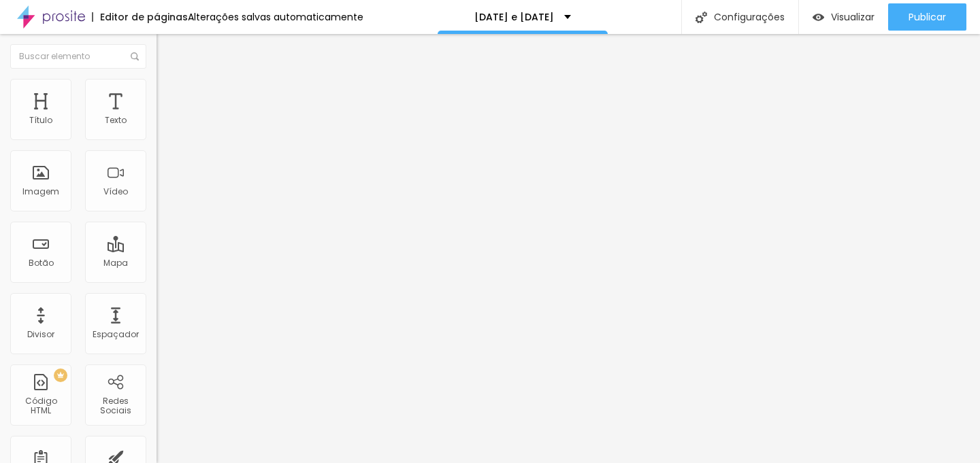
type input "18"
type input "19"
type input "21"
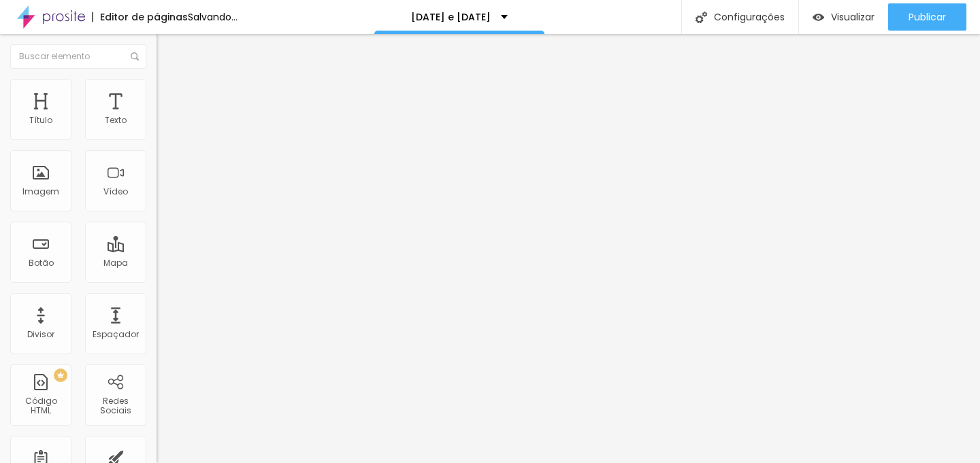
drag, startPoint x: 40, startPoint y: 159, endPoint x: 109, endPoint y: 157, distance: 68.8
click at [157, 443] on input "range" at bounding box center [201, 448] width 88 height 11
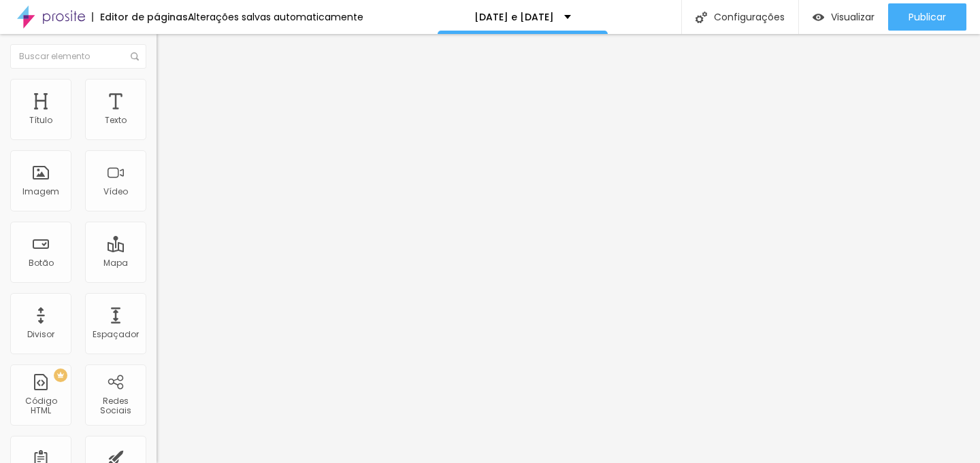
drag, startPoint x: 95, startPoint y: 133, endPoint x: 83, endPoint y: 132, distance: 12.3
click at [157, 250] on input "range" at bounding box center [201, 255] width 88 height 11
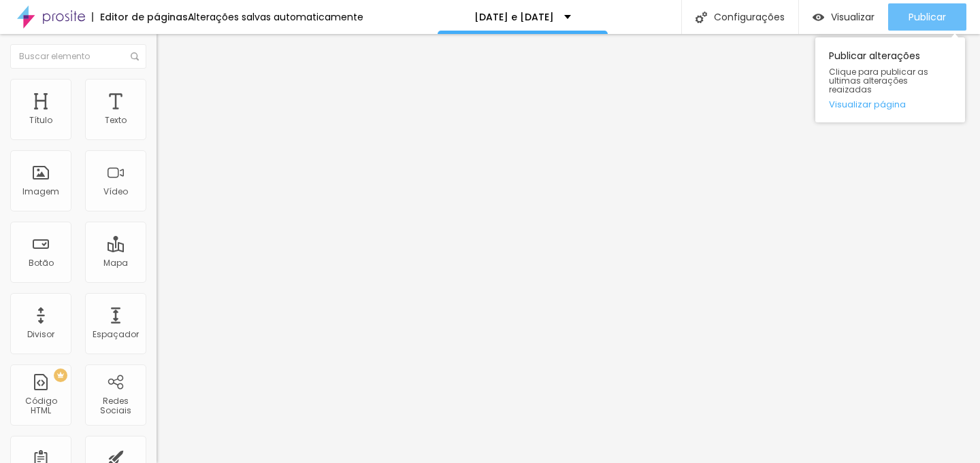
click at [942, 12] on span "Publicar" at bounding box center [927, 17] width 37 height 11
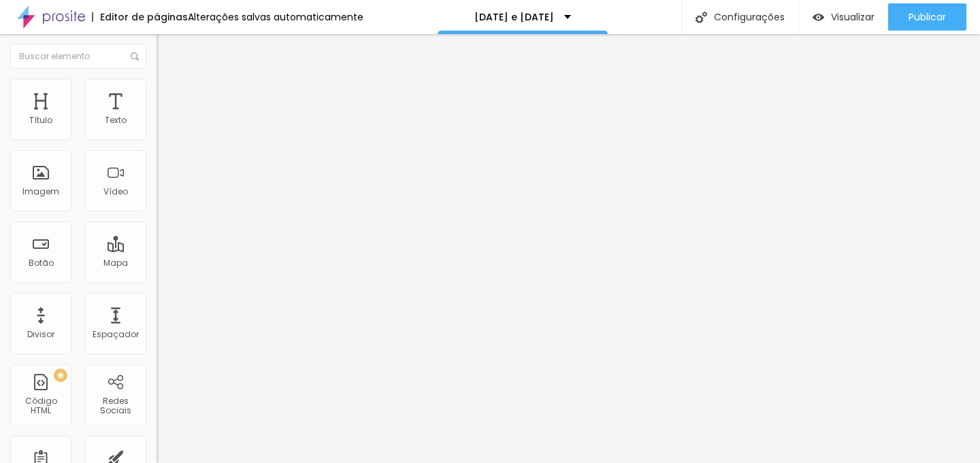
drag, startPoint x: 33, startPoint y: 134, endPoint x: 40, endPoint y: 136, distance: 7.1
click at [157, 250] on input "range" at bounding box center [201, 255] width 88 height 11
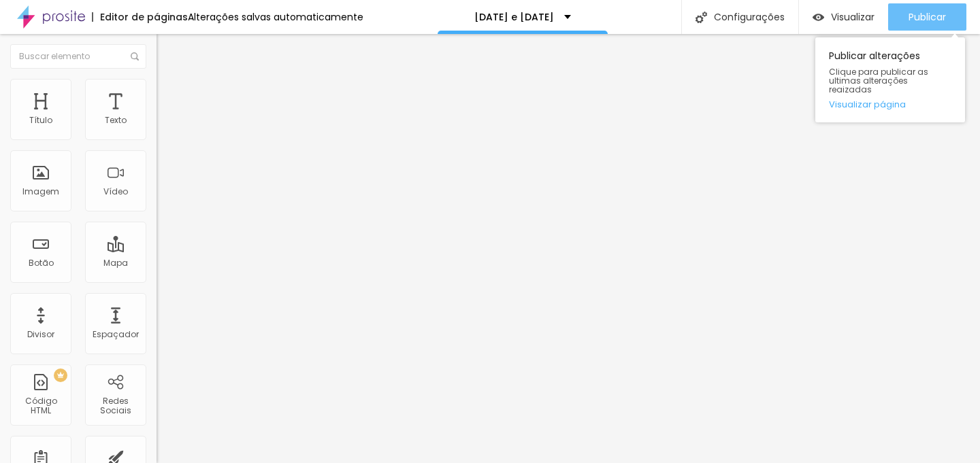
click at [921, 16] on span "Publicar" at bounding box center [927, 17] width 37 height 11
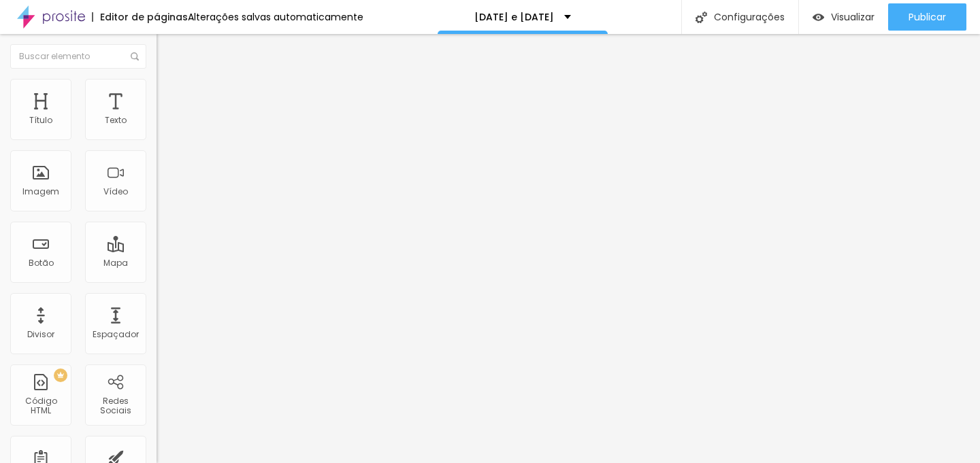
drag, startPoint x: 38, startPoint y: 131, endPoint x: 48, endPoint y: 131, distance: 10.2
click at [157, 250] on input "range" at bounding box center [201, 255] width 88 height 11
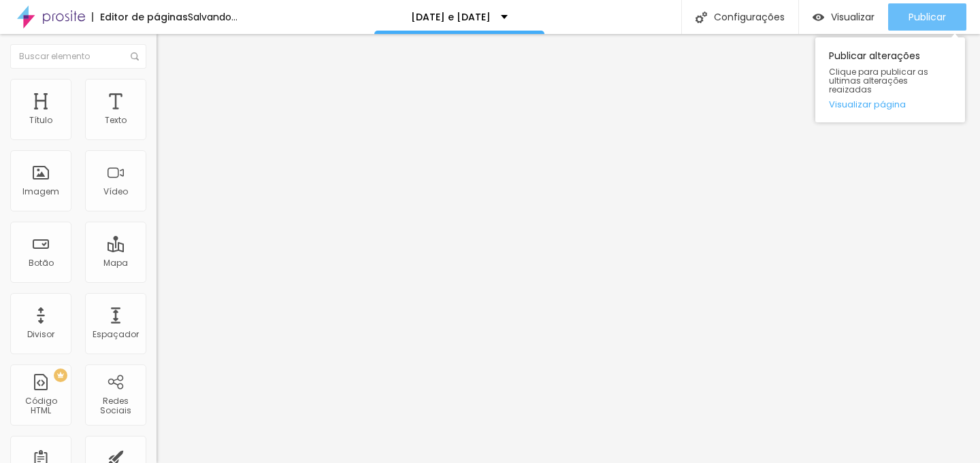
click at [925, 20] on span "Publicar" at bounding box center [927, 17] width 37 height 11
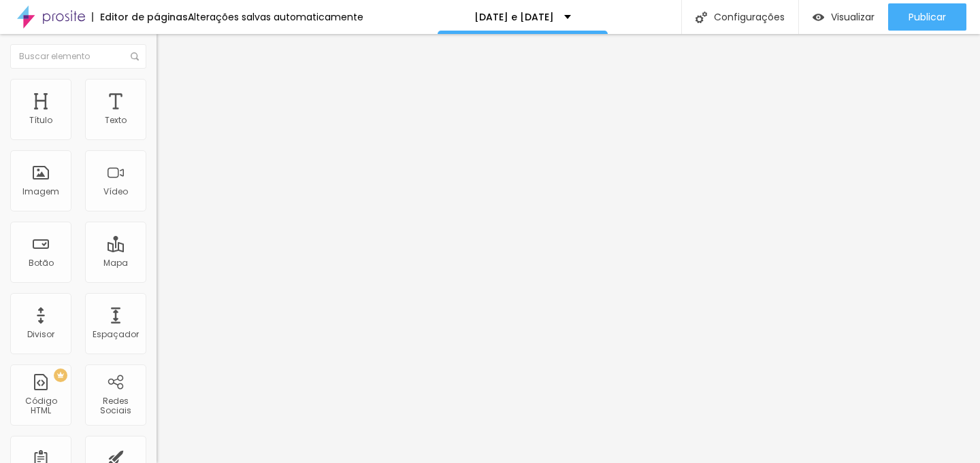
click at [163, 125] on icon "button" at bounding box center [165, 122] width 5 height 5
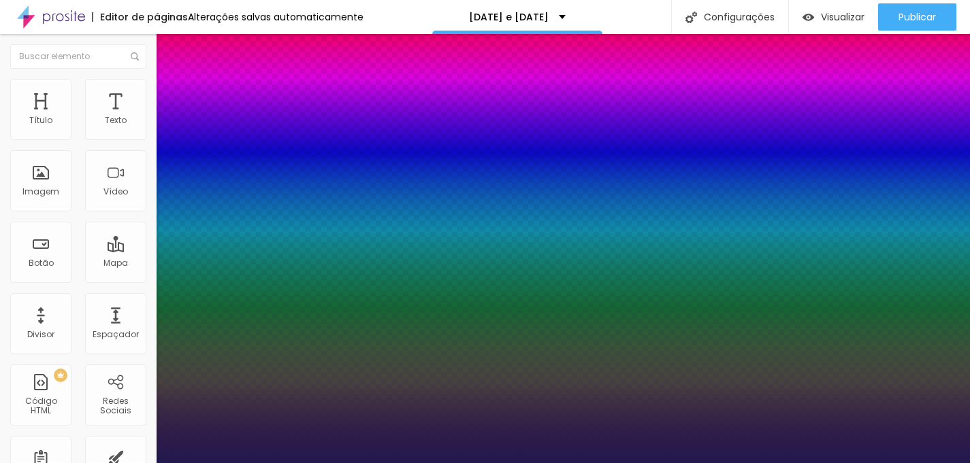
click at [787, 463] on div at bounding box center [485, 463] width 970 height 0
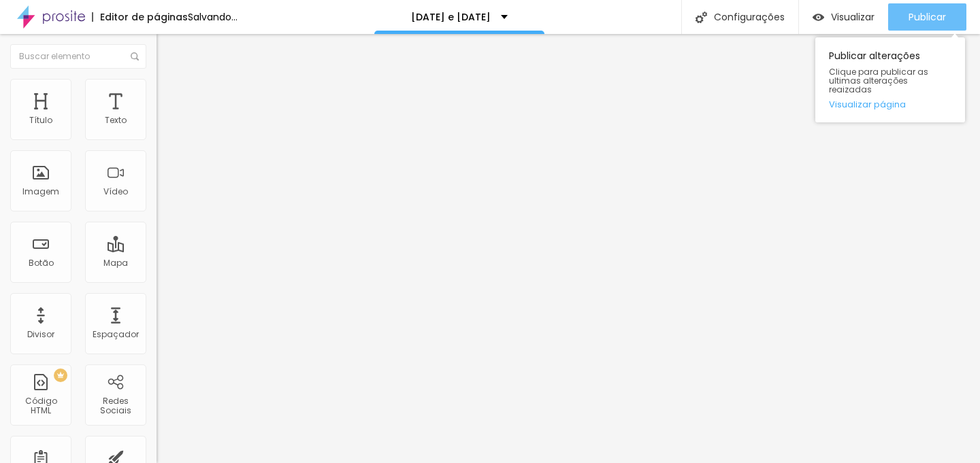
click at [924, 18] on span "Publicar" at bounding box center [927, 17] width 37 height 11
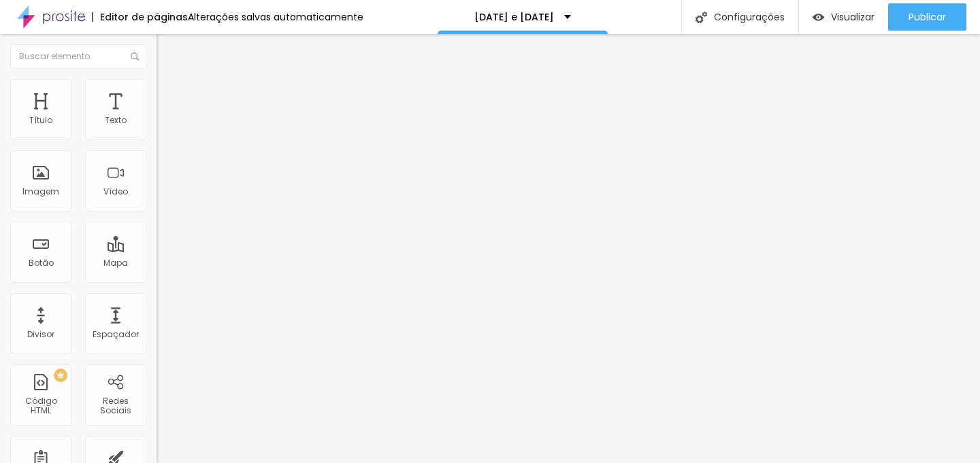
click at [157, 250] on input "range" at bounding box center [201, 255] width 88 height 11
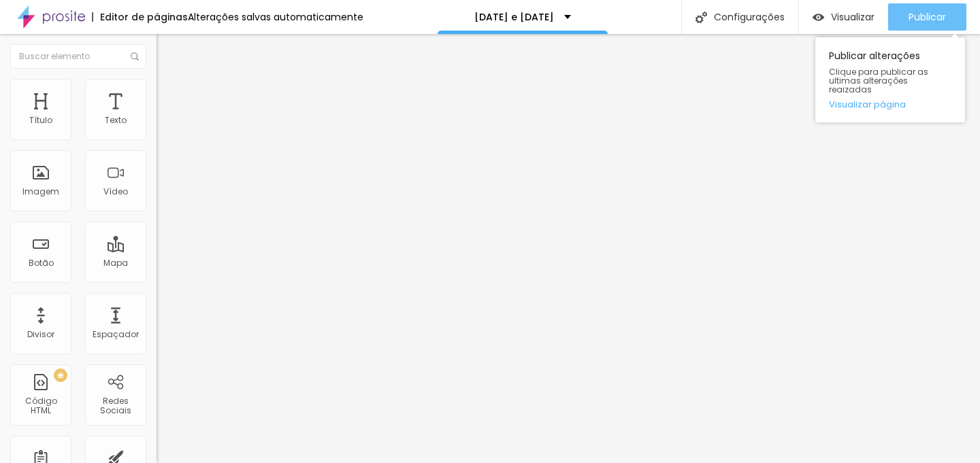
click at [915, 13] on span "Publicar" at bounding box center [927, 17] width 37 height 11
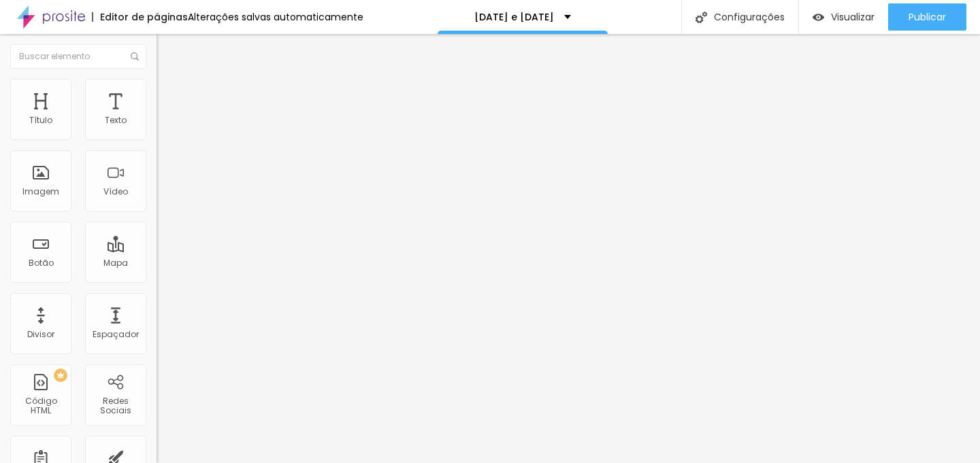
click at [157, 86] on li "Estilo" at bounding box center [235, 86] width 157 height 14
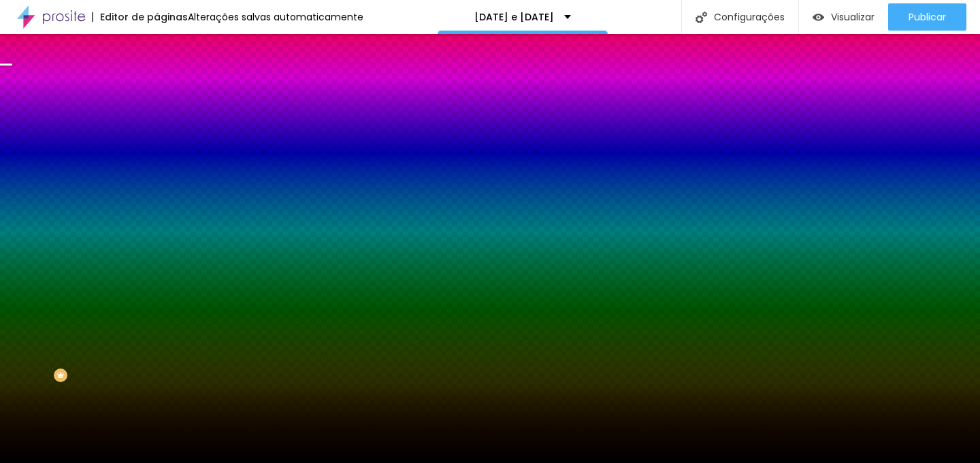
click at [169, 96] on span "Avançado" at bounding box center [191, 102] width 45 height 12
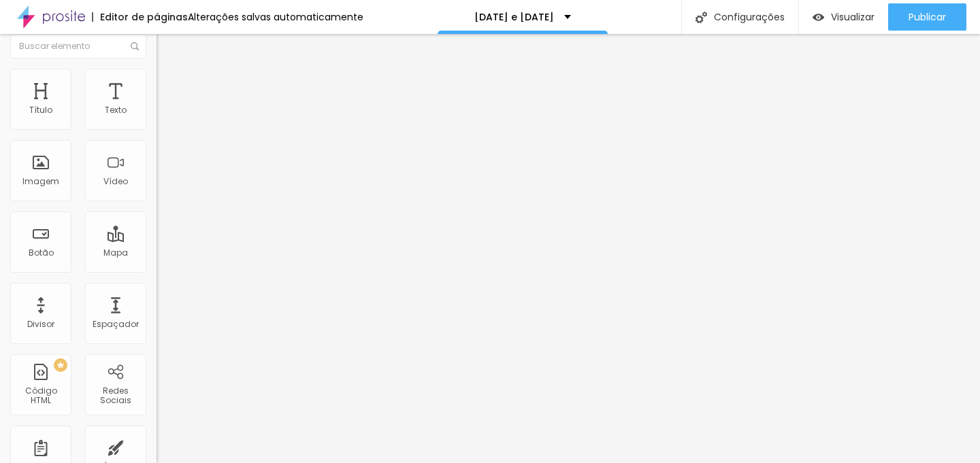
scroll to position [0, 0]
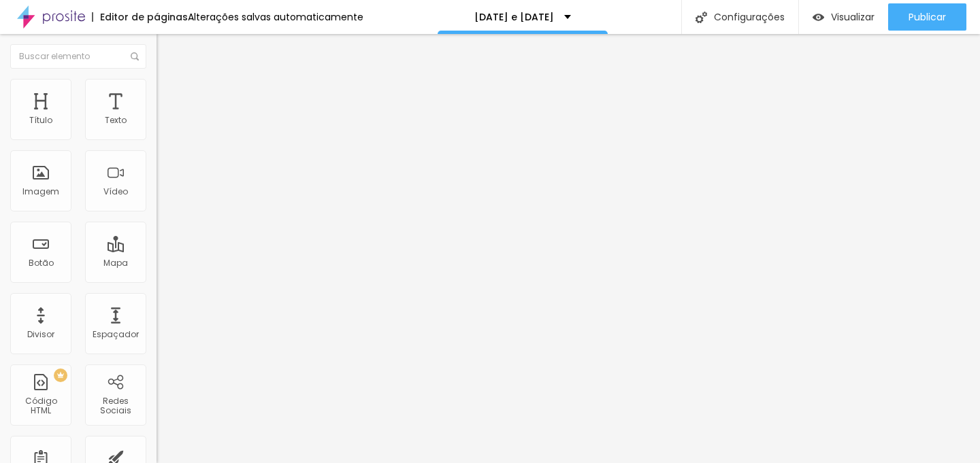
click at [157, 83] on img at bounding box center [163, 85] width 12 height 12
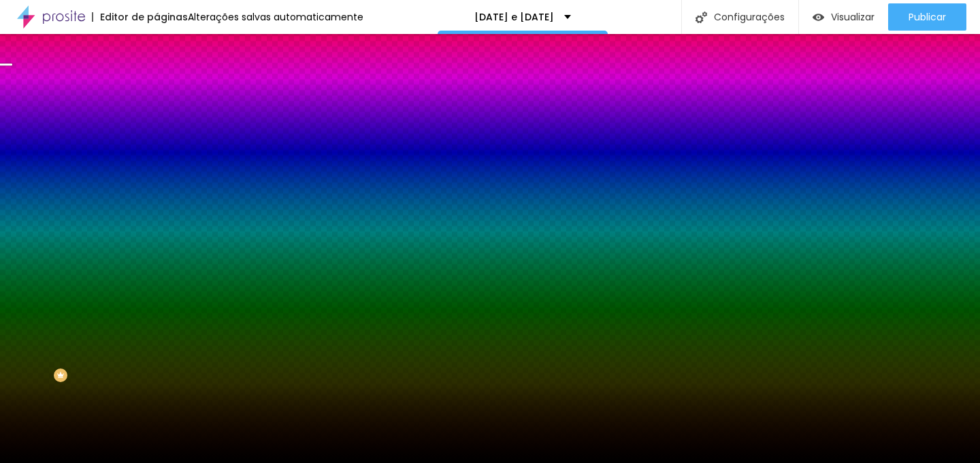
click at [157, 78] on img at bounding box center [163, 71] width 12 height 12
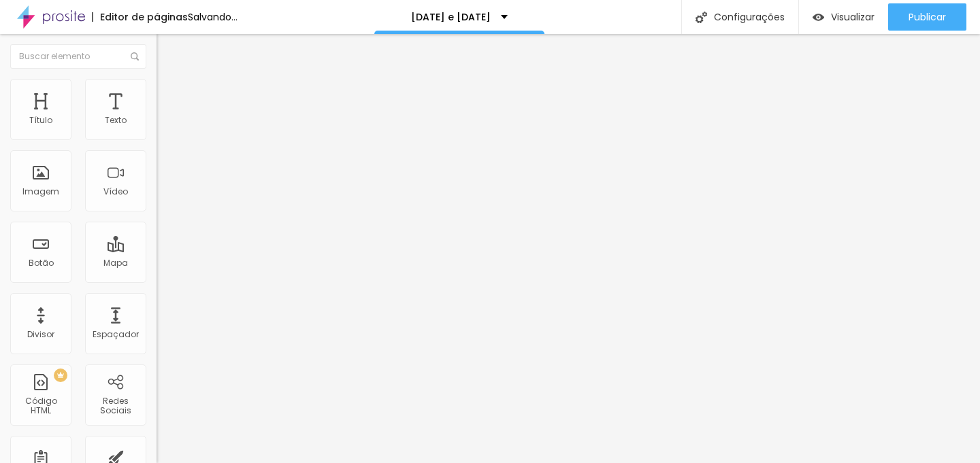
click at [157, 137] on input "Ensaio de [DATE] Em Família Estúdio SP" at bounding box center [238, 131] width 163 height 14
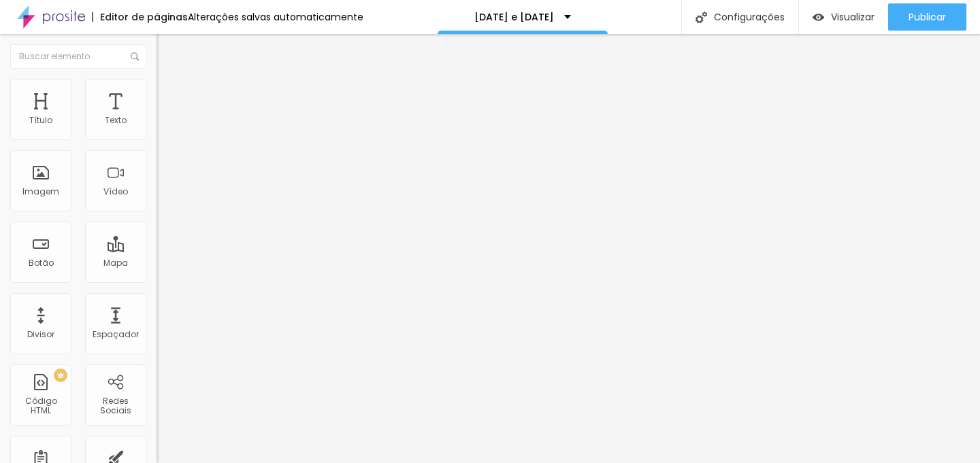
click at [157, 137] on input "Ensaio de [DATE] Em Família Estúdio SP" at bounding box center [238, 131] width 163 height 14
drag, startPoint x: 93, startPoint y: 240, endPoint x: 101, endPoint y: 238, distance: 8.3
click at [157, 137] on input "Ensaio [DATE] Bebê Estúdio SP" at bounding box center [238, 131] width 163 height 14
click at [157, 137] on input "Ensaio [DATE] e [DATE] Família [GEOGRAPHIC_DATA]" at bounding box center [238, 131] width 163 height 14
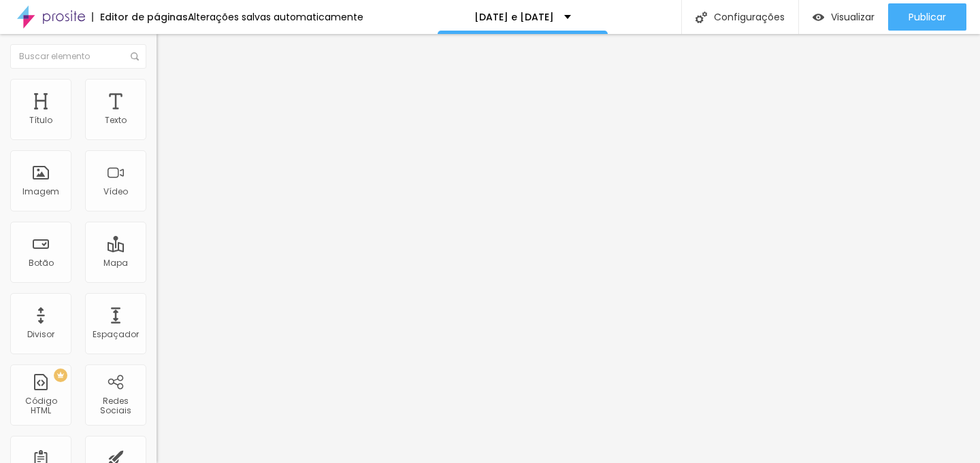
scroll to position [0, 52]
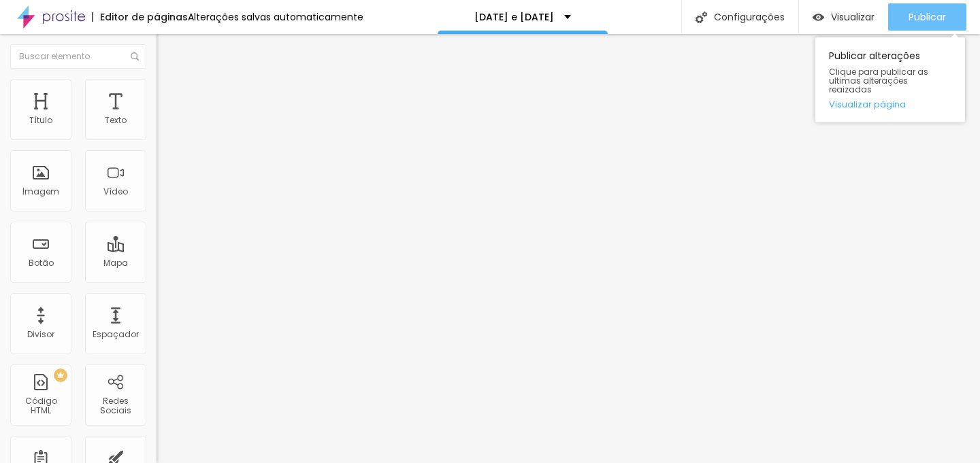
click at [920, 7] on div "Publicar" at bounding box center [927, 16] width 37 height 27
